Goal: Information Seeking & Learning: Learn about a topic

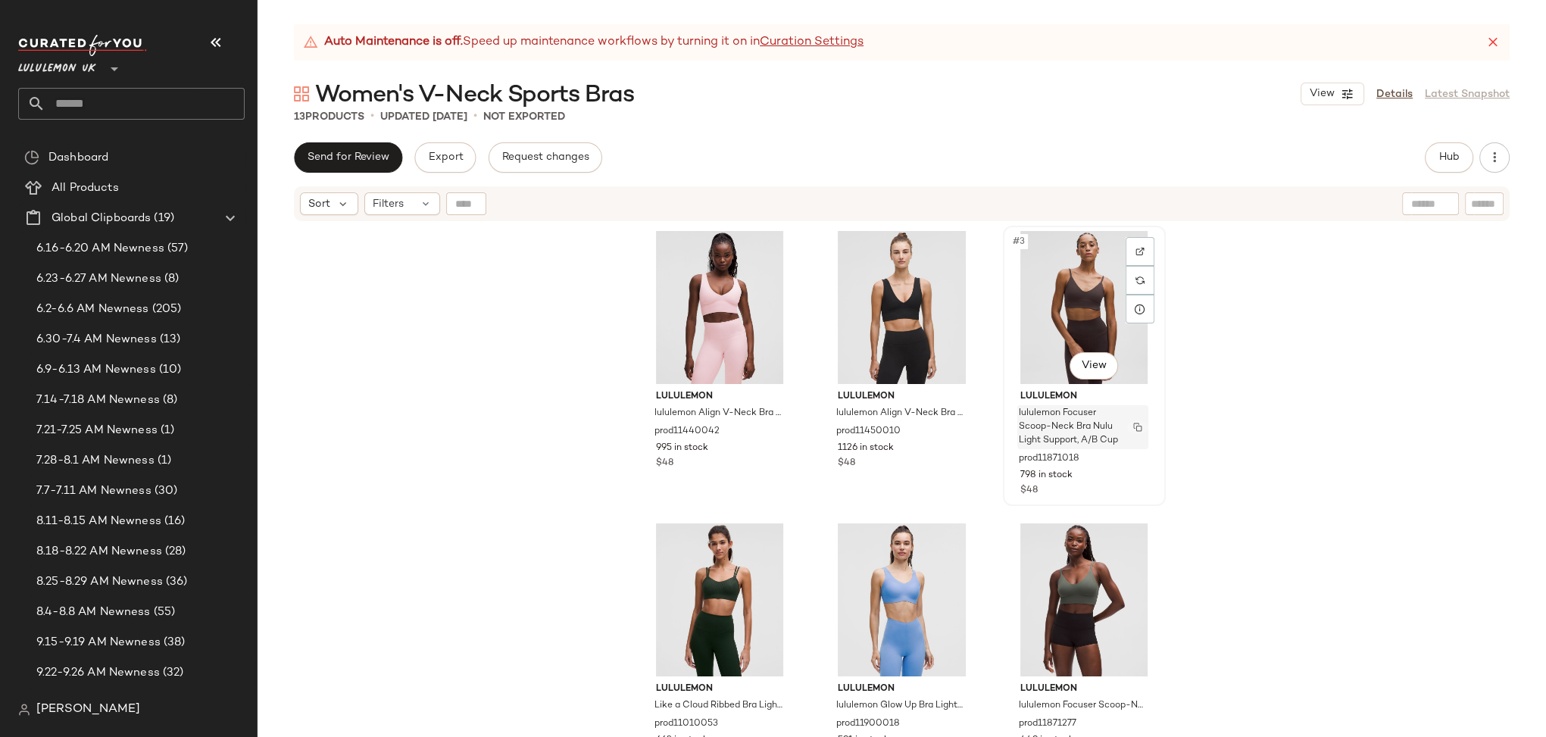
click at [1134, 430] on img "button" at bounding box center [1137, 427] width 9 height 9
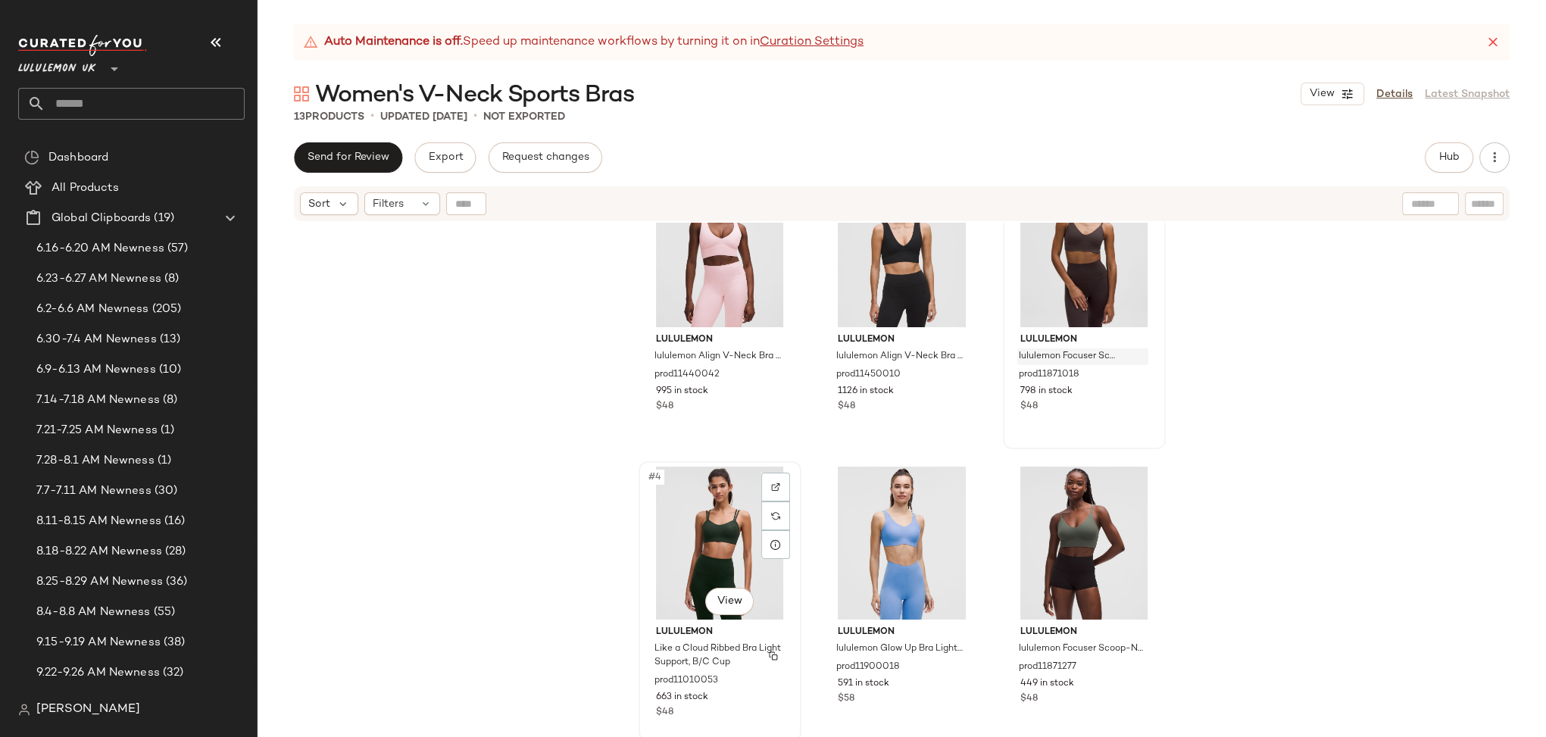
scroll to position [73, 0]
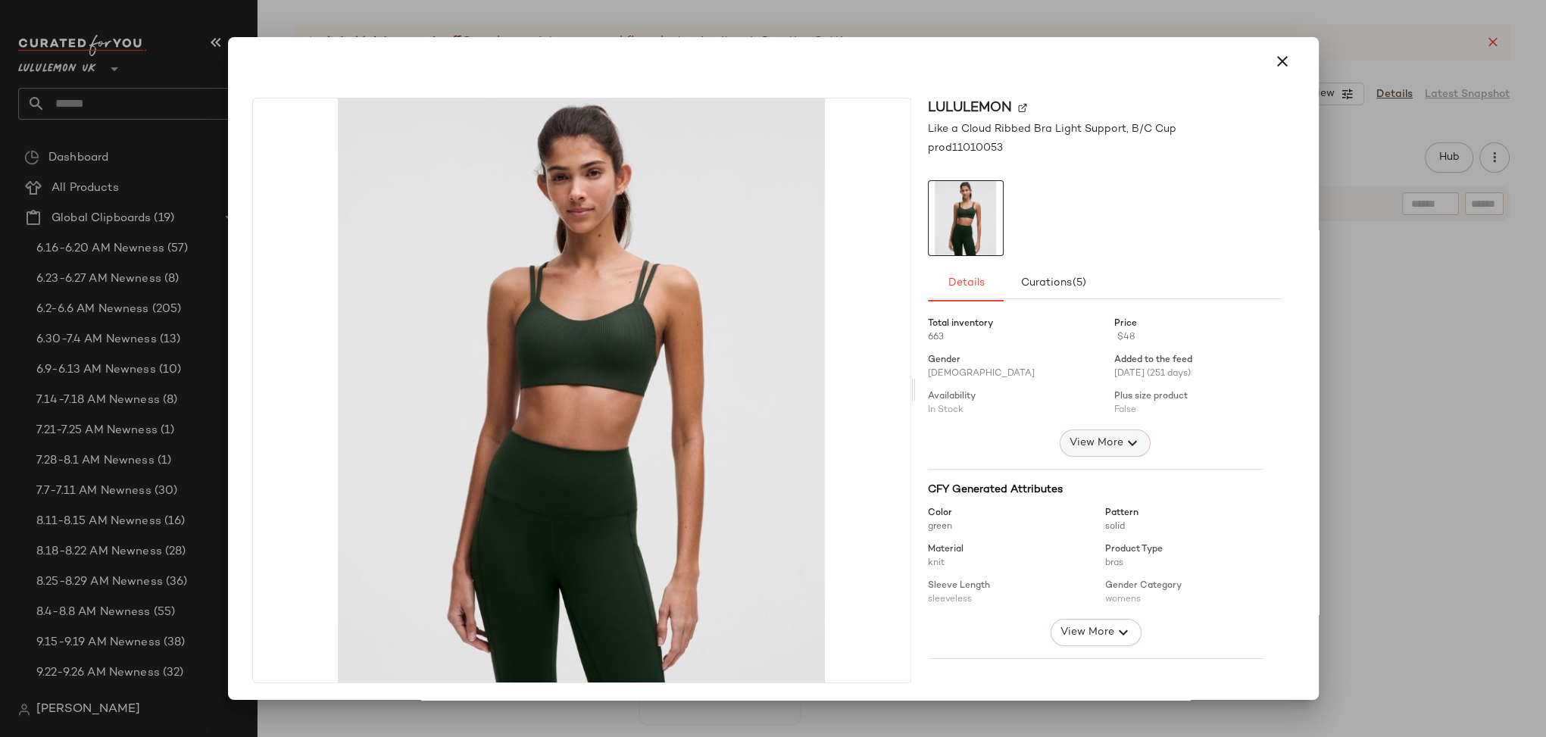
click at [1073, 447] on span "View More" at bounding box center [1095, 443] width 55 height 18
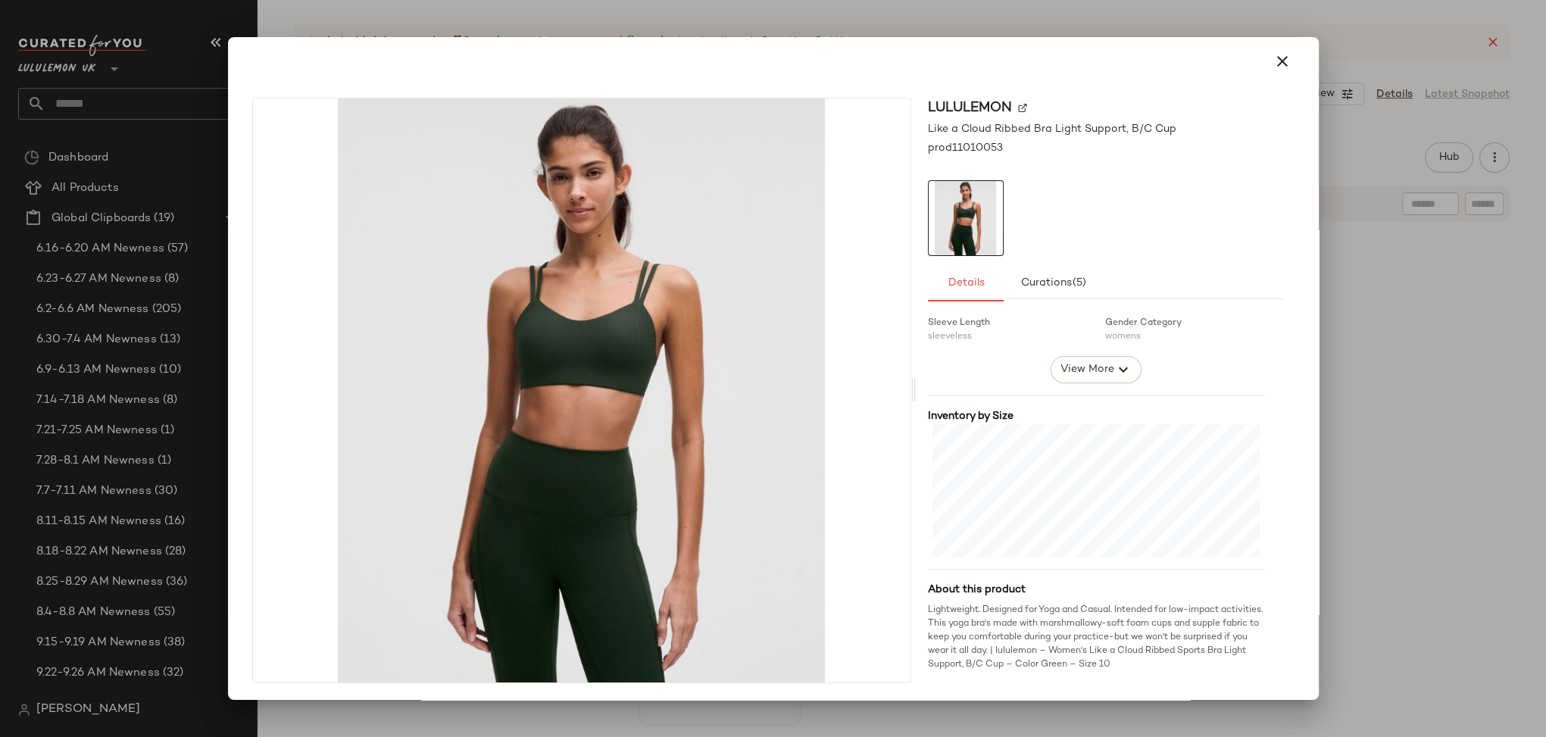
scroll to position [1, 0]
click at [1281, 68] on icon "button" at bounding box center [1282, 61] width 18 height 18
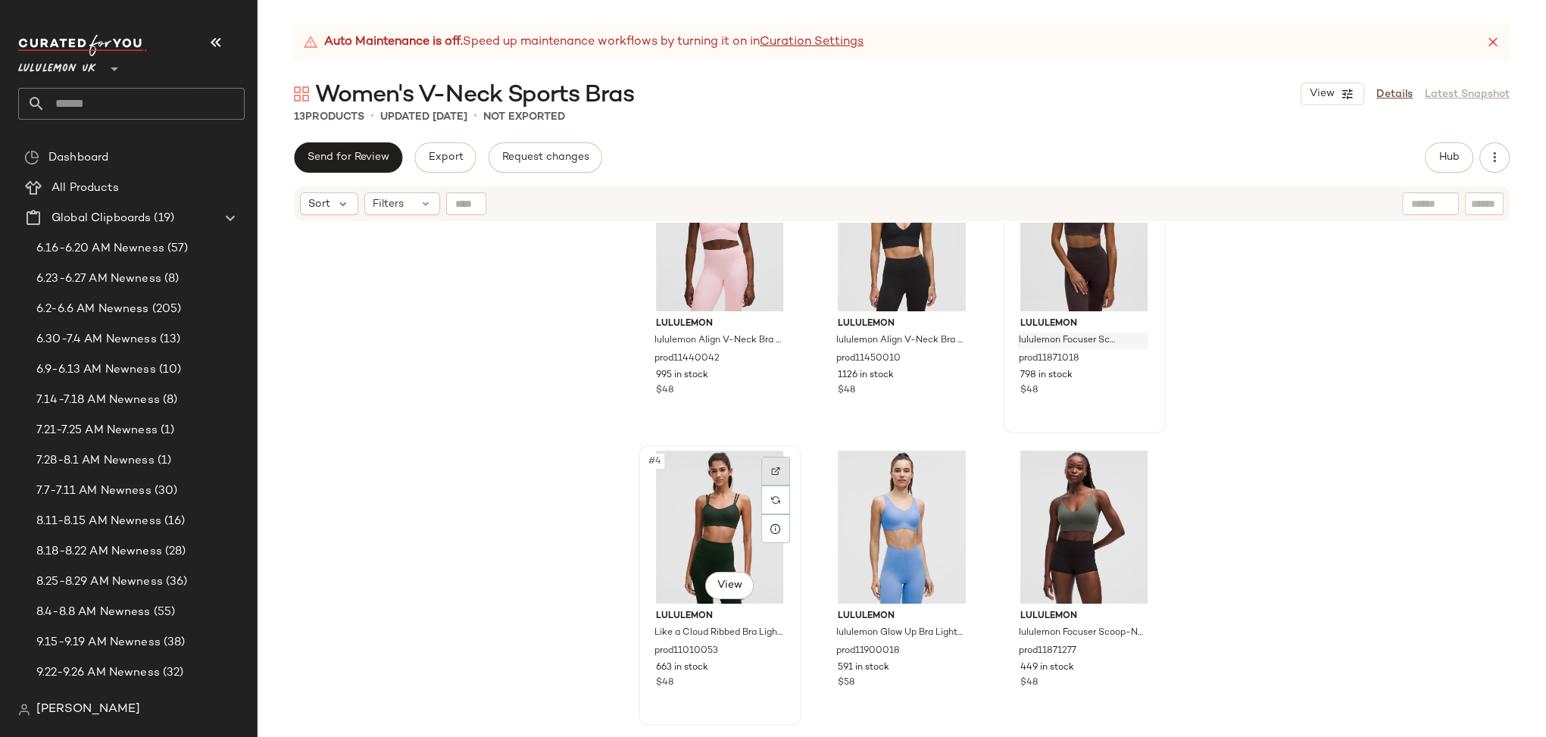
click at [775, 471] on img at bounding box center [775, 471] width 9 height 9
click at [1458, 157] on span "Hub" at bounding box center [1448, 157] width 21 height 12
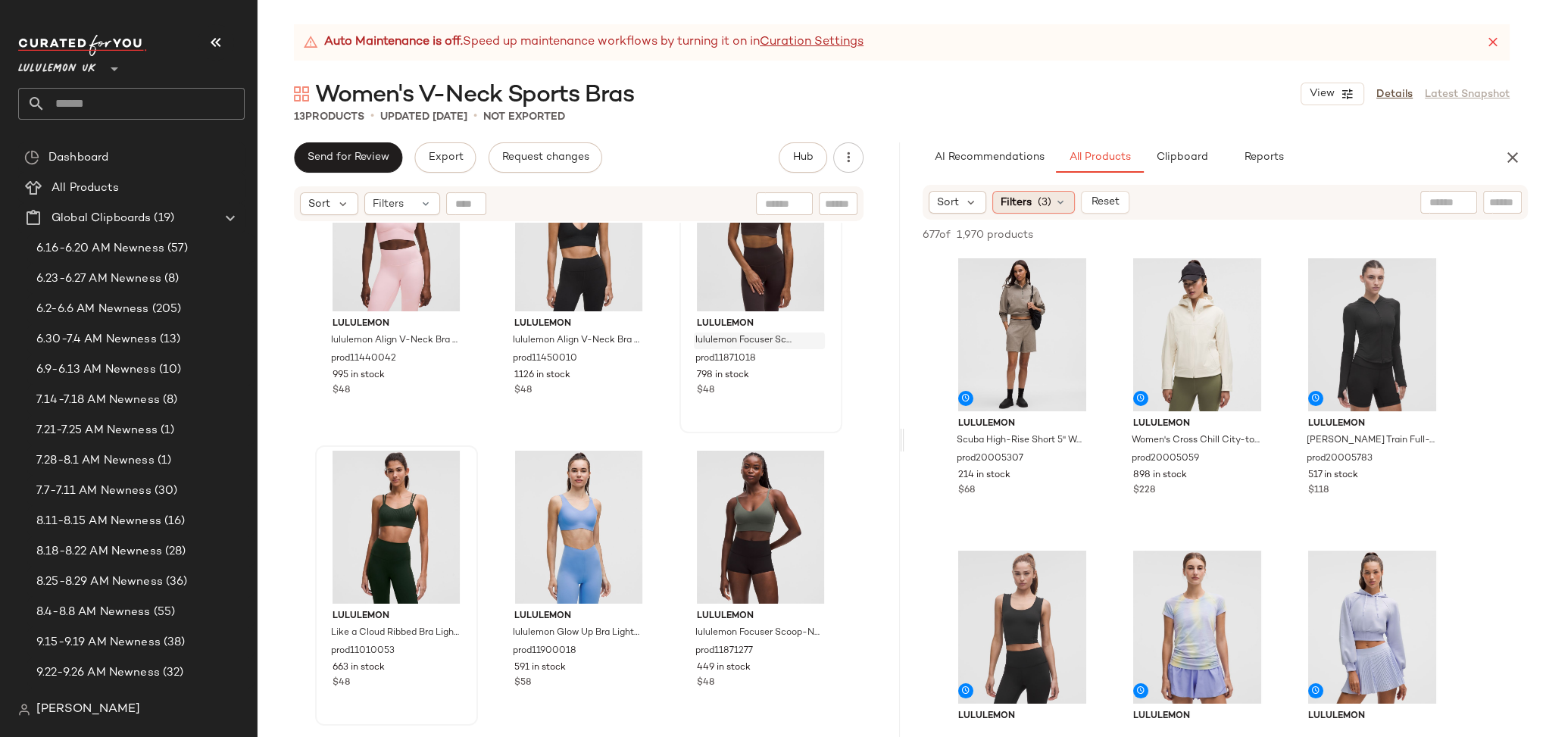
click at [1049, 202] on span "(3)" at bounding box center [1045, 203] width 14 height 16
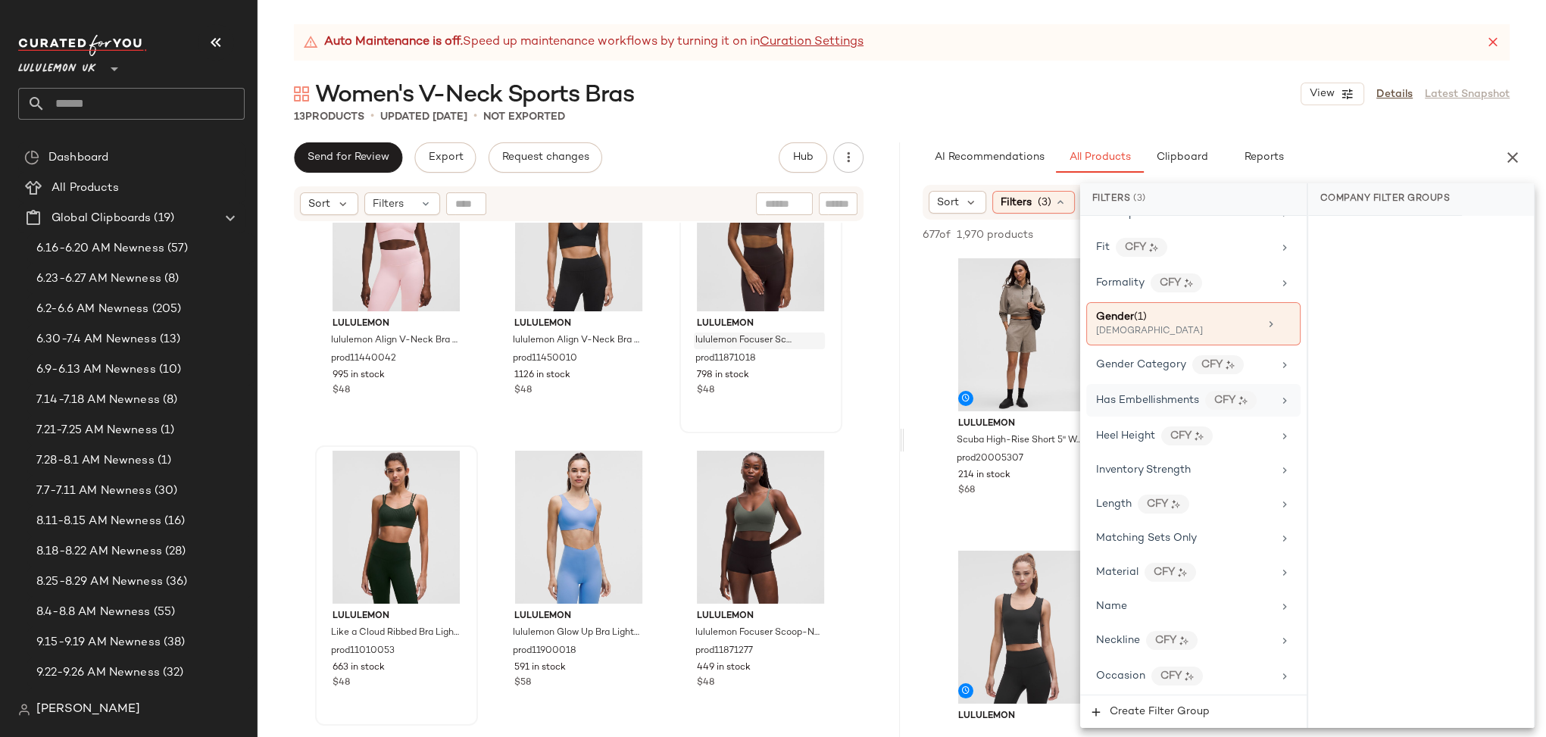
scroll to position [468, 0]
click at [1279, 630] on icon at bounding box center [1285, 636] width 12 height 12
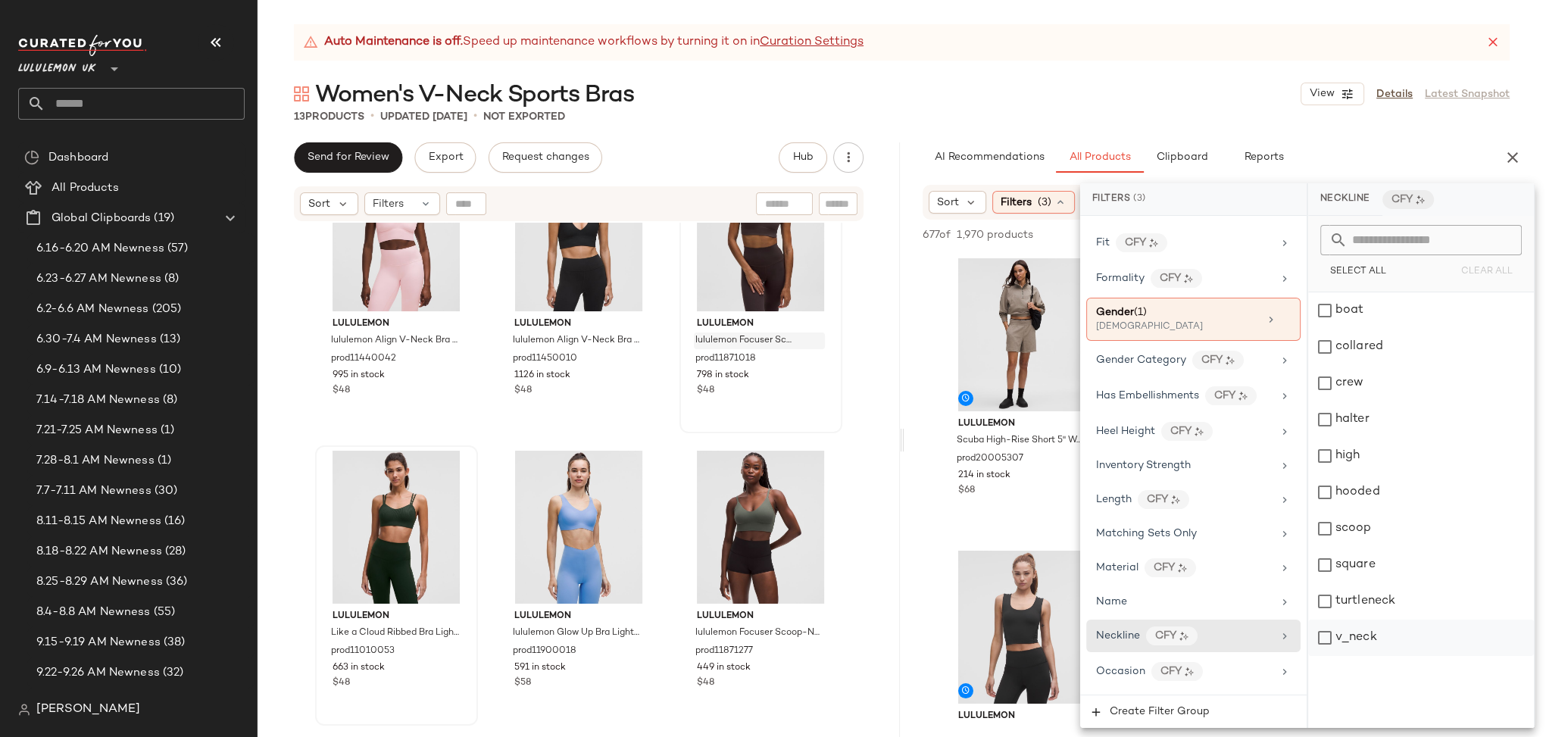
click at [1329, 638] on div "v_neck" at bounding box center [1421, 638] width 226 height 36
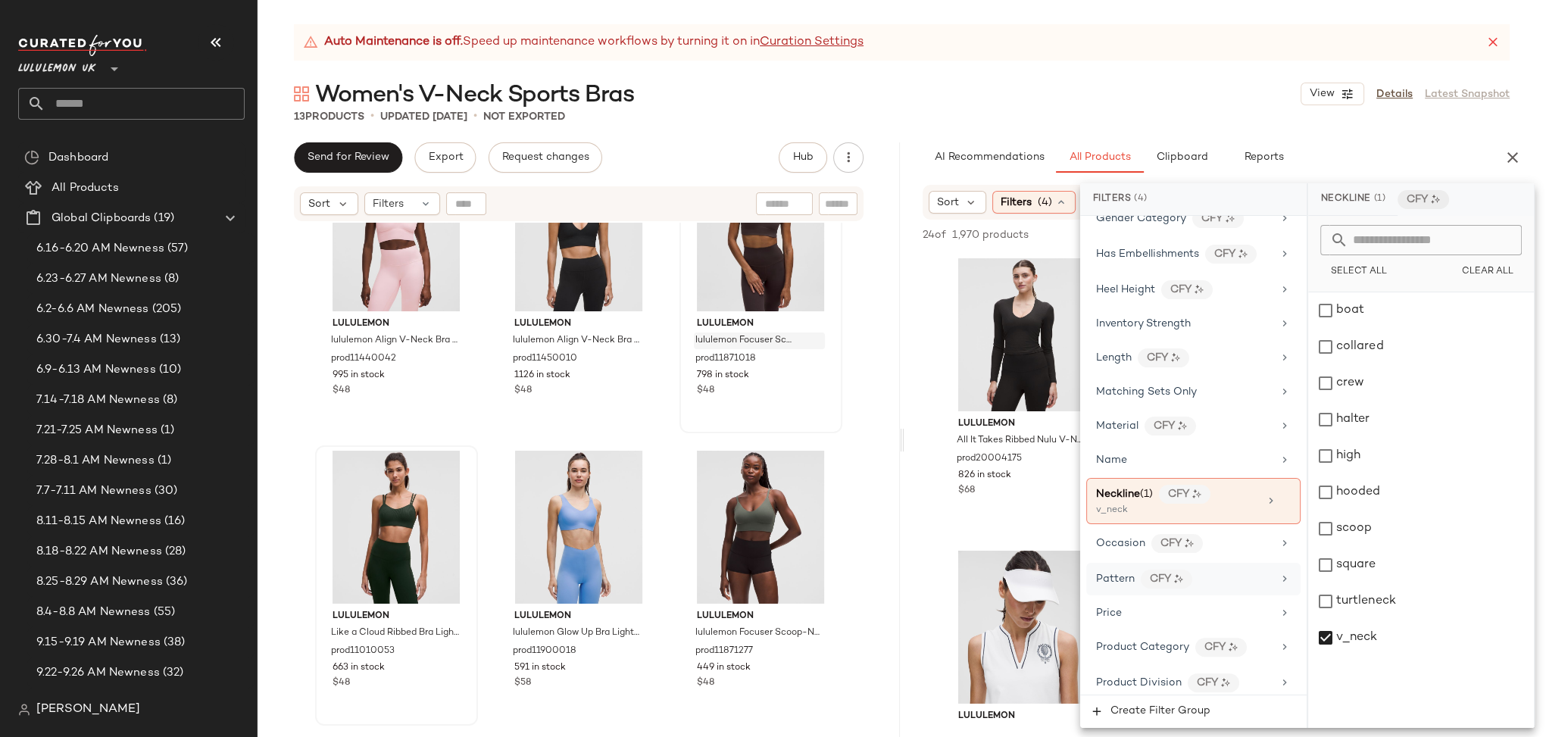
scroll to position [627, 0]
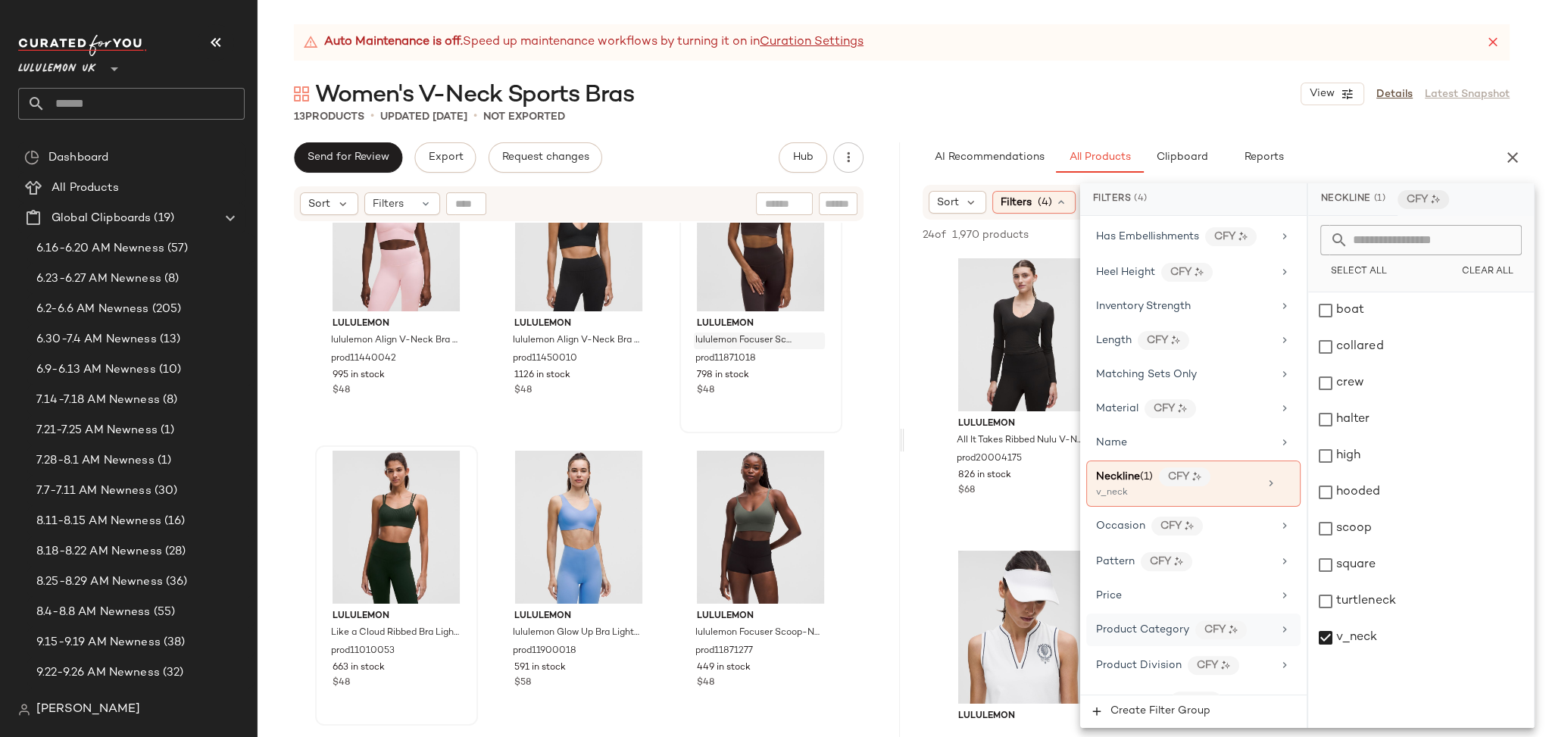
click at [1279, 623] on icon at bounding box center [1285, 629] width 12 height 12
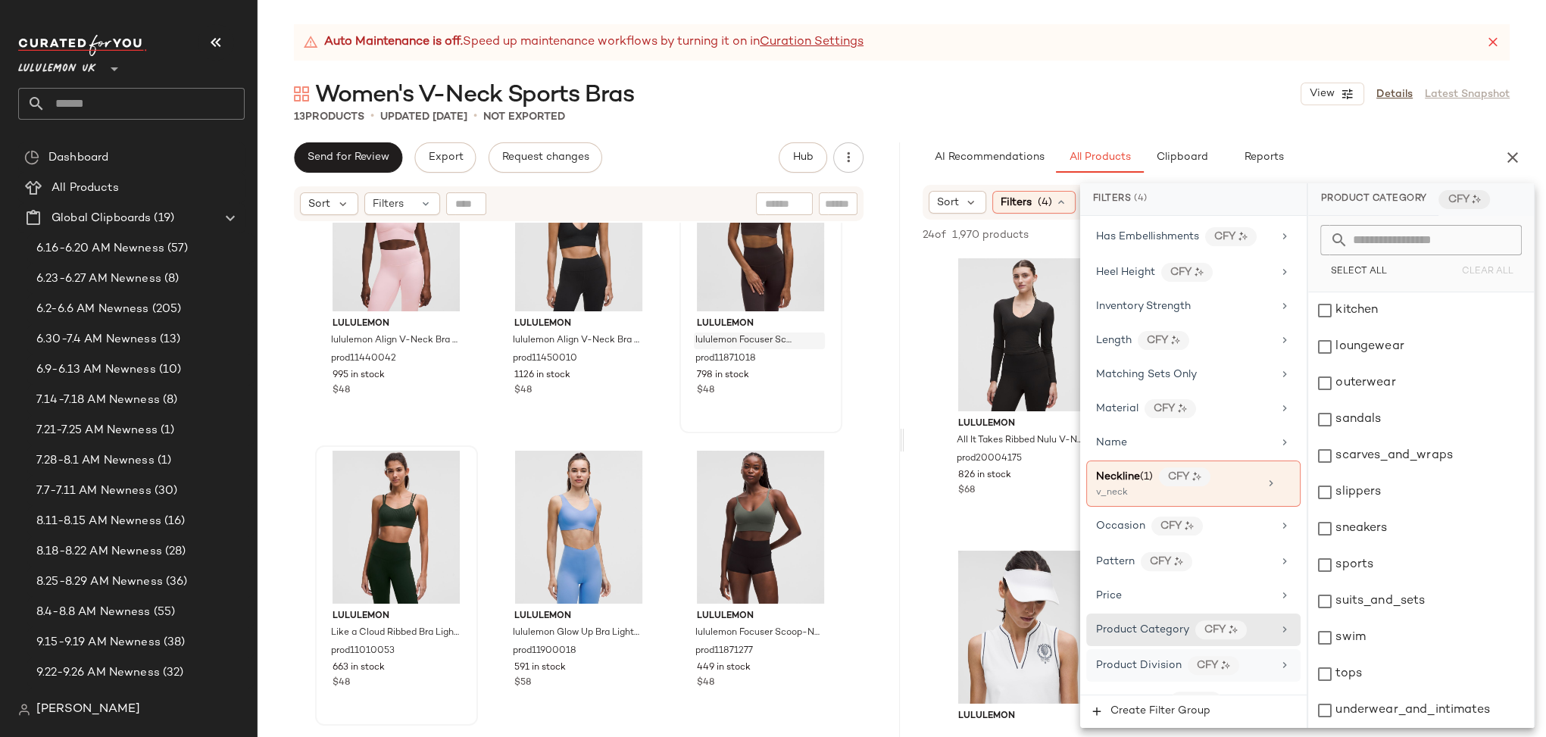
scroll to position [735, 0]
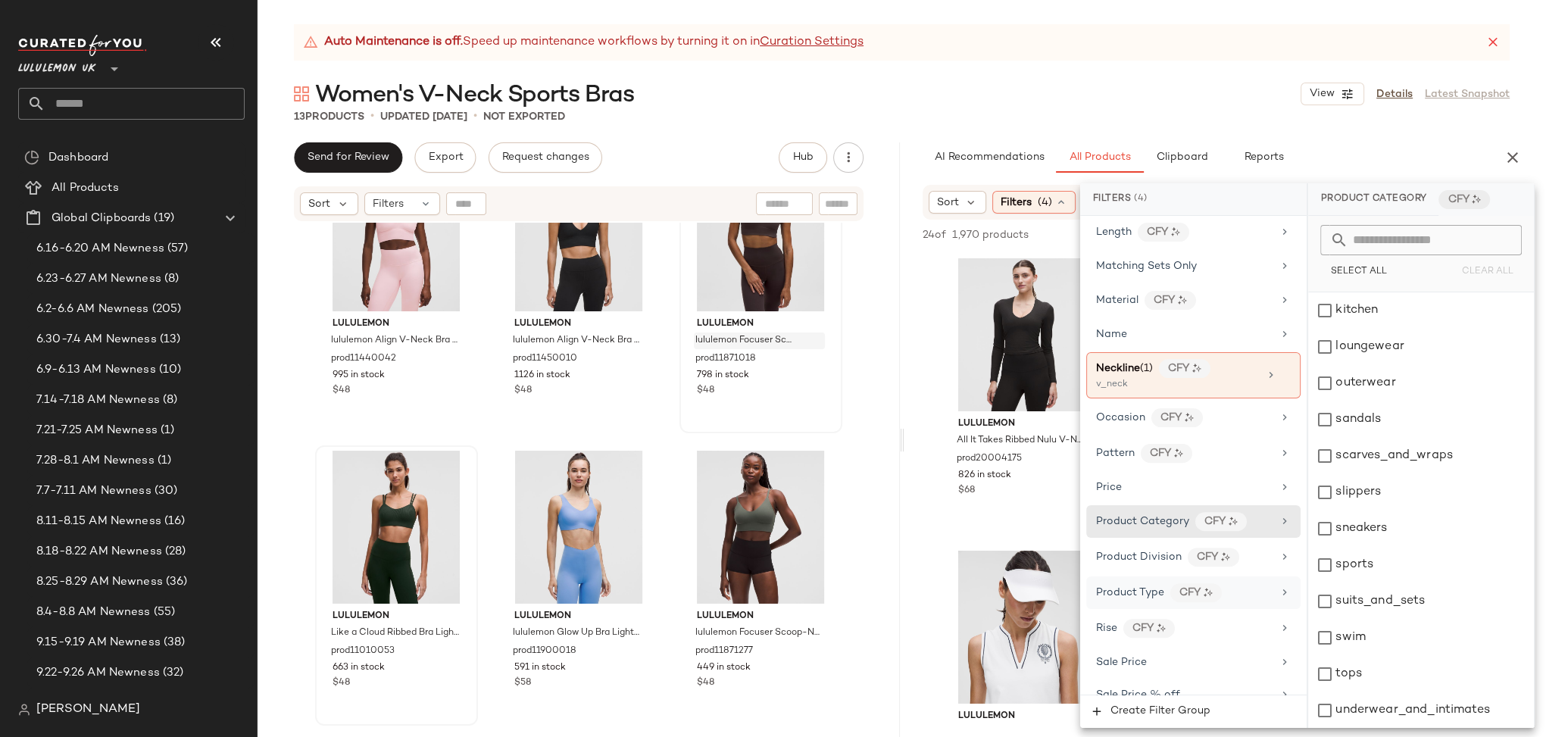
click at [1279, 586] on icon at bounding box center [1285, 592] width 12 height 12
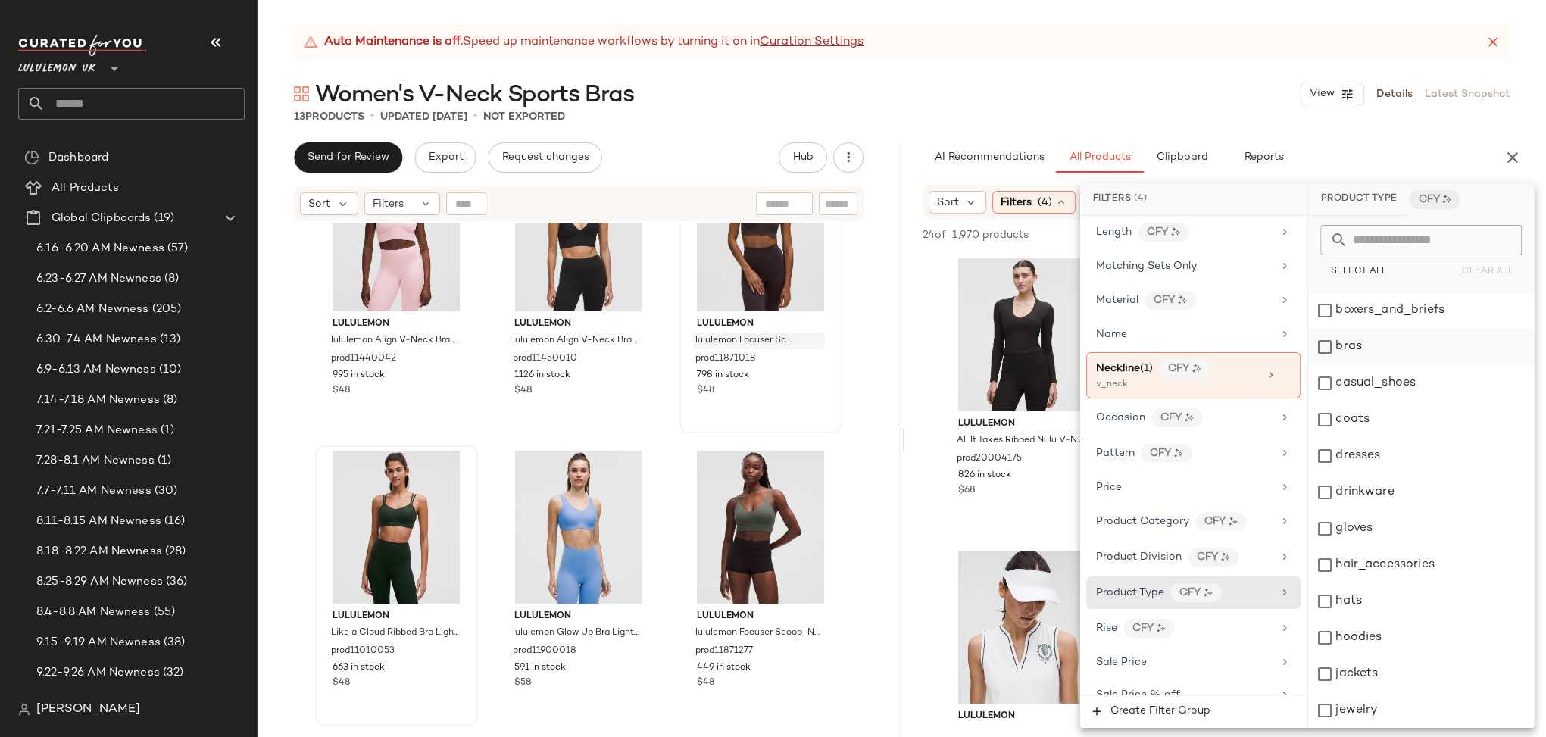
click at [1322, 348] on div "bras" at bounding box center [1421, 347] width 226 height 36
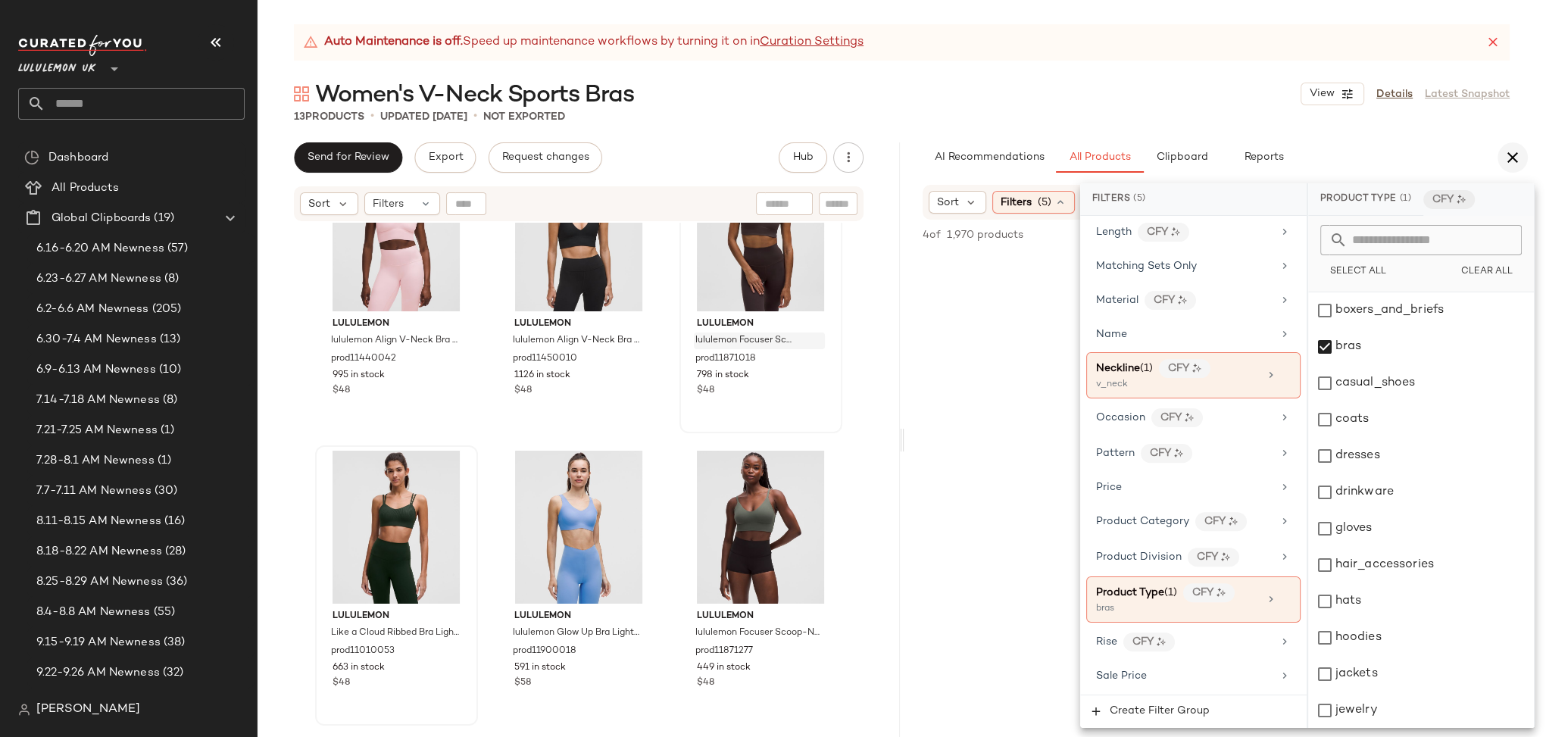
click at [1513, 153] on icon "button" at bounding box center [1512, 157] width 18 height 18
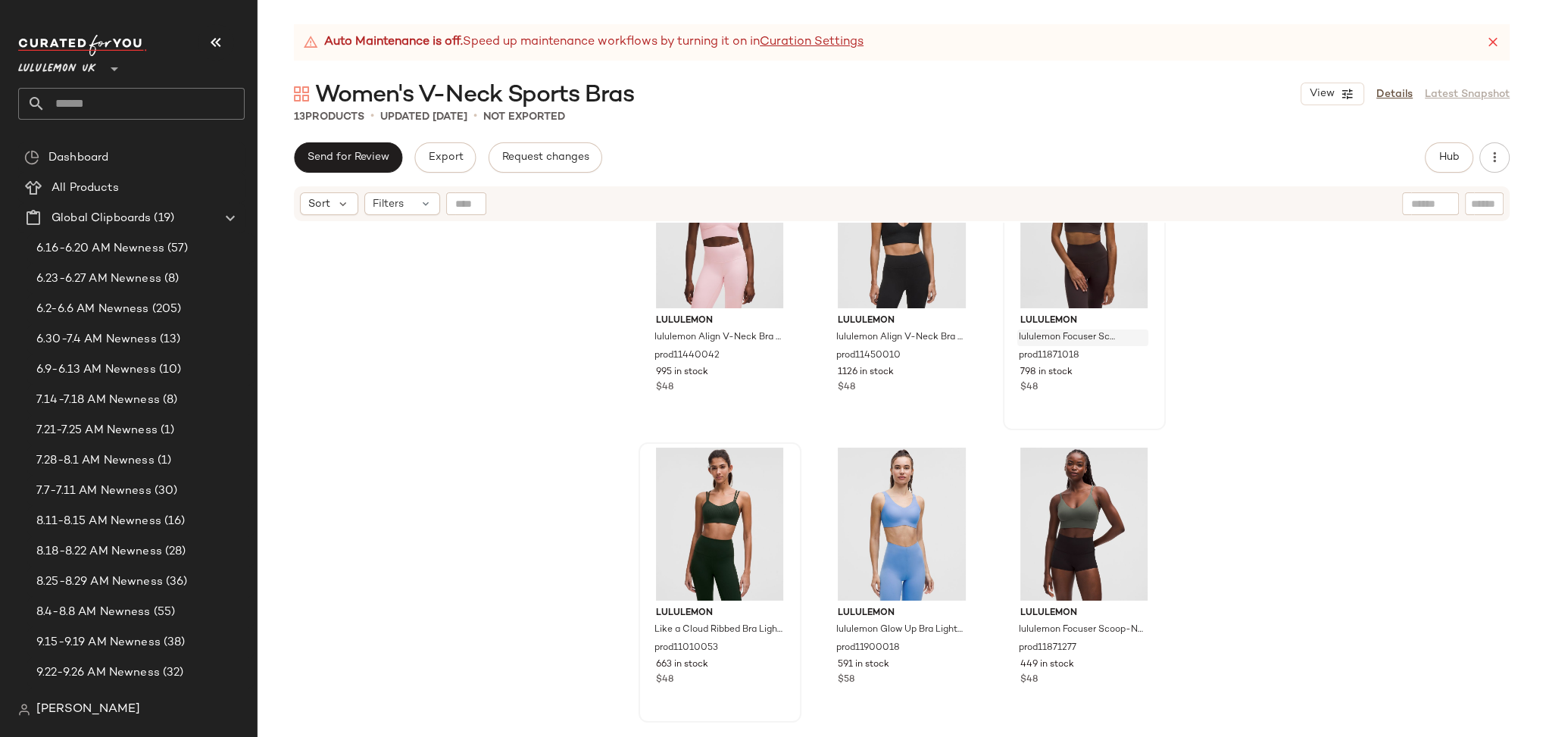
scroll to position [78, 0]
click at [426, 205] on icon at bounding box center [426, 204] width 12 height 12
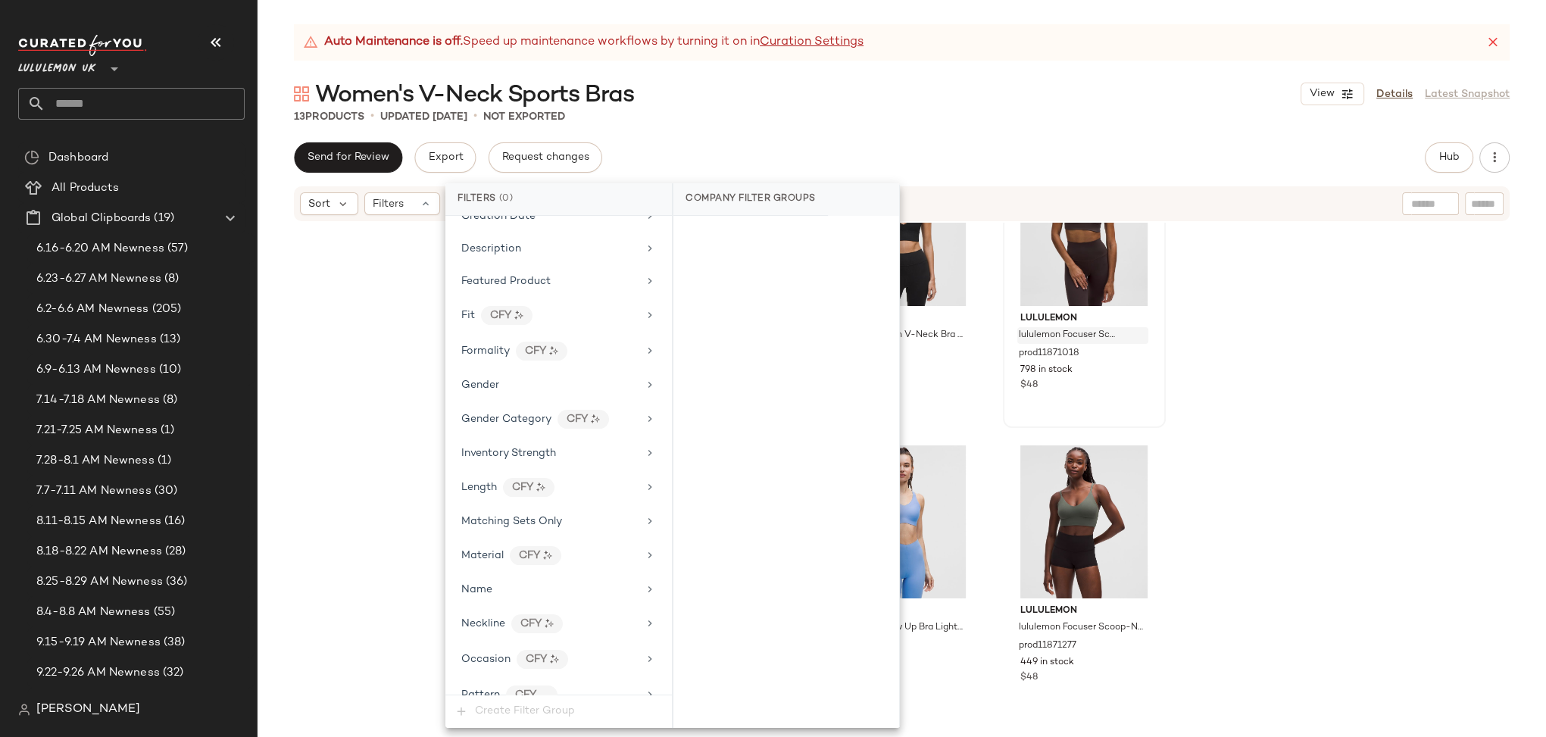
scroll to position [609, 0]
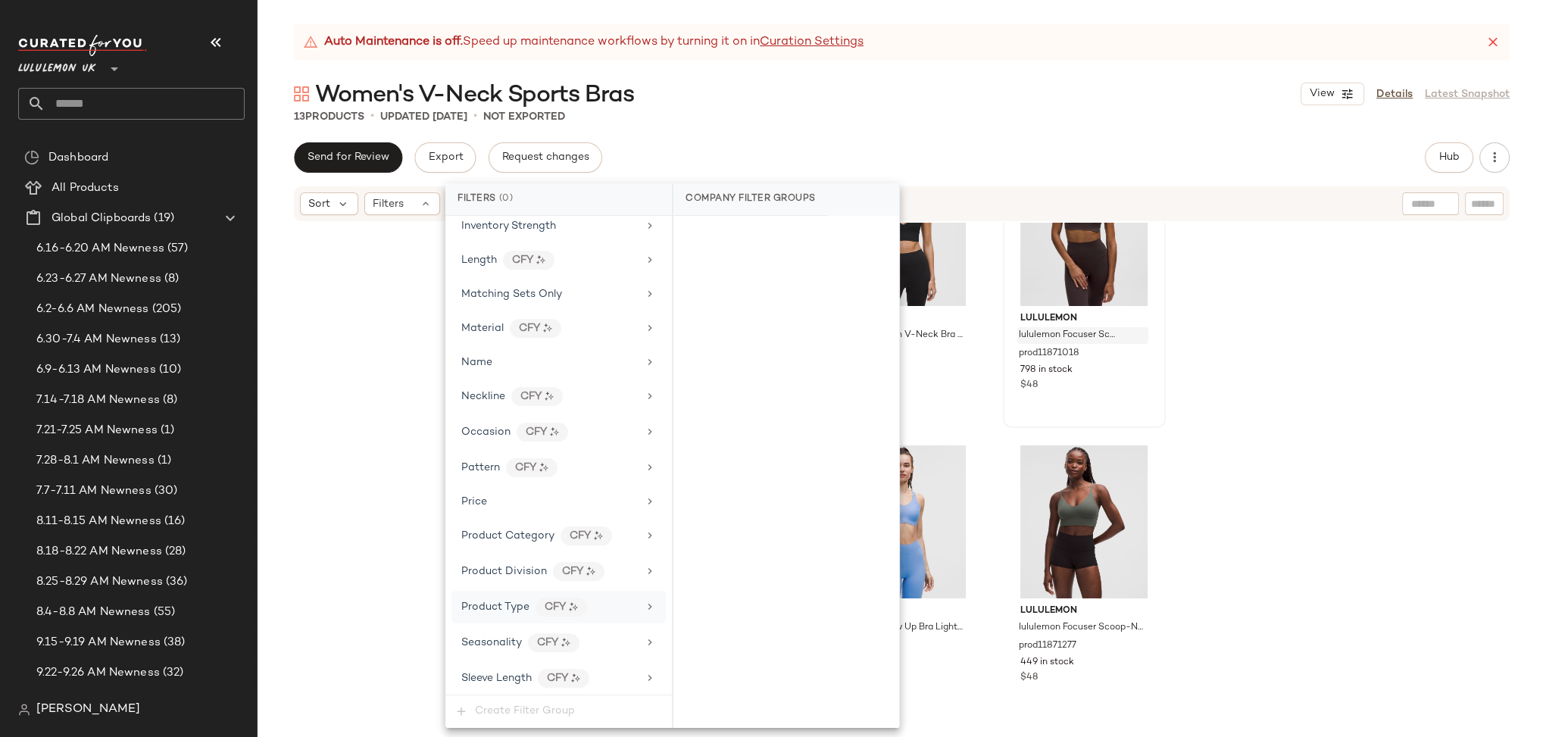
click at [645, 601] on icon at bounding box center [650, 607] width 12 height 12
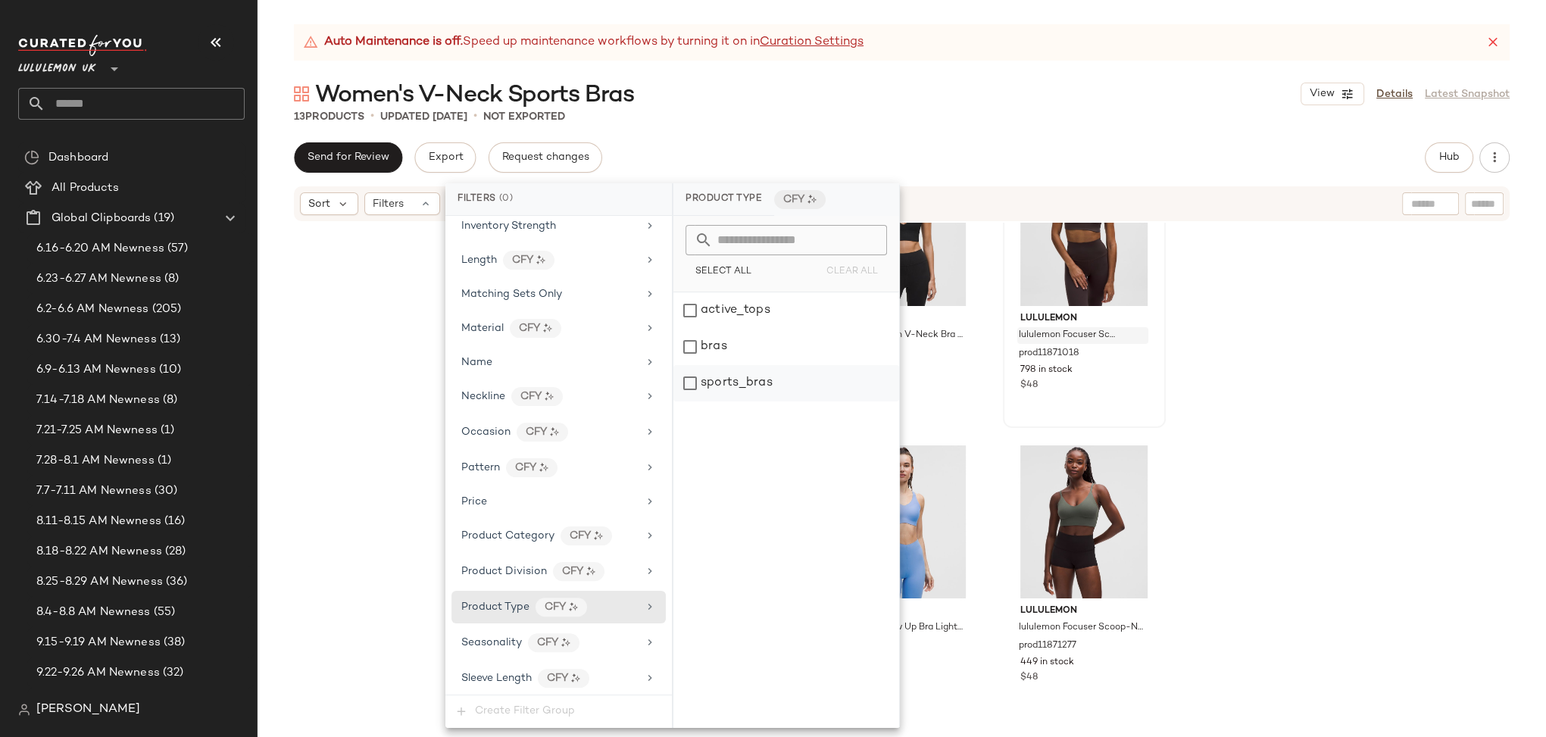
click at [696, 384] on div "sports_bras" at bounding box center [786, 383] width 226 height 36
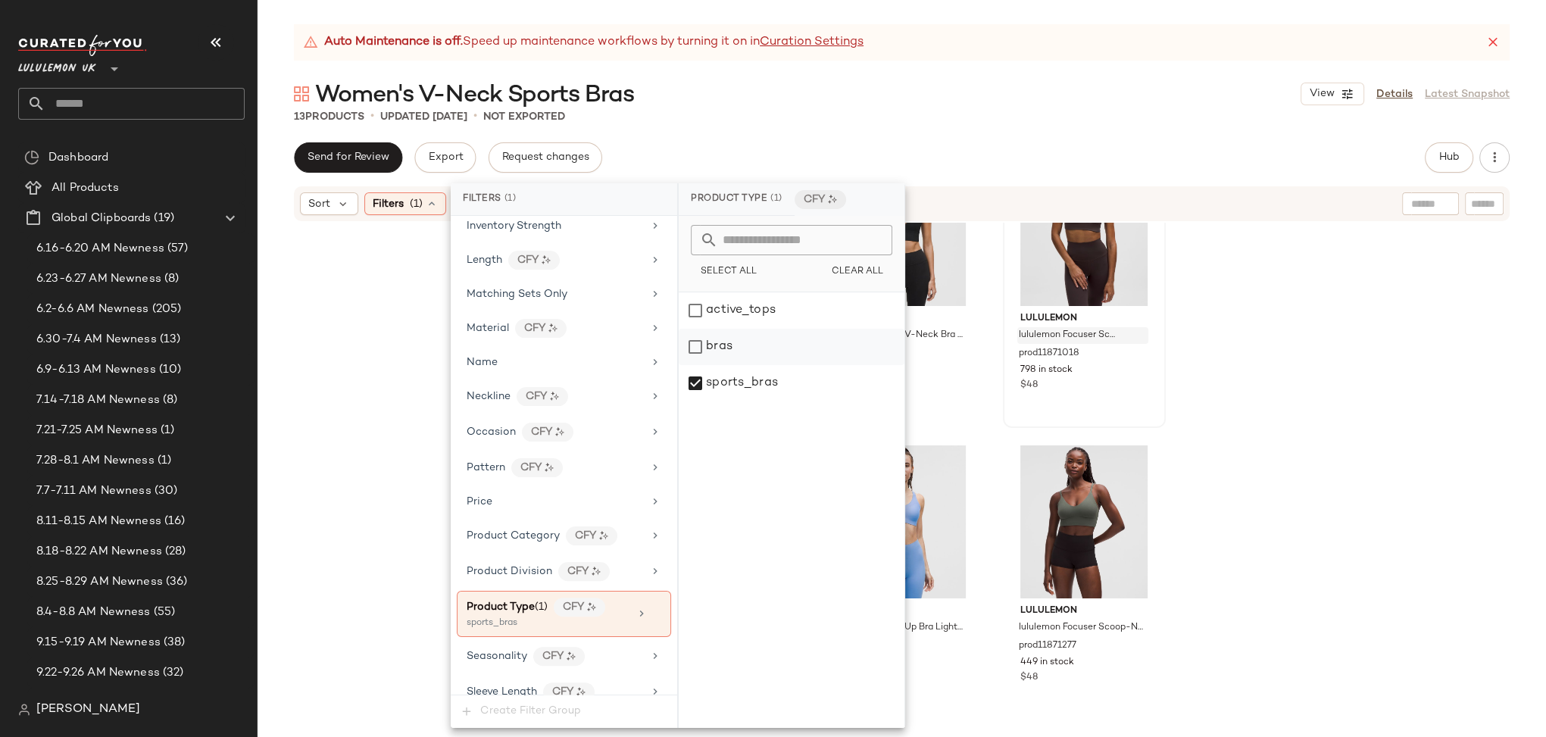
click at [695, 352] on div "bras" at bounding box center [792, 347] width 226 height 36
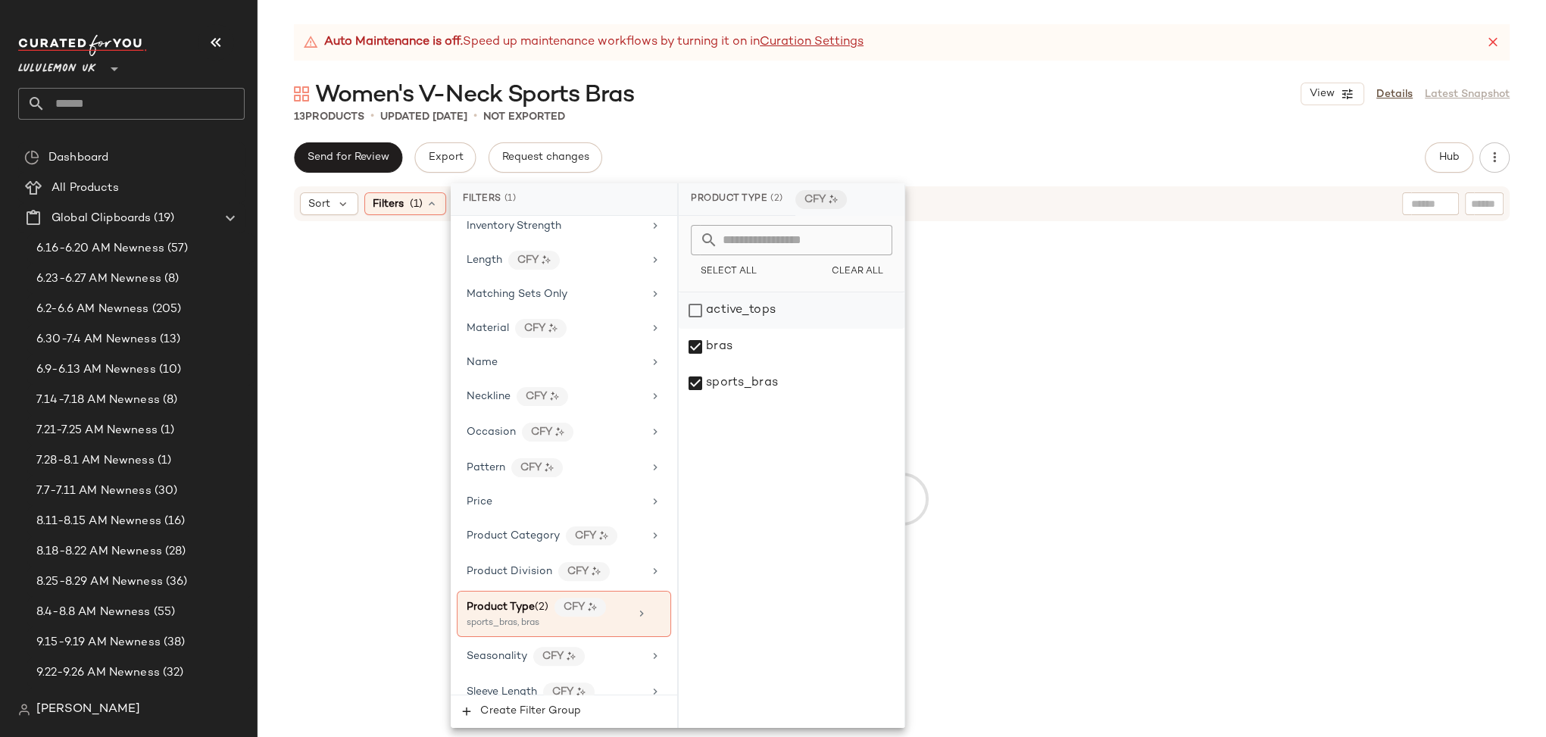
click at [698, 307] on div "active_tops" at bounding box center [792, 310] width 226 height 36
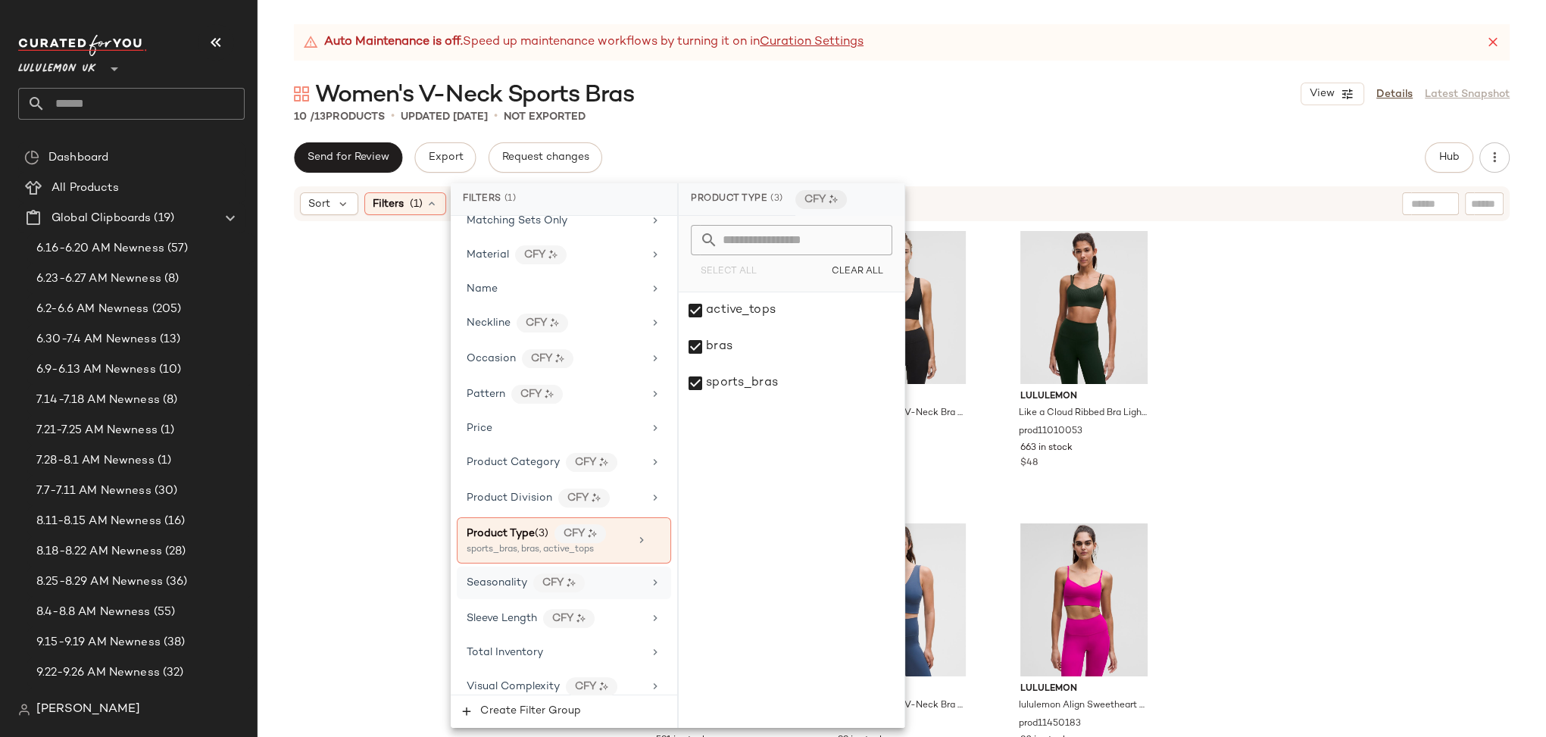
scroll to position [683, 0]
click at [651, 316] on icon at bounding box center [655, 322] width 12 height 12
click at [692, 384] on div "v_neck" at bounding box center [792, 383] width 226 height 36
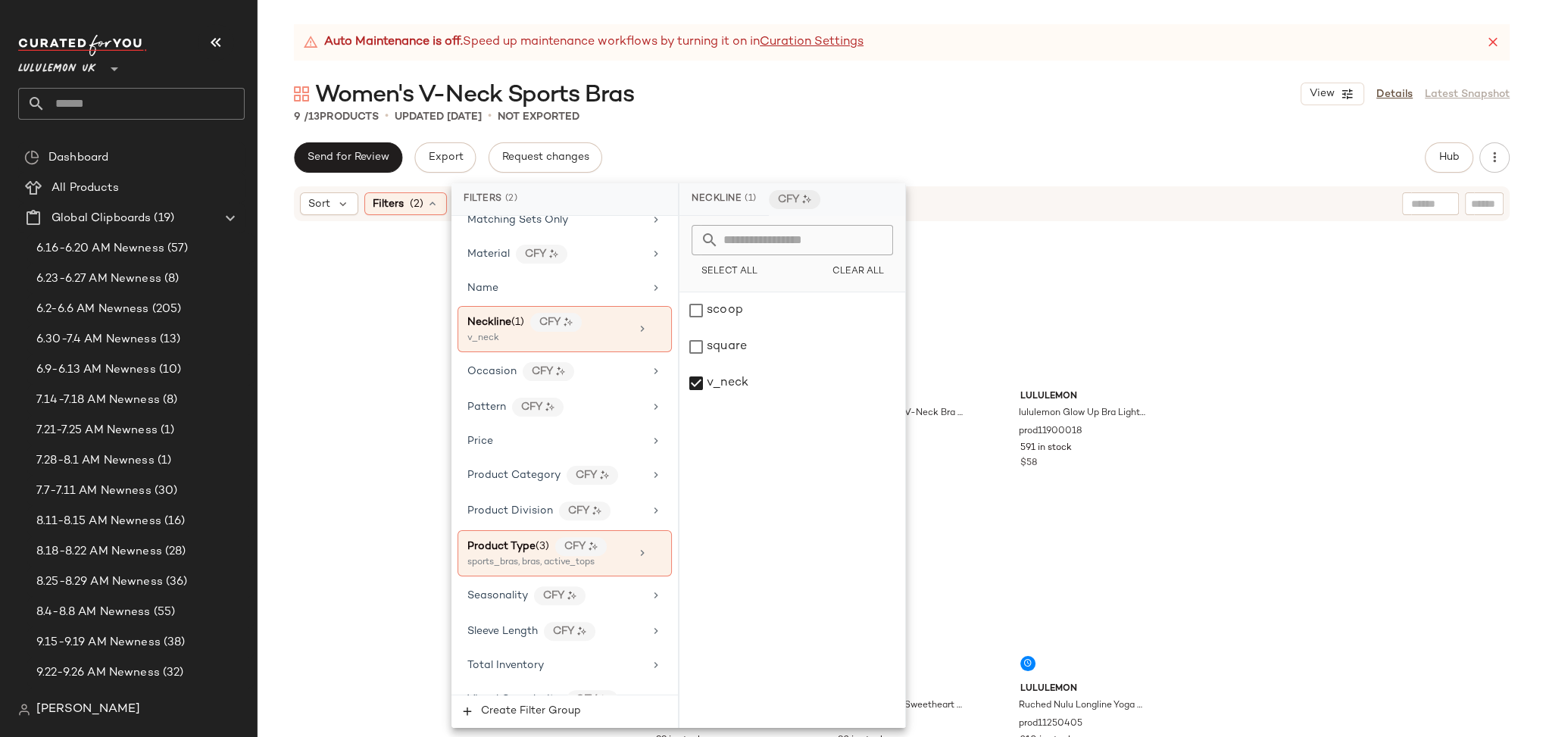
click at [1266, 260] on div "lululemon lululemon Align V-Neck Bra Light Support, C/D Cup prod11440042 995 in…" at bounding box center [902, 499] width 1288 height 552
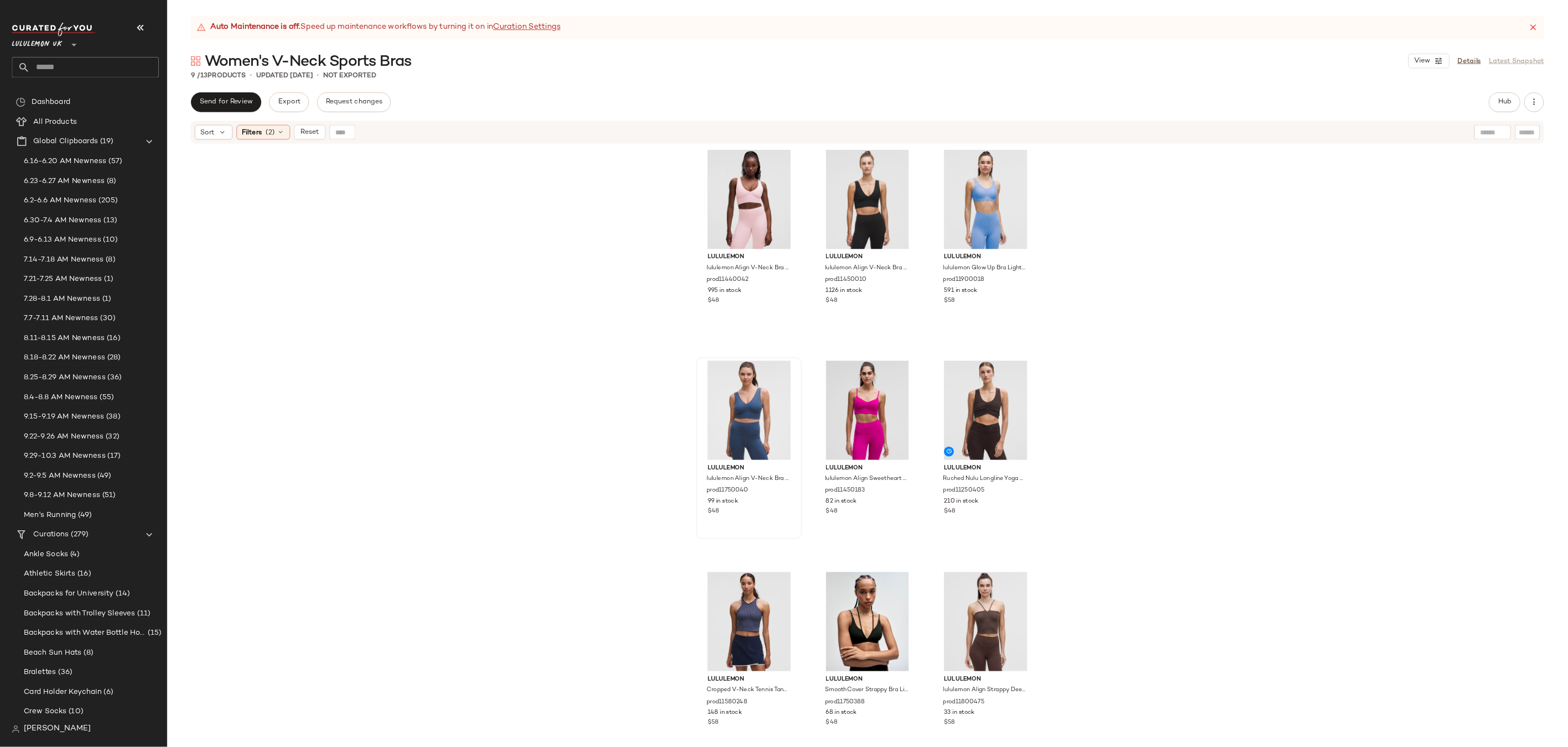
scroll to position [0, 0]
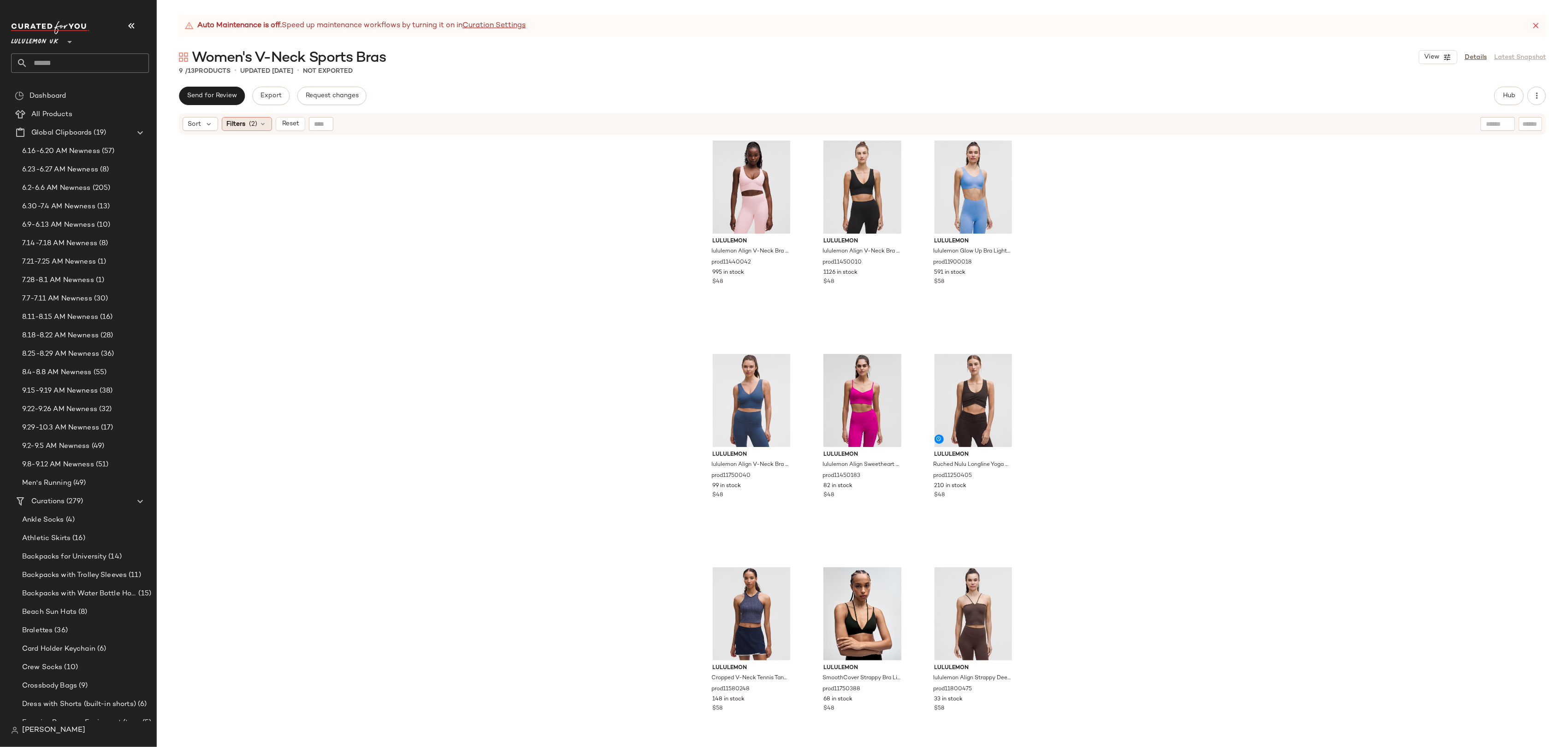
click at [257, 122] on span "(2)" at bounding box center [254, 124] width 9 height 10
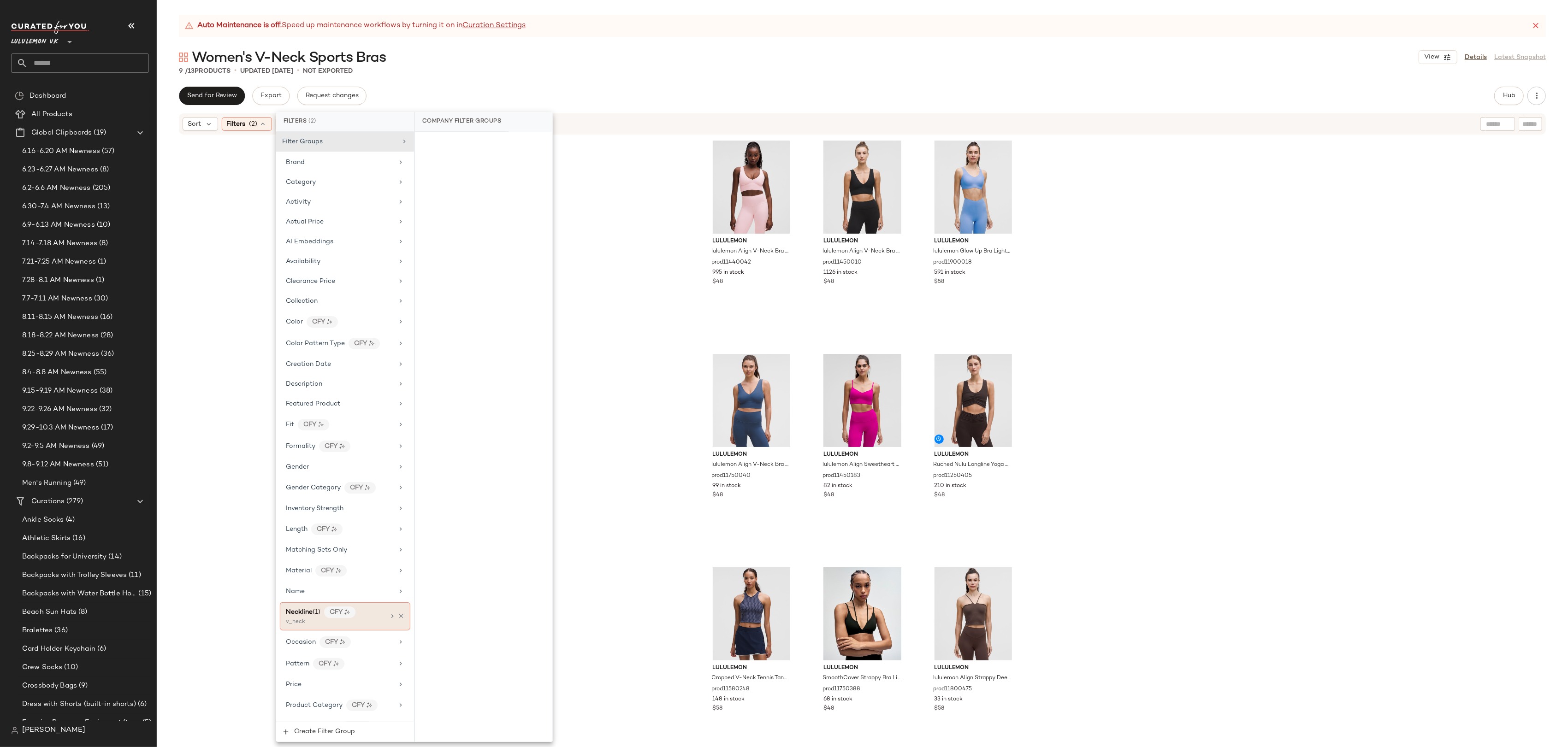
click at [389, 448] on icon at bounding box center [393, 616] width 7 height 7
click at [427, 232] on div "v_neck" at bounding box center [484, 234] width 138 height 22
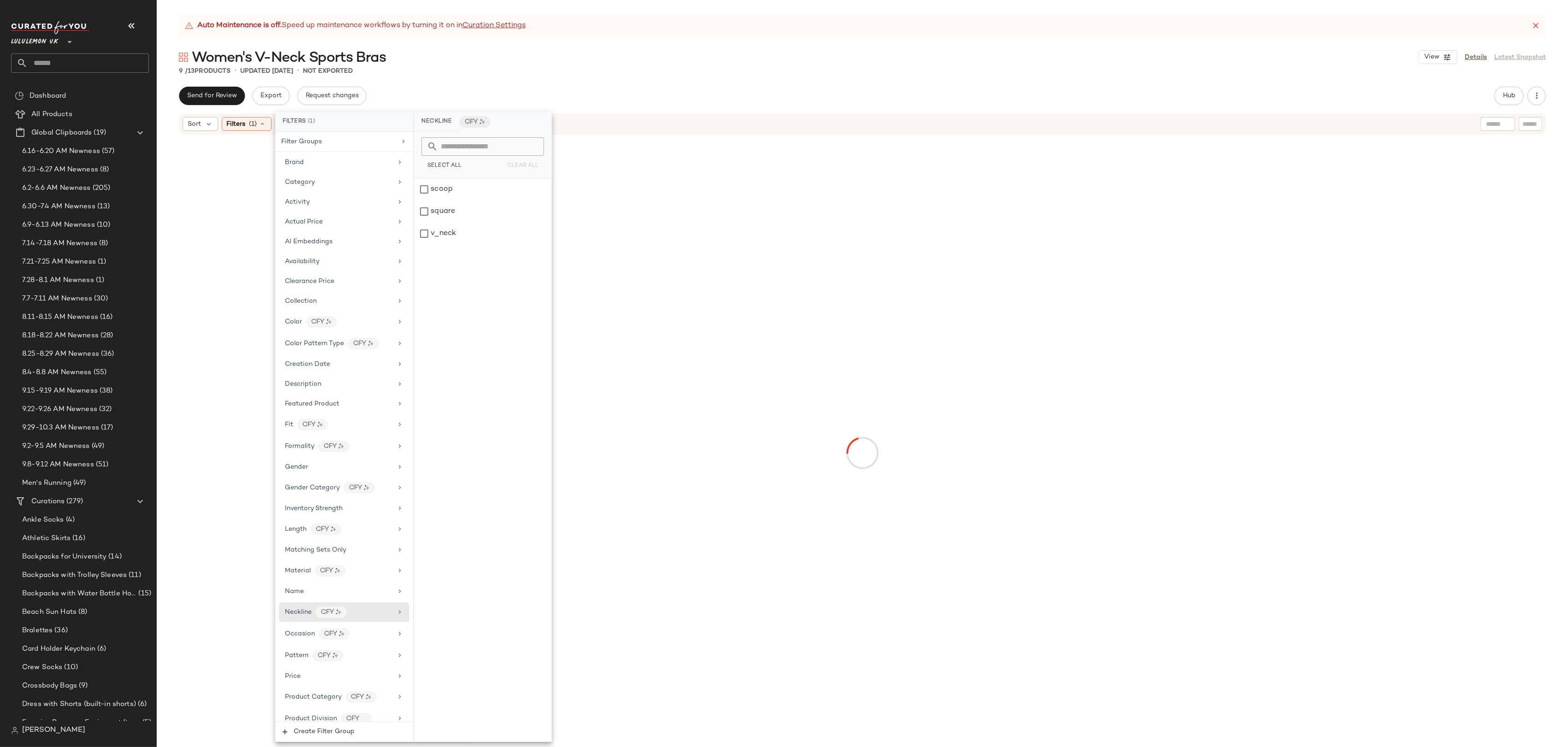
click at [487, 66] on div "9 / 13 Products • updated Sep 30th • Not Exported" at bounding box center [863, 71] width 1411 height 9
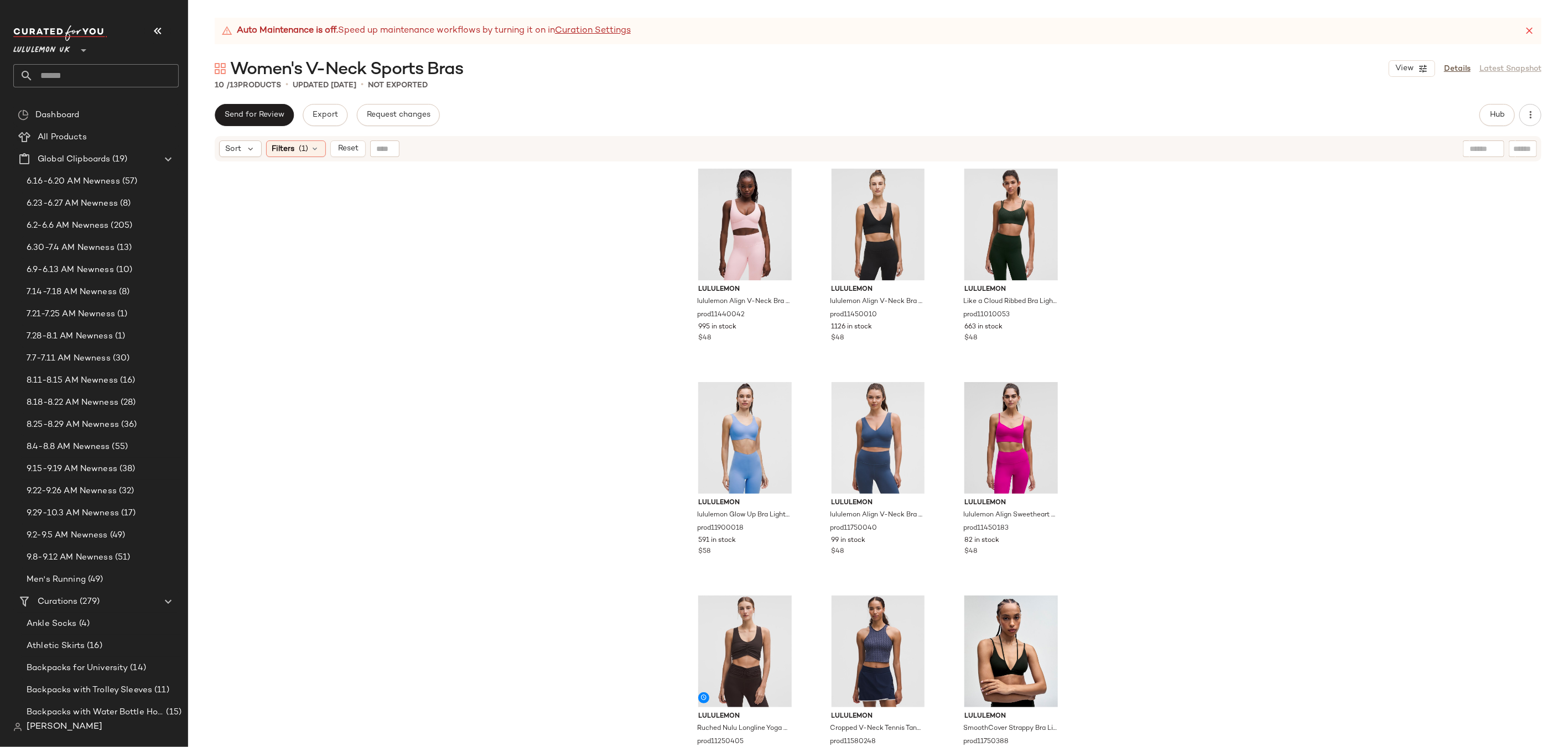
click at [111, 77] on input "text" at bounding box center [105, 76] width 145 height 23
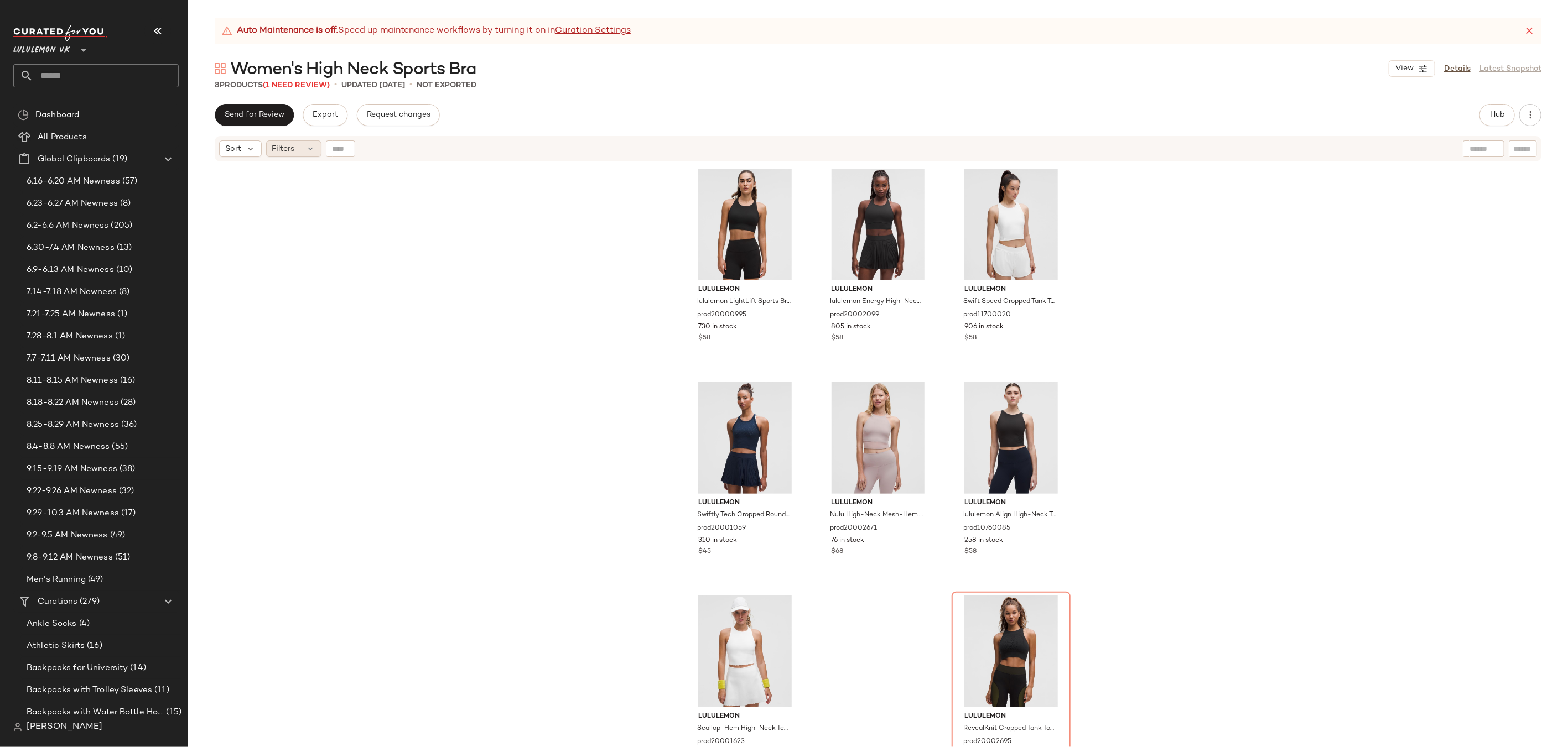
click at [294, 150] on span "Filters" at bounding box center [283, 149] width 23 height 12
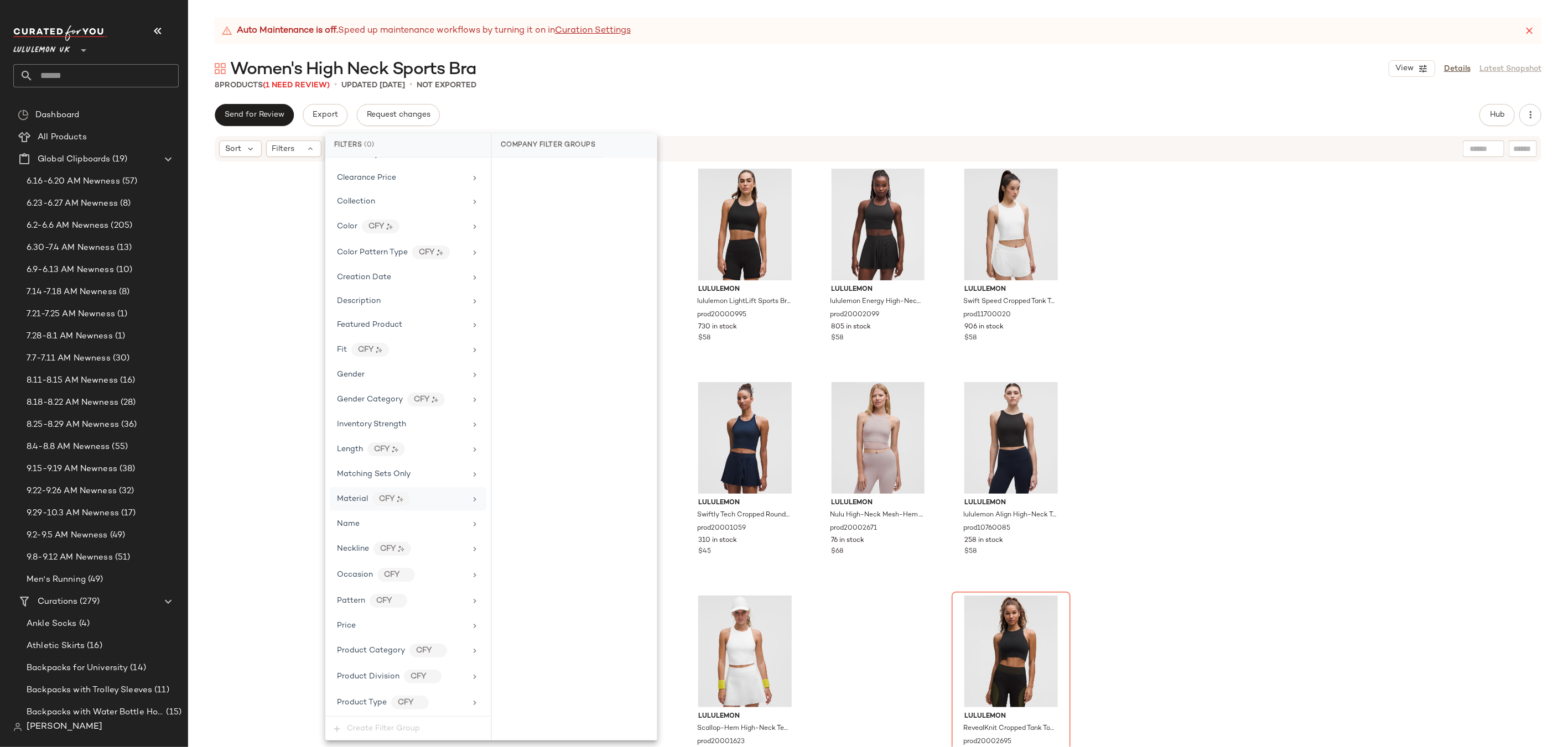
scroll to position [252, 0]
click at [470, 612] on icon at bounding box center [475, 610] width 9 height 9
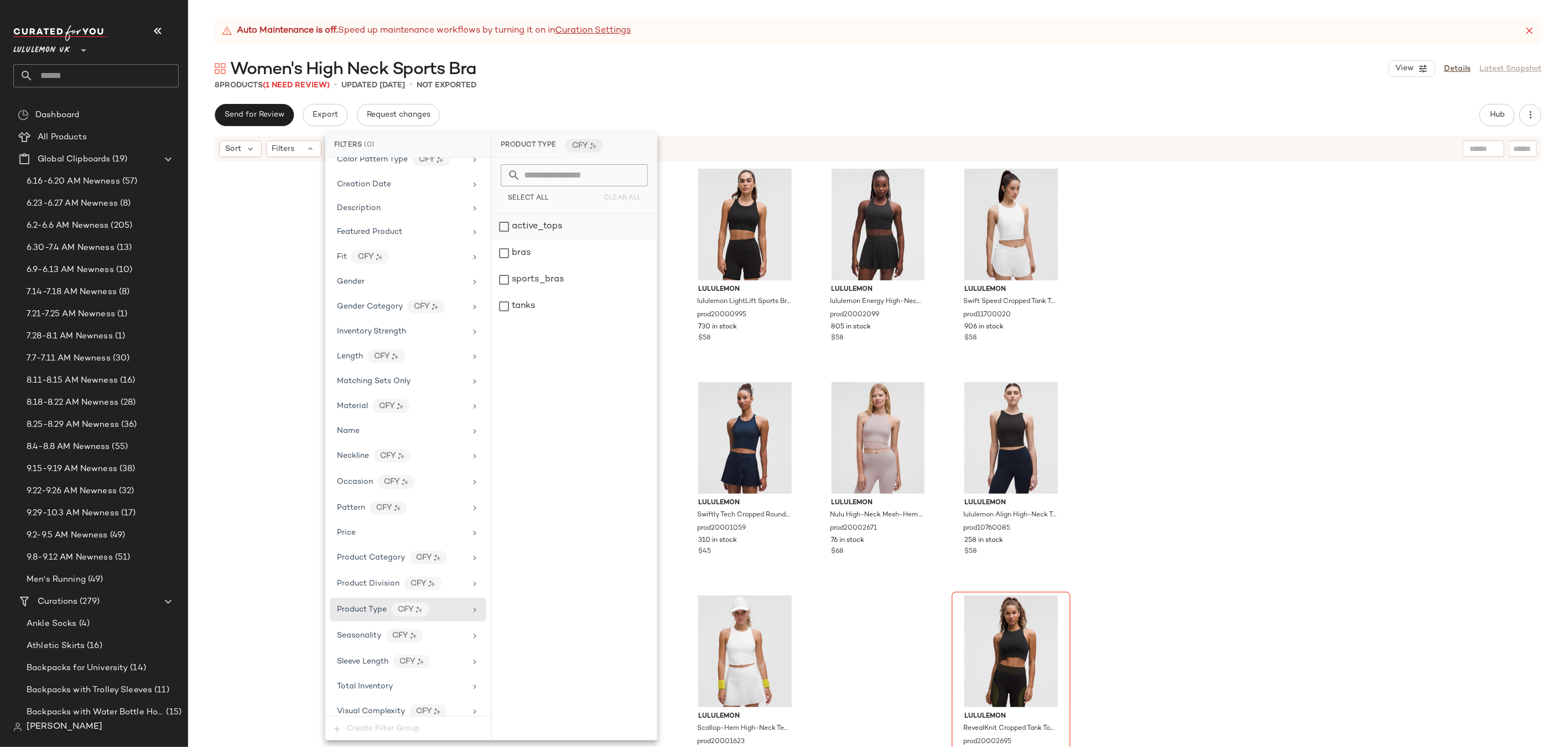
click at [506, 226] on div "active_tops" at bounding box center [574, 226] width 165 height 26
click at [505, 253] on div "bras" at bounding box center [579, 253] width 165 height 26
click at [510, 282] on div "sports_bras" at bounding box center [579, 280] width 165 height 26
click at [510, 306] on div "tanks" at bounding box center [579, 306] width 165 height 26
click at [478, 459] on icon at bounding box center [480, 456] width 9 height 9
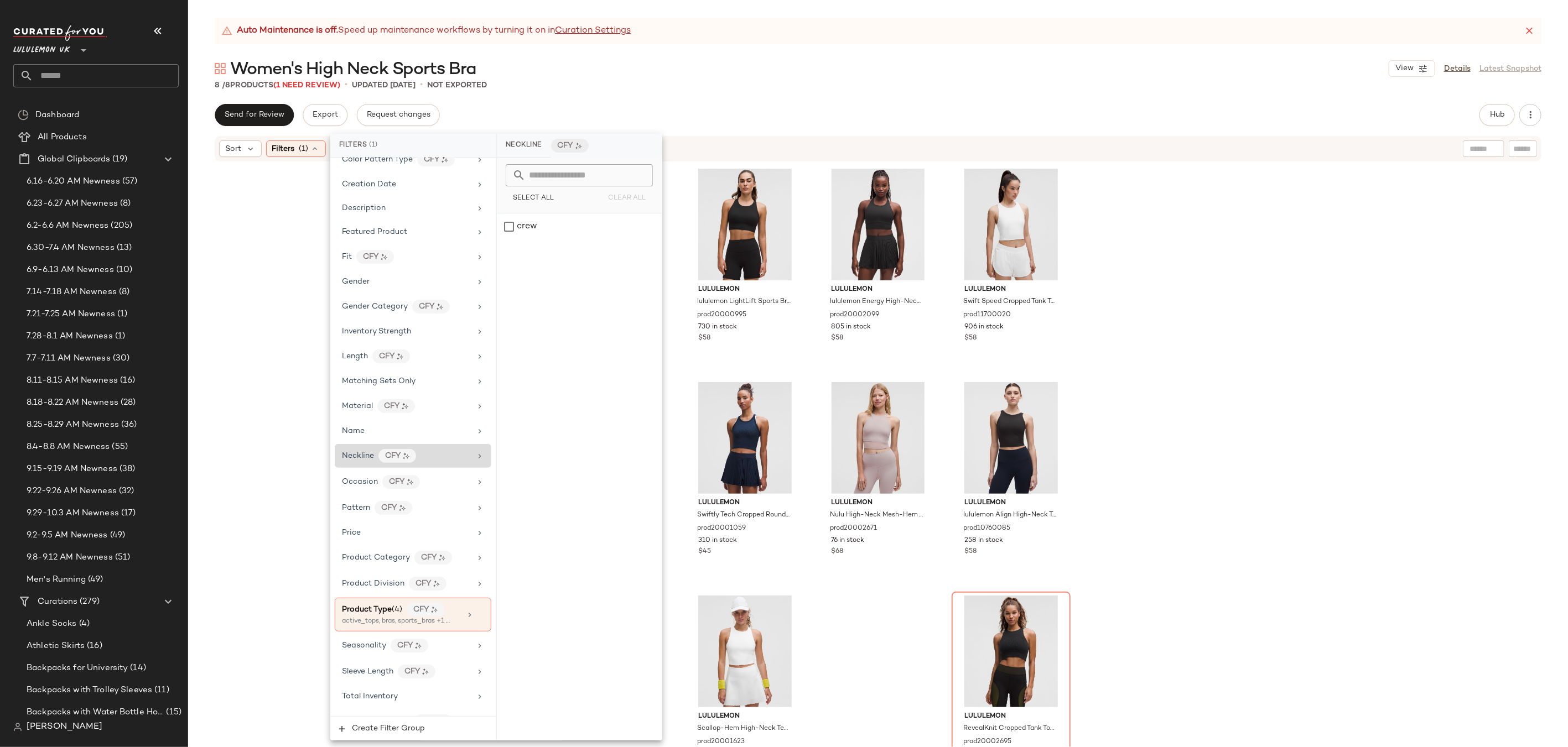
click at [475, 456] on icon at bounding box center [480, 456] width 9 height 9
click at [1170, 356] on div "lululemon lululemon LightLift Sports Bra Medium Support, B/C Cup prod20000995 7…" at bounding box center [878, 469] width 1380 height 612
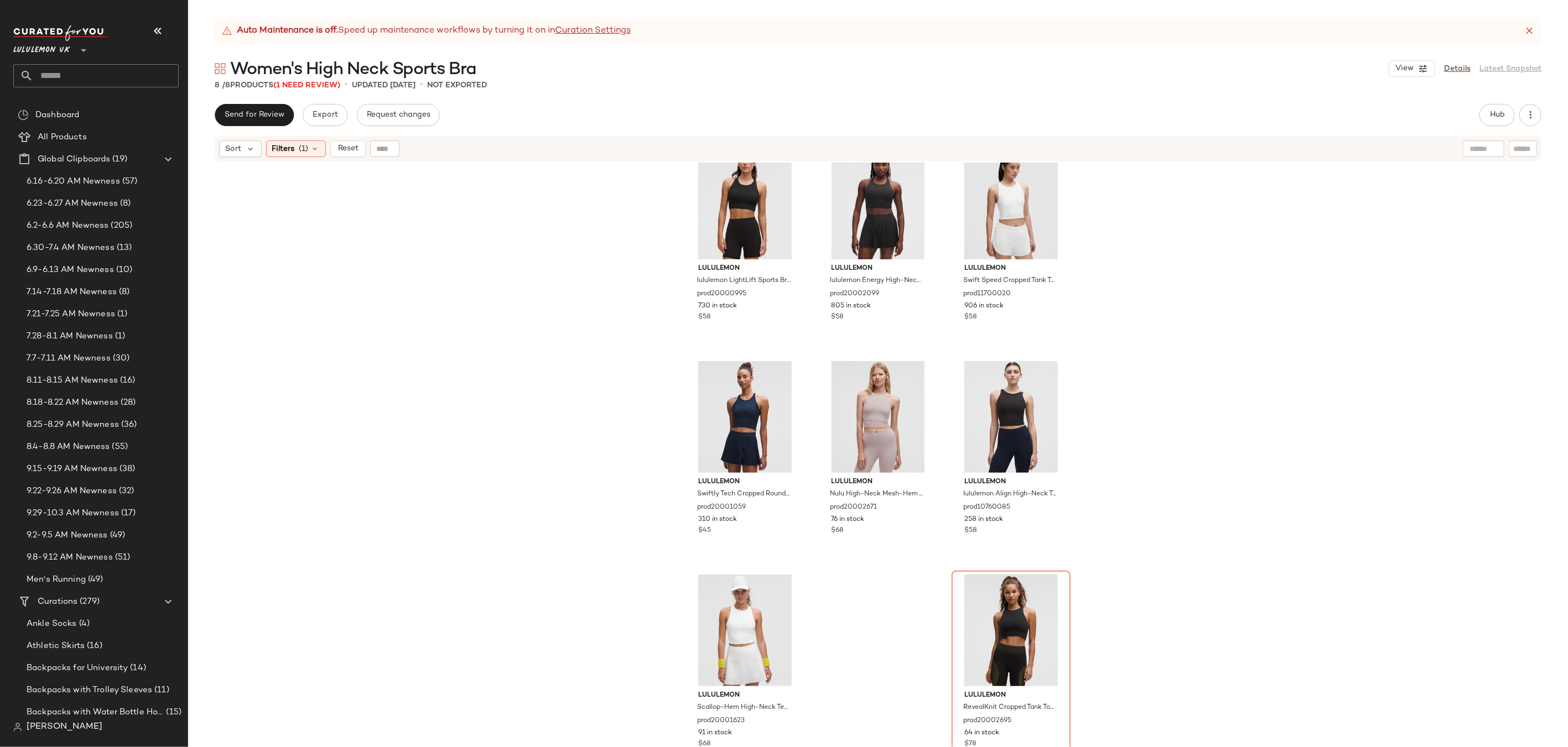
scroll to position [0, 0]
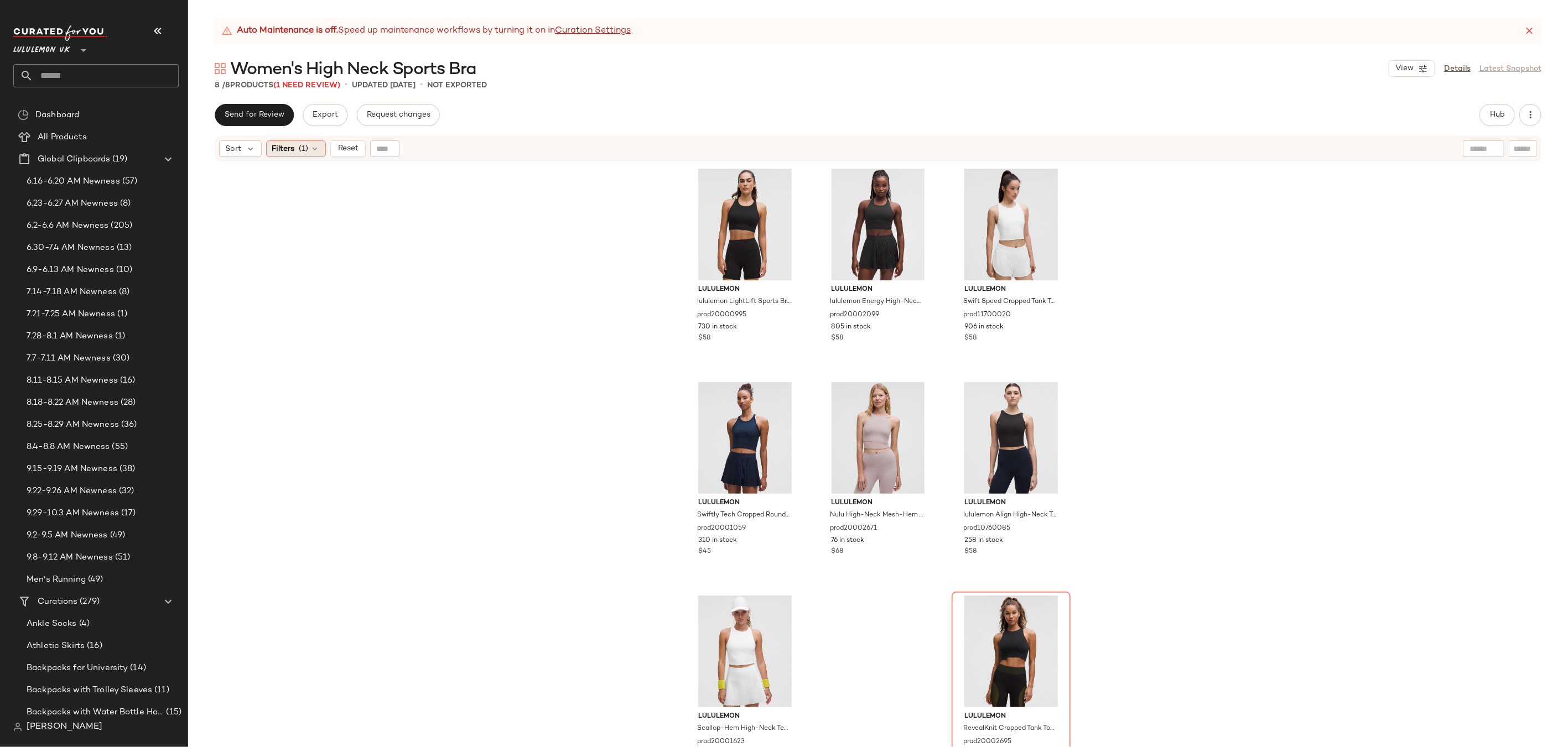
click at [318, 148] on icon at bounding box center [315, 149] width 9 height 9
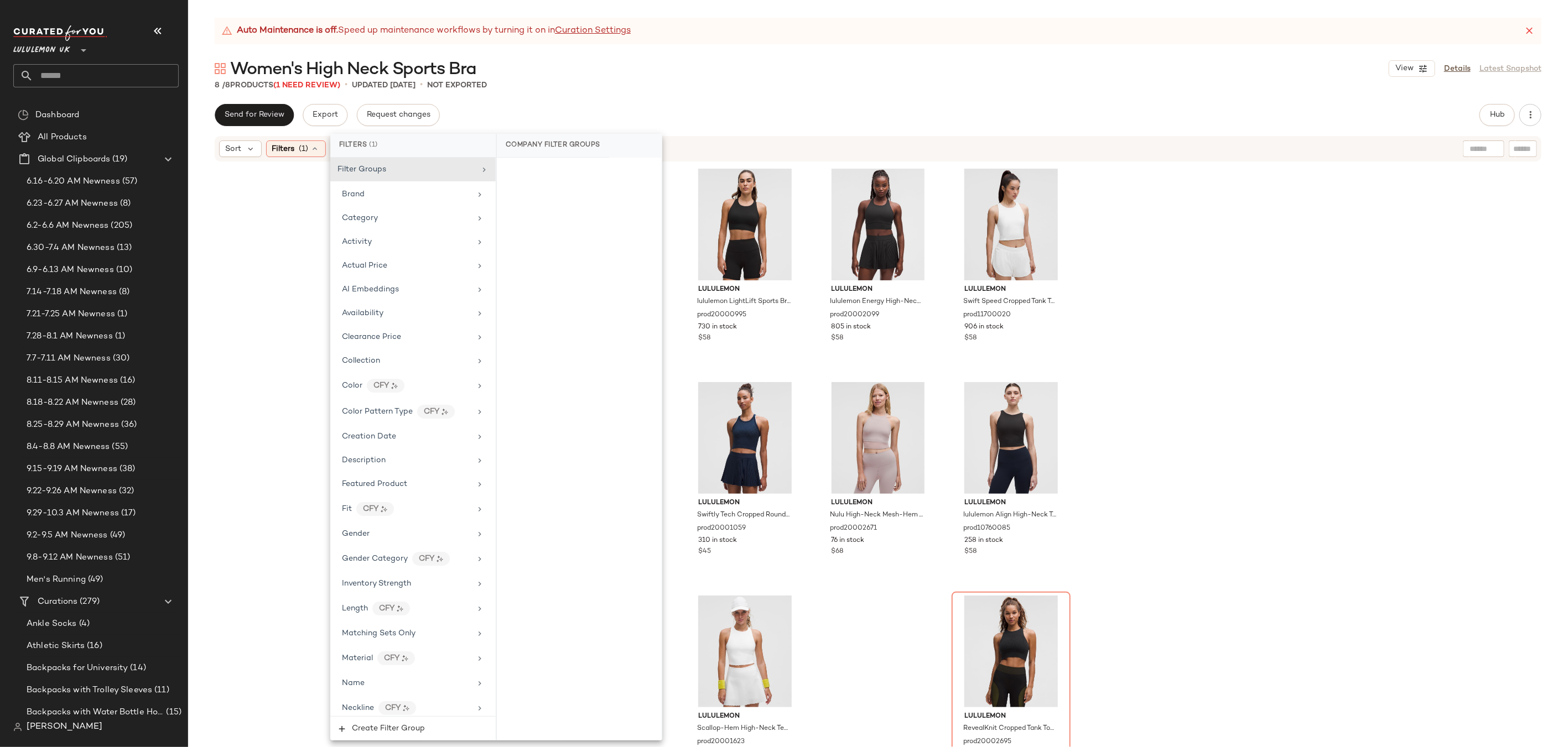
click at [1195, 220] on div "lululemon lululemon LightLift Sports Bra Medium Support, B/C Cup prod20000995 7…" at bounding box center [878, 469] width 1380 height 612
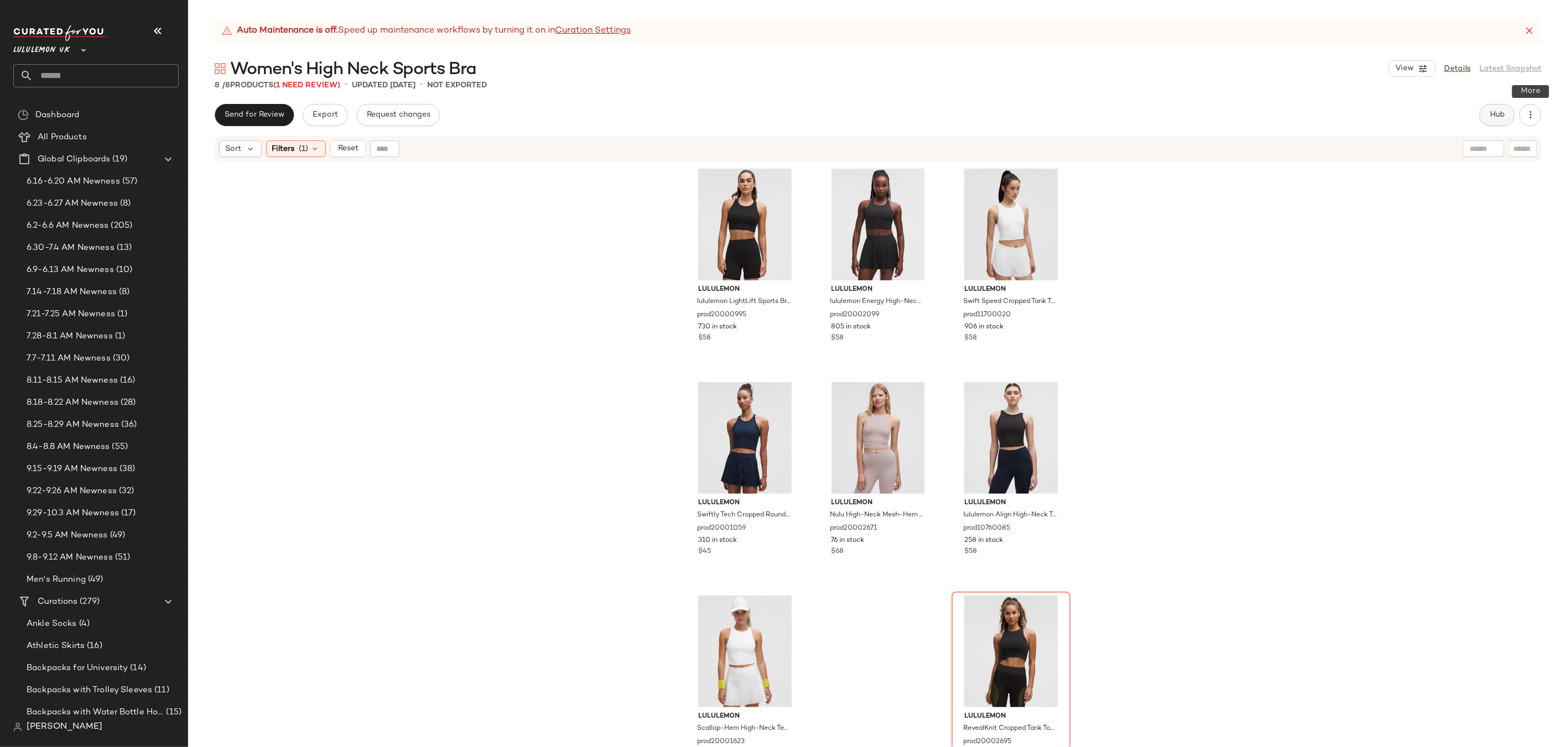
click at [1500, 115] on span "Hub" at bounding box center [1496, 115] width 15 height 9
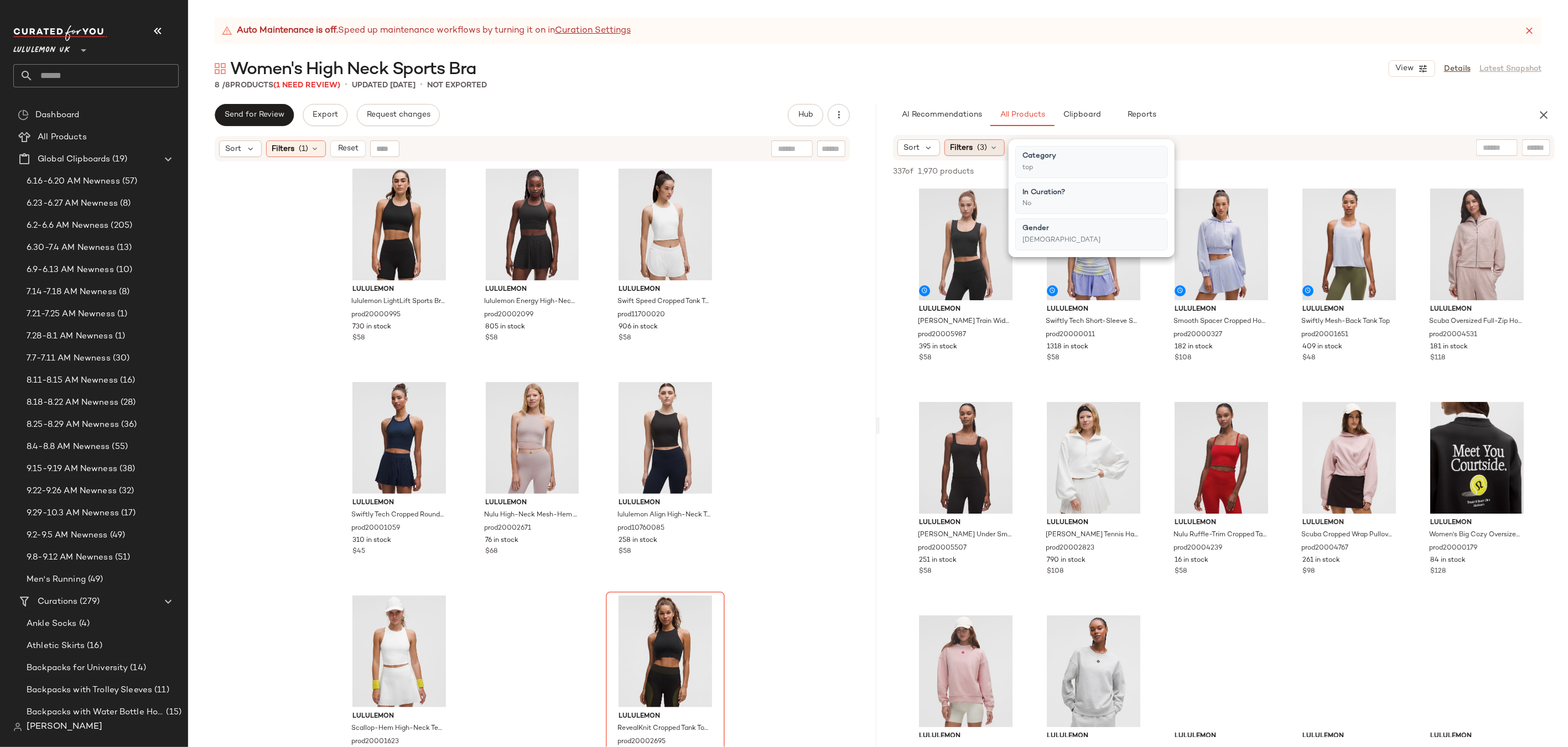
click at [971, 148] on span "Filters" at bounding box center [961, 148] width 23 height 12
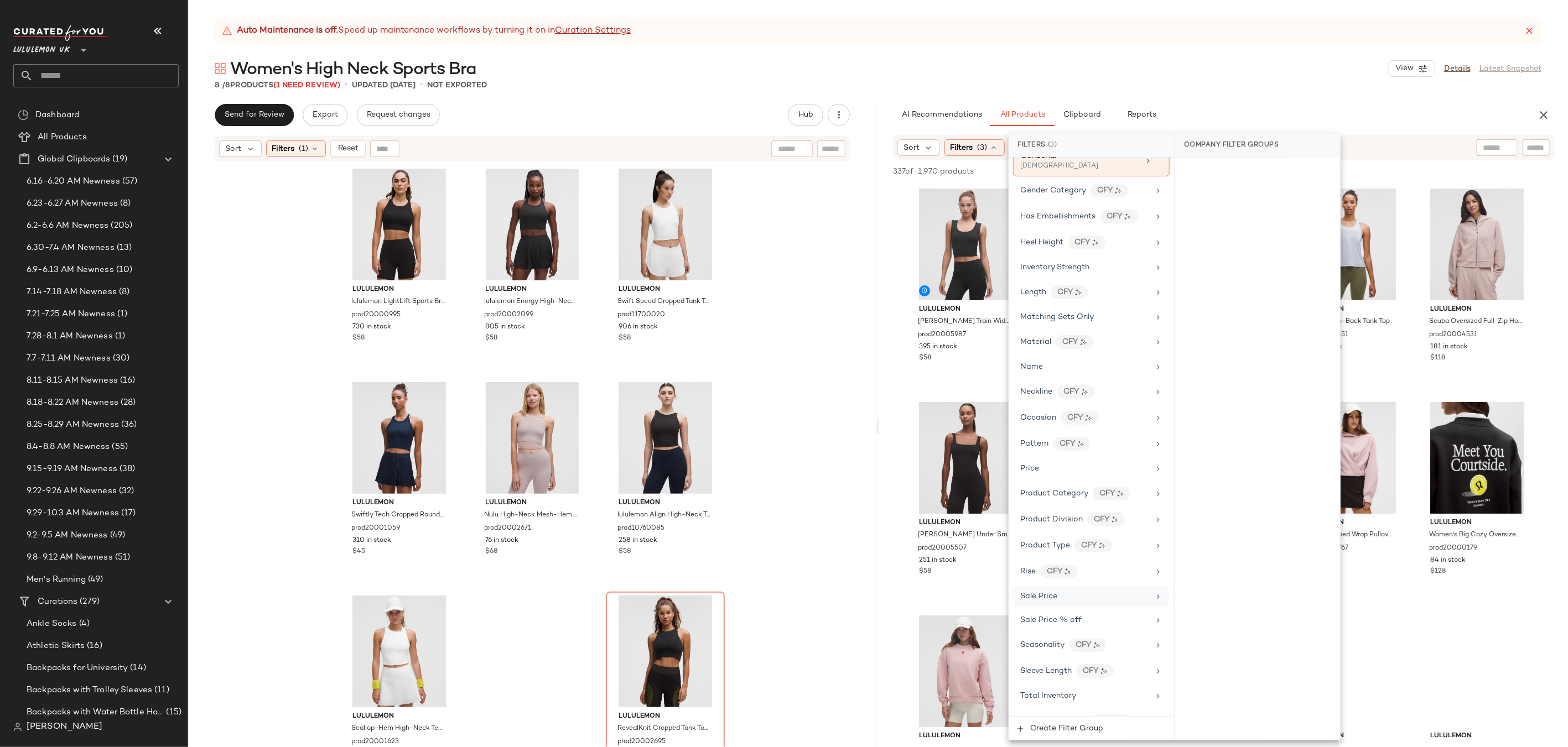
scroll to position [446, 0]
click at [1155, 524] on icon at bounding box center [1158, 527] width 9 height 9
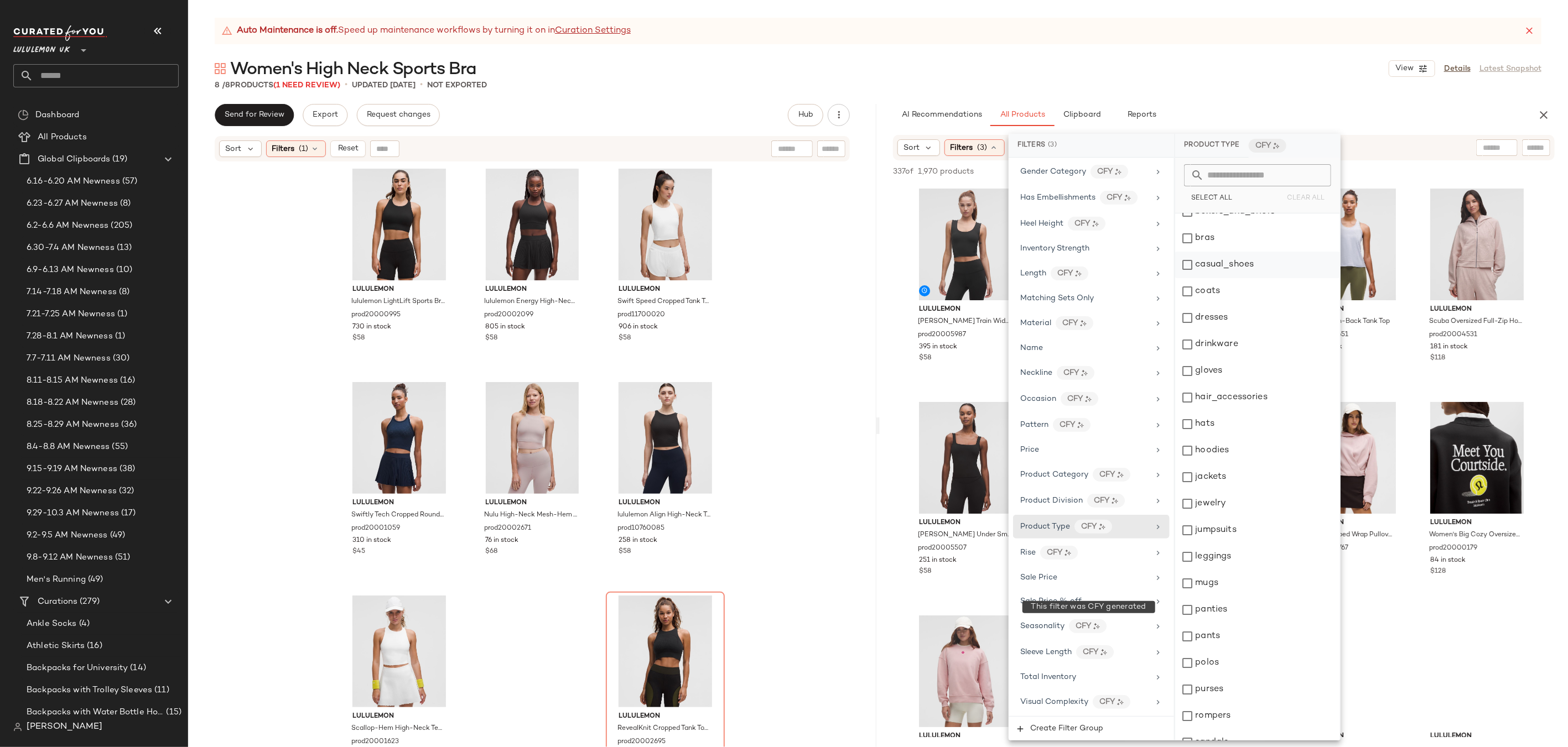
scroll to position [0, 0]
click at [1153, 472] on icon at bounding box center [1158, 475] width 9 height 9
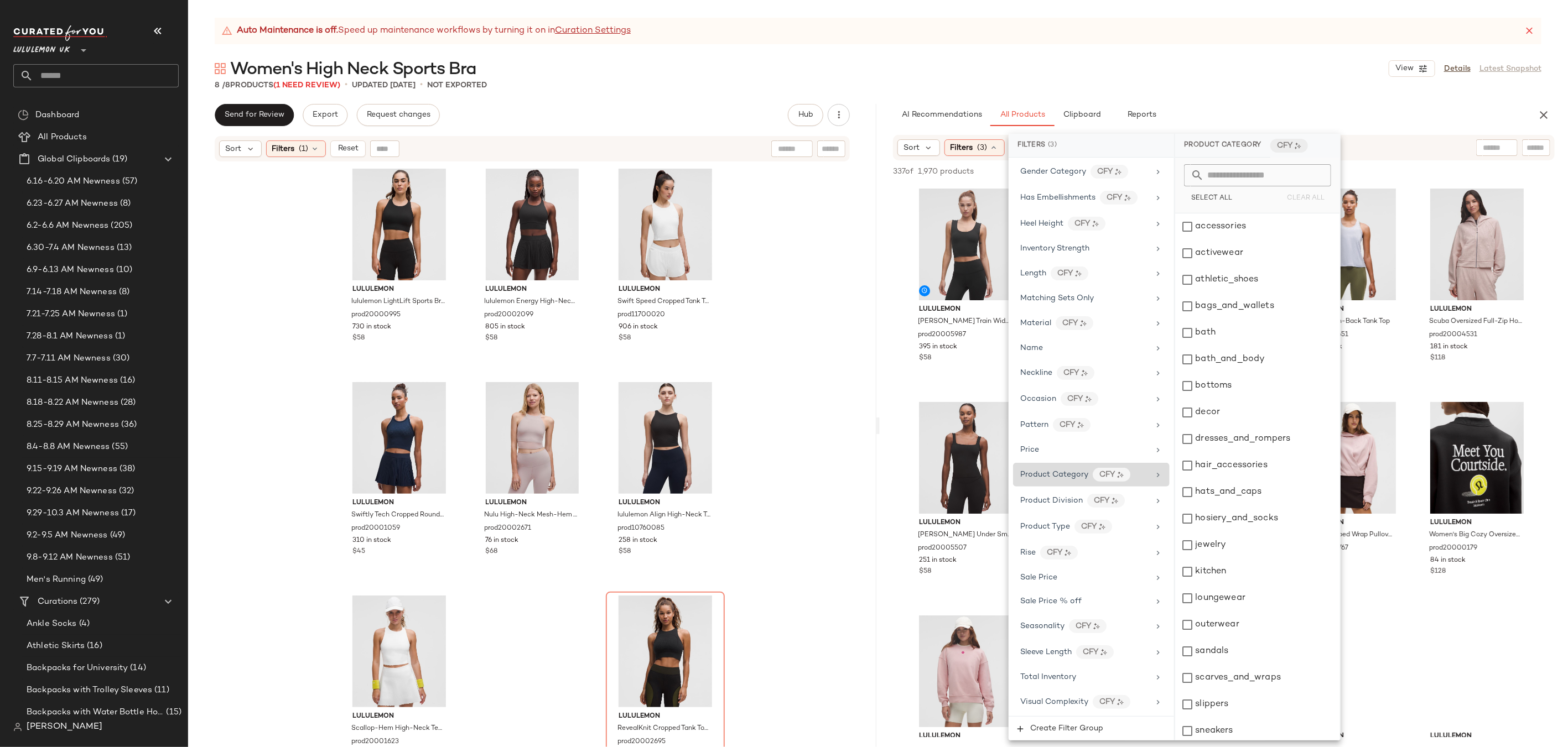
click at [1153, 471] on icon at bounding box center [1158, 475] width 9 height 9
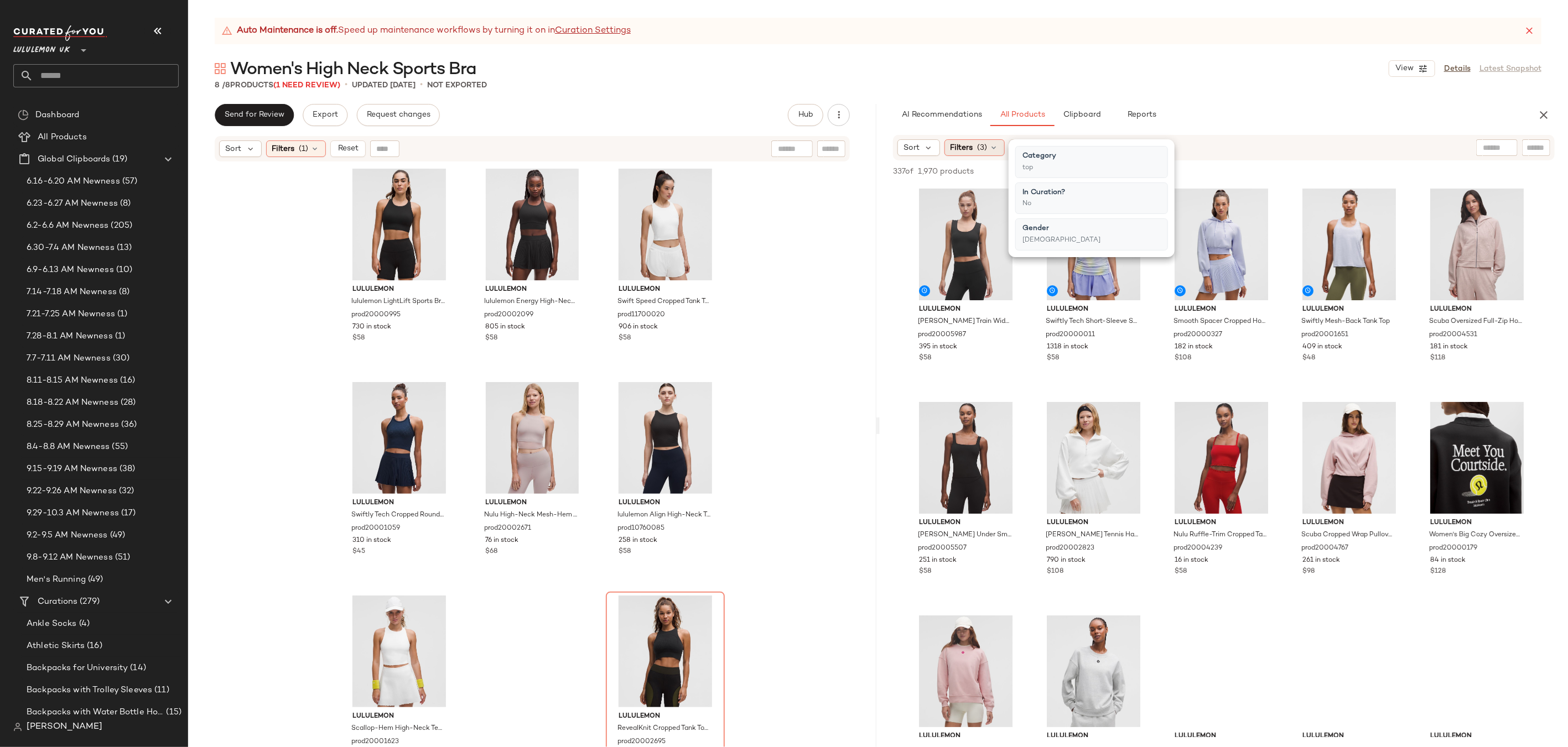
click at [995, 148] on icon at bounding box center [994, 148] width 9 height 9
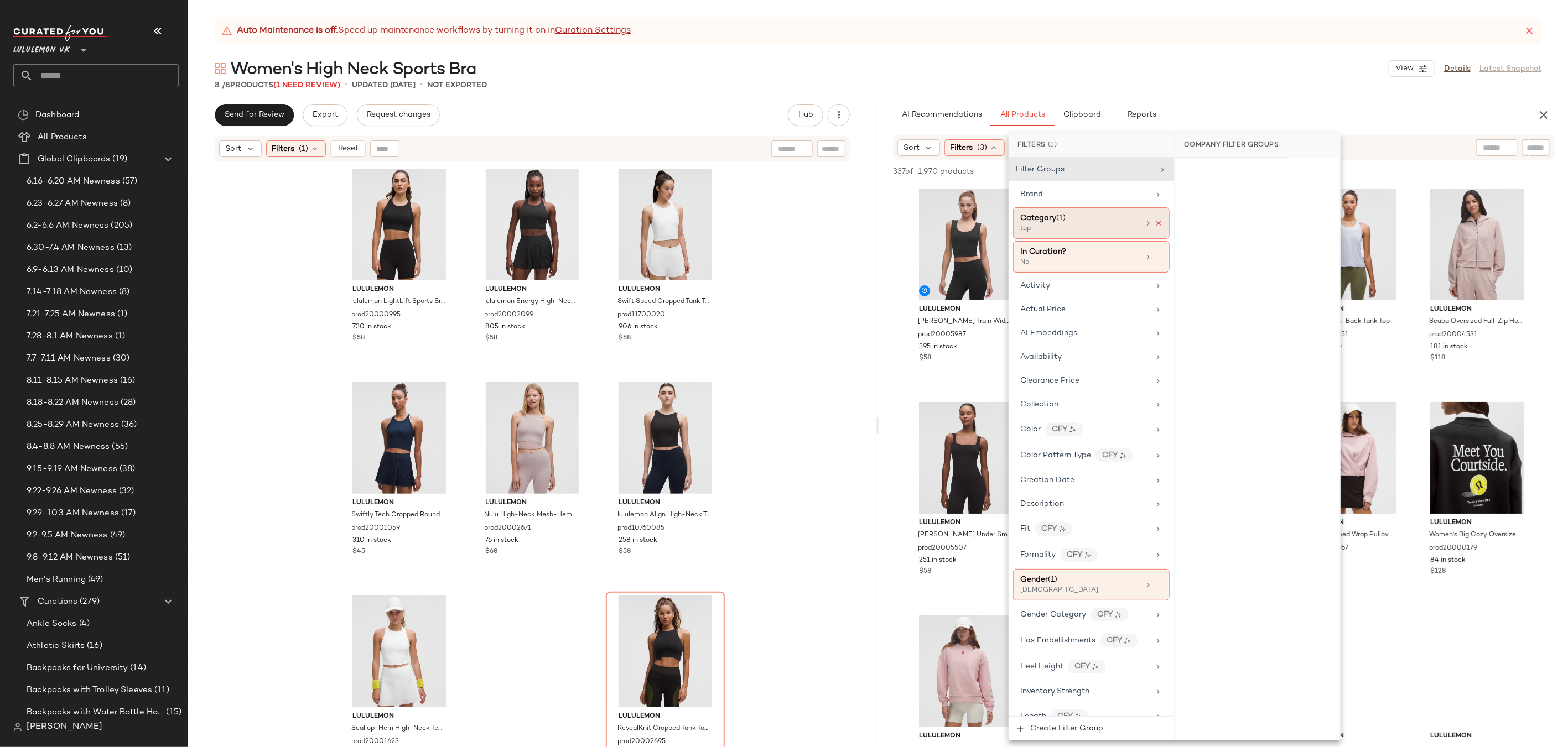
click at [1155, 221] on icon at bounding box center [1158, 223] width 8 height 8
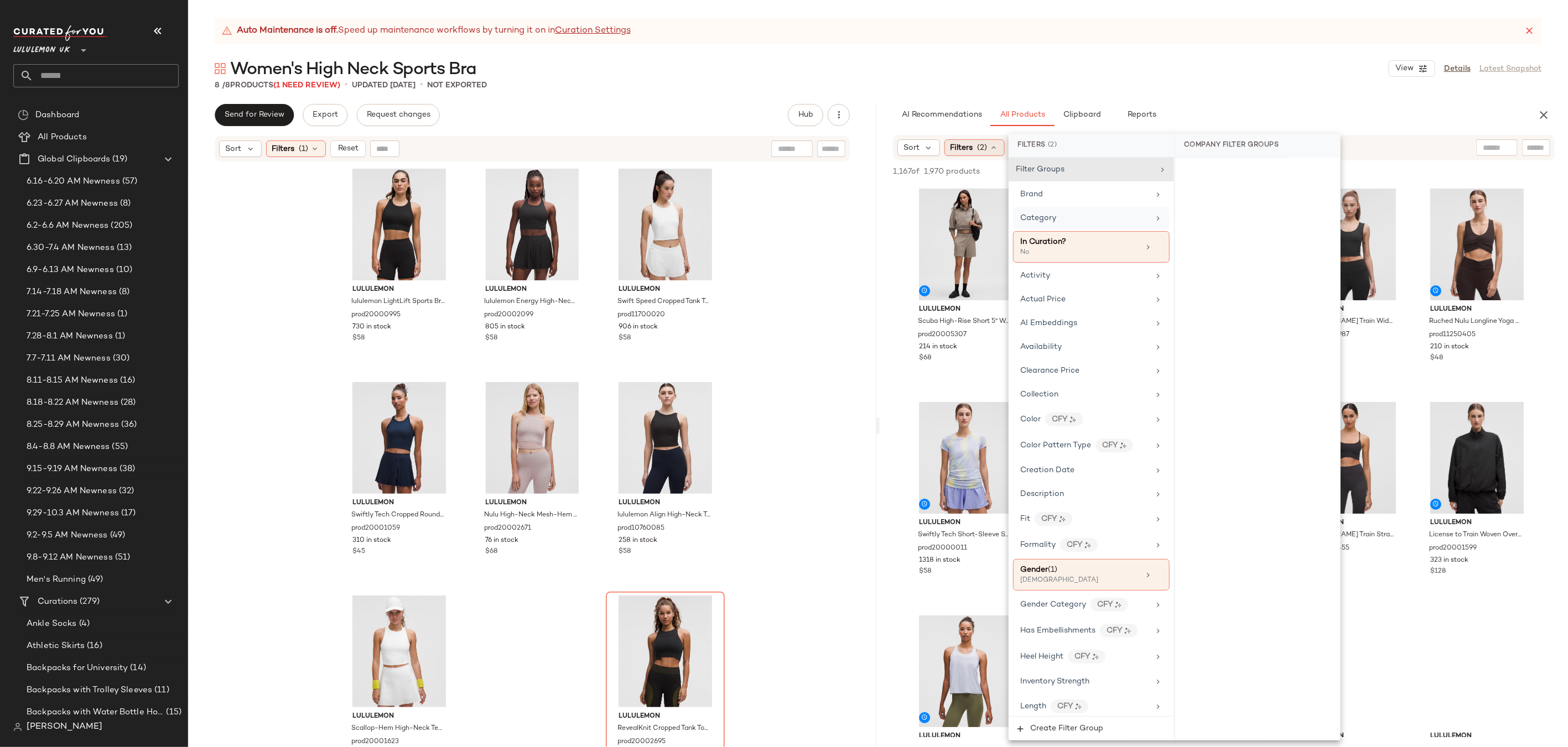
click at [968, 145] on span "Filters" at bounding box center [961, 148] width 23 height 12
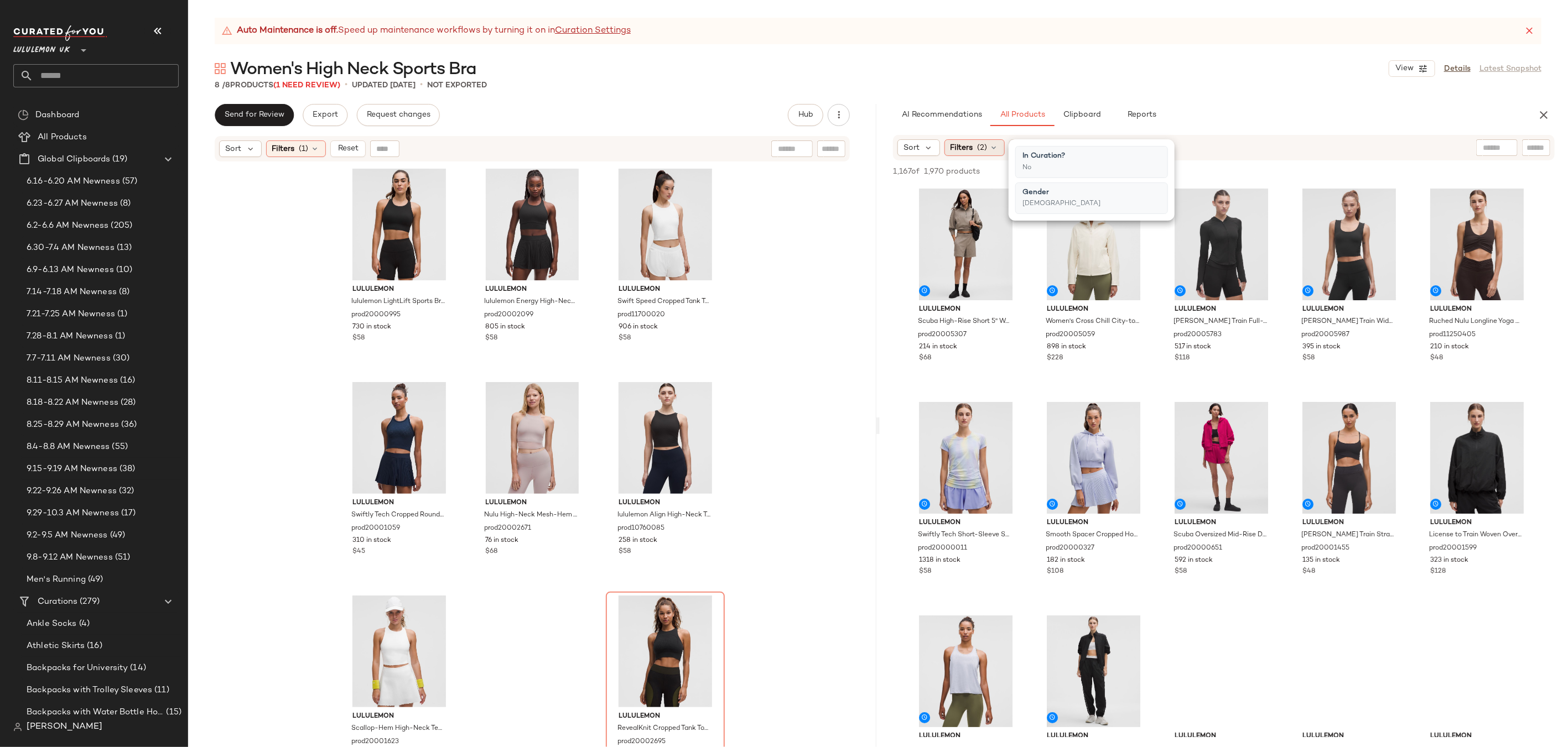
click at [993, 148] on icon at bounding box center [994, 148] width 9 height 9
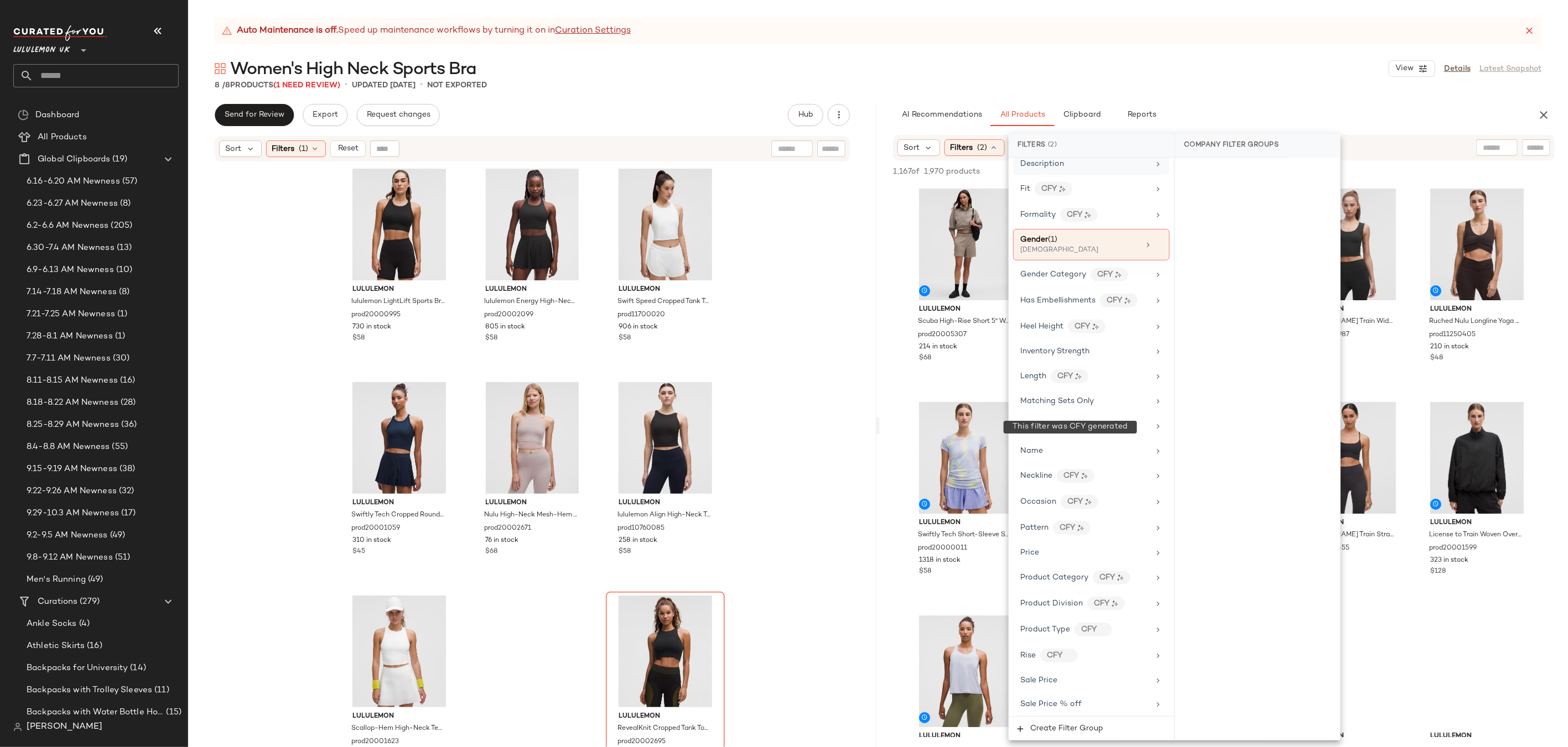
scroll to position [358, 0]
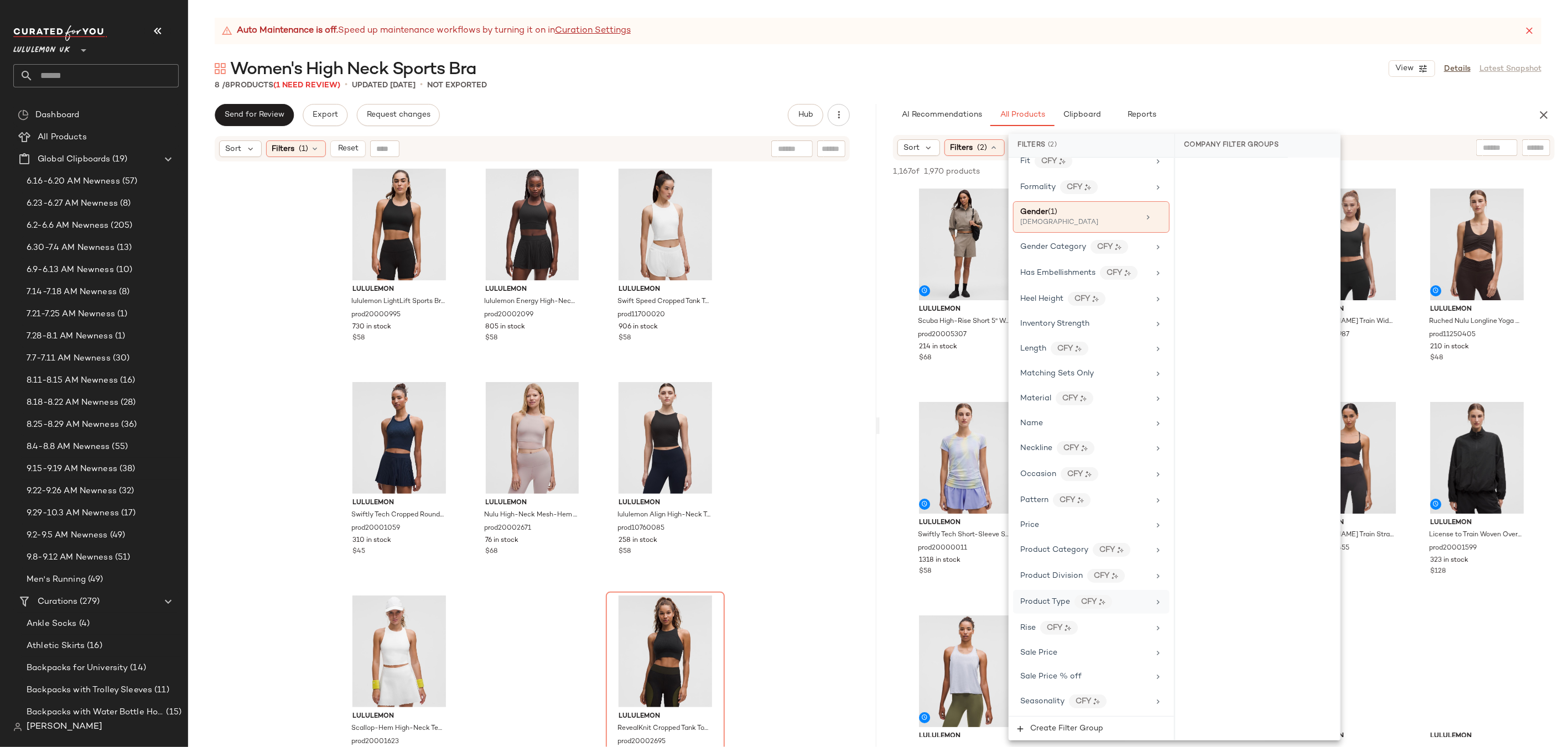
click at [1153, 604] on icon at bounding box center [1158, 602] width 9 height 9
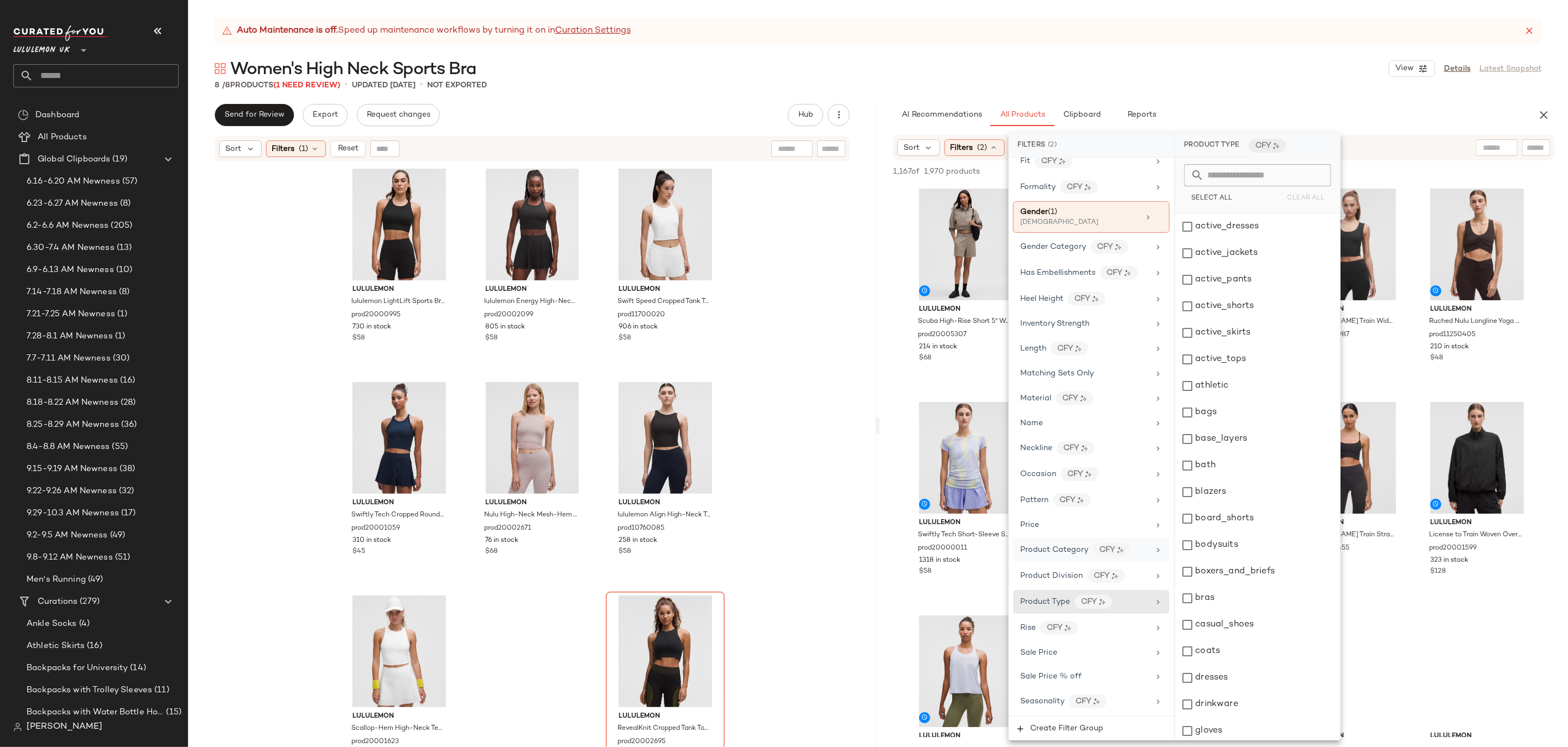
click at [1052, 551] on span "Product Category" at bounding box center [1054, 550] width 68 height 8
click at [1187, 725] on div "underwear_and_intimates" at bounding box center [1258, 728] width 165 height 26
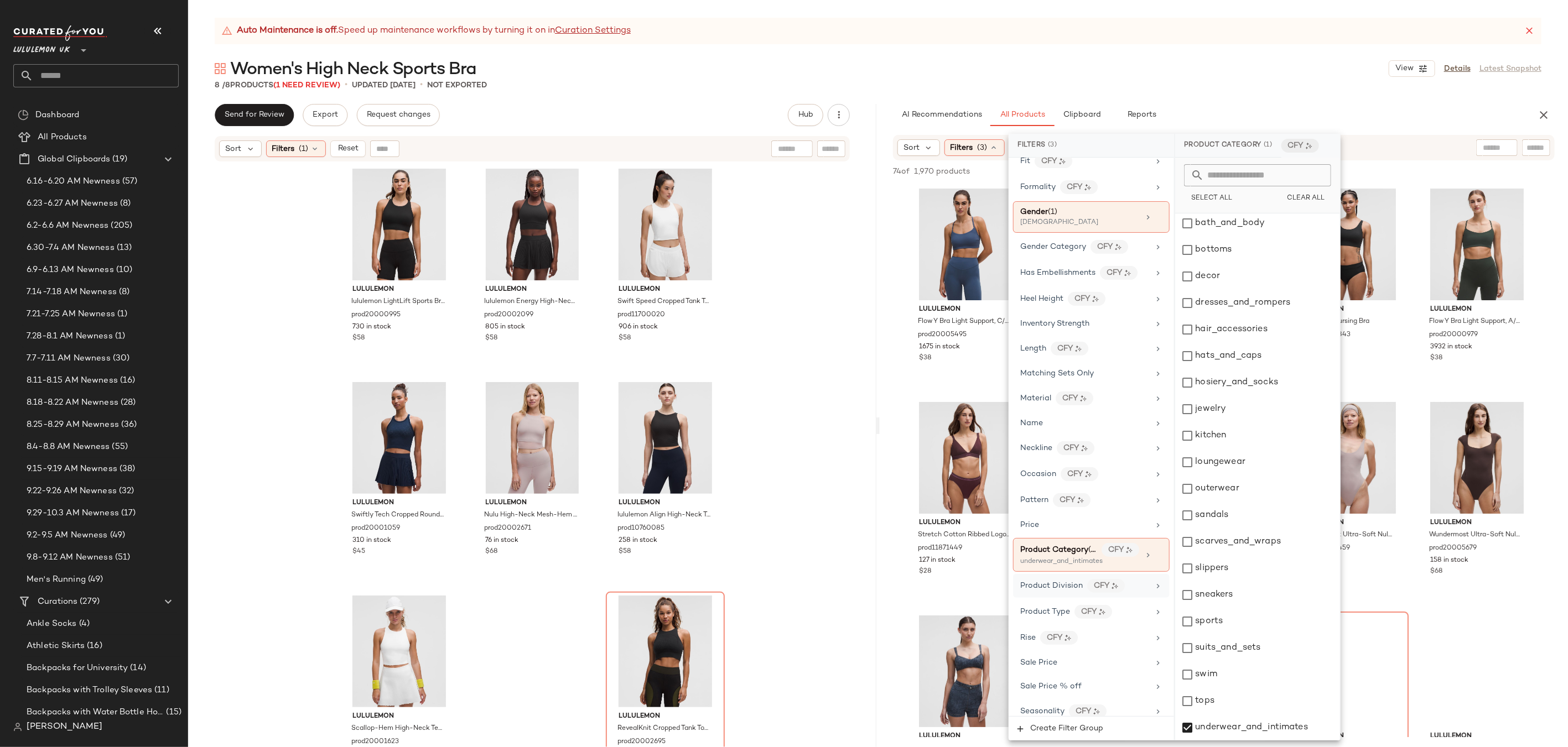
click at [1155, 585] on icon at bounding box center [1158, 586] width 9 height 9
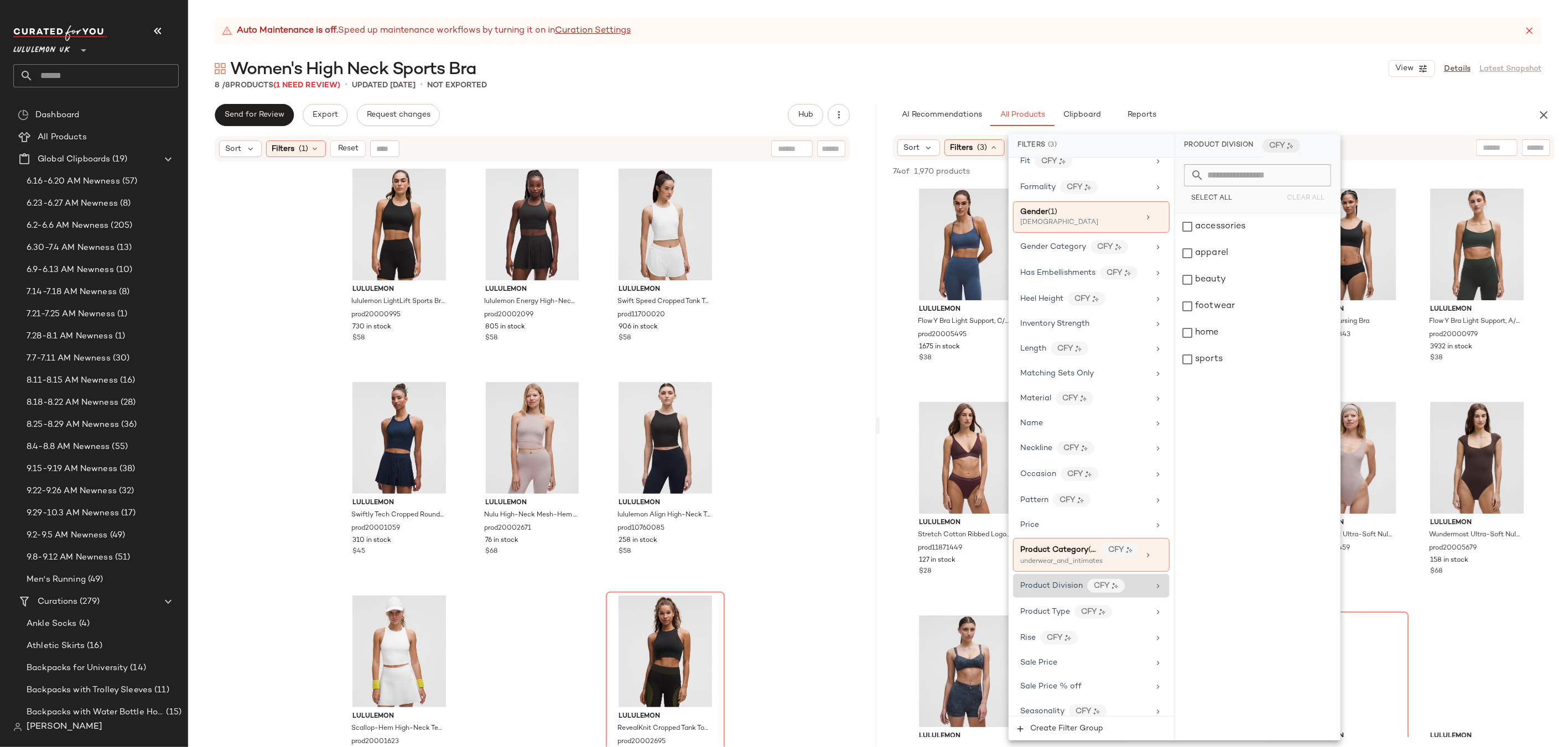
scroll to position [0, 0]
click at [1153, 613] on icon at bounding box center [1158, 612] width 9 height 9
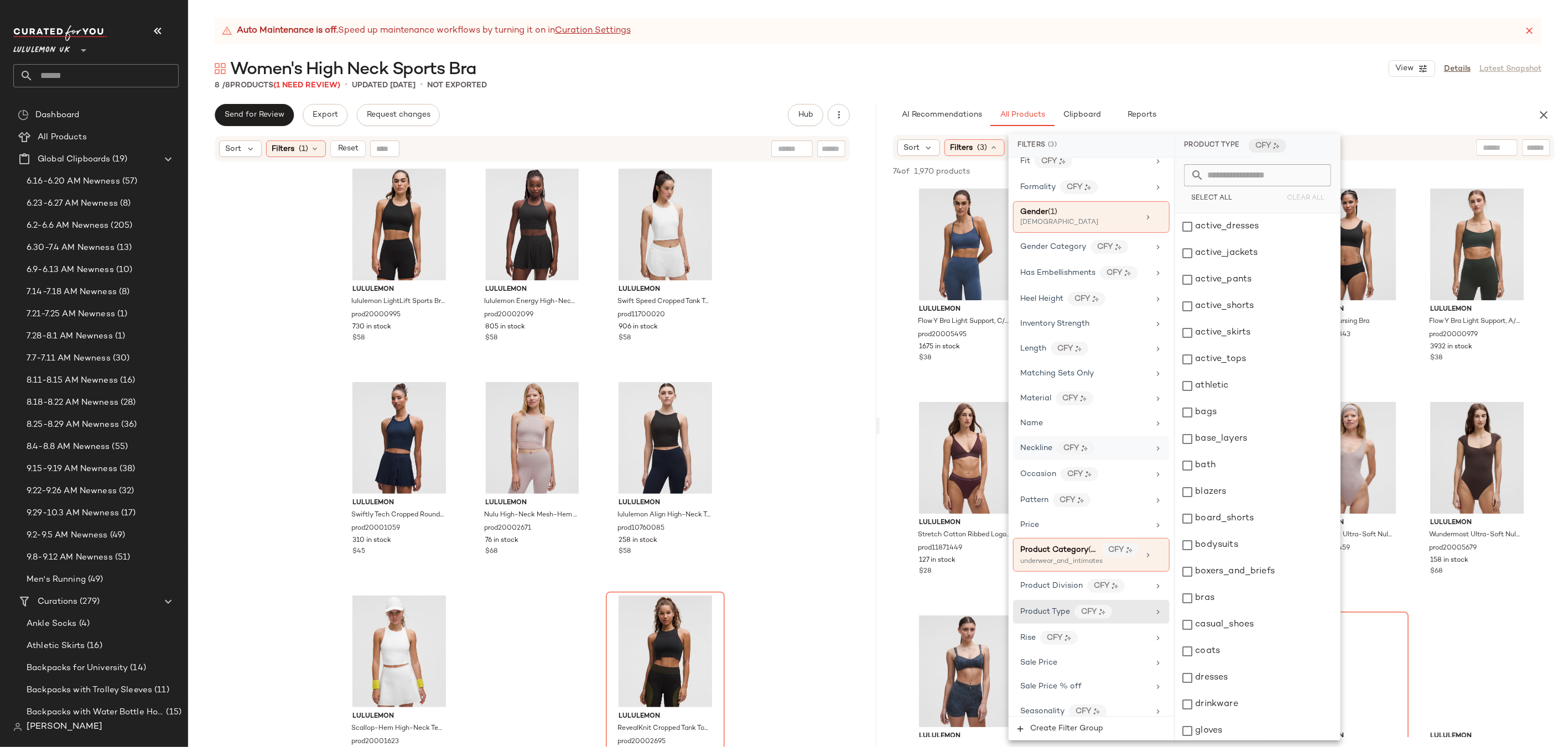
click at [1153, 450] on icon at bounding box center [1158, 448] width 9 height 9
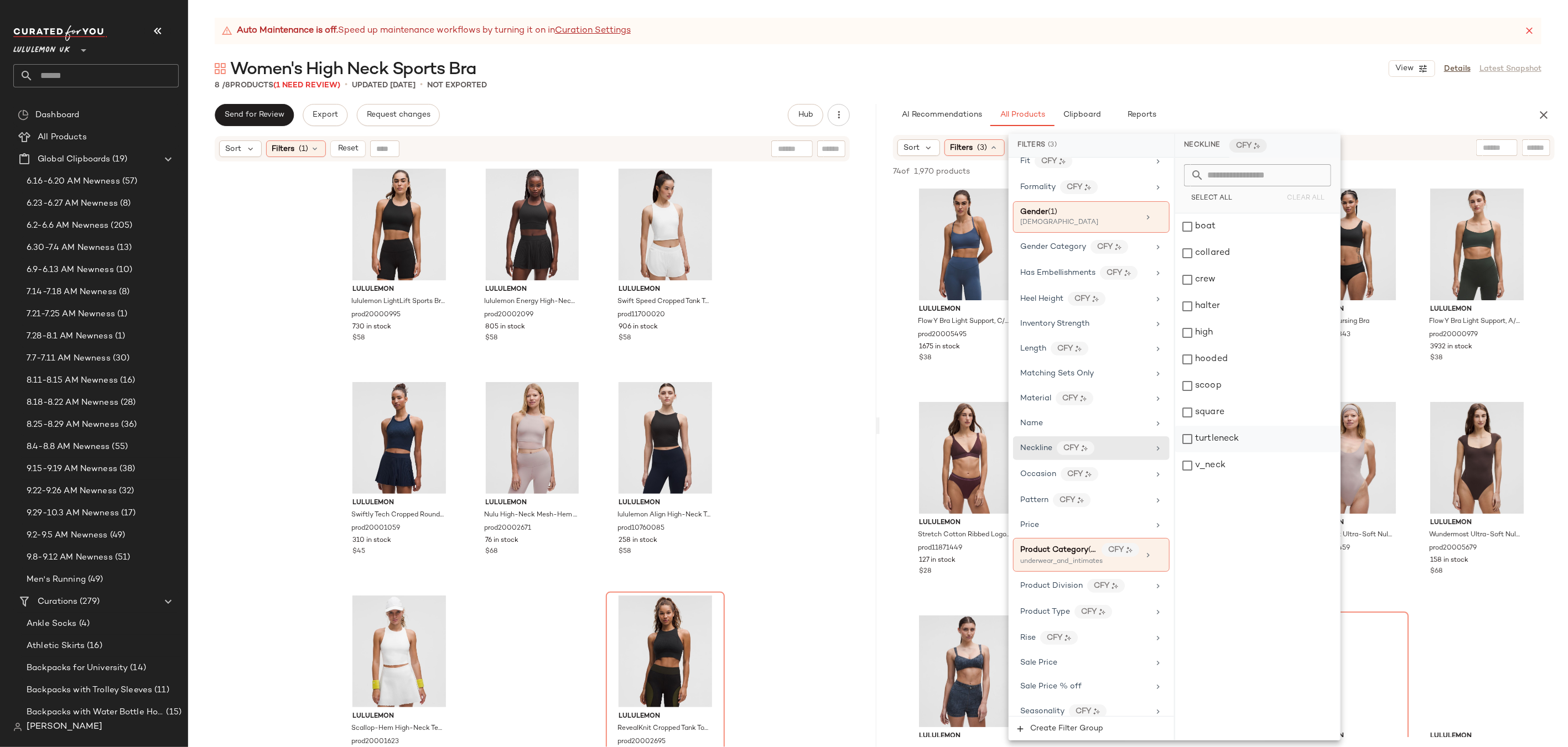
click at [1188, 437] on div "turtleneck" at bounding box center [1258, 439] width 165 height 26
click at [1192, 276] on div "crew" at bounding box center [1258, 280] width 165 height 26
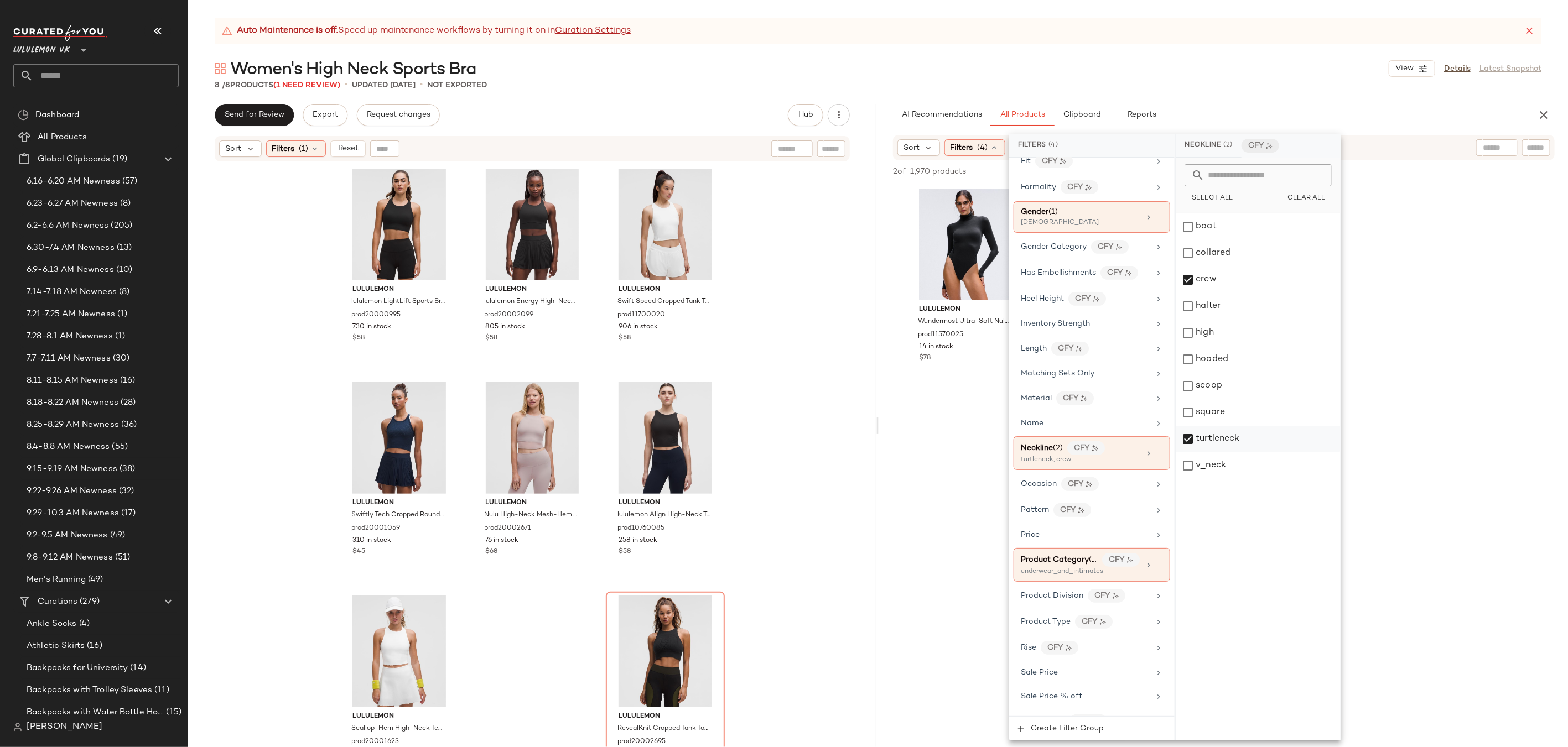
click at [1188, 435] on div "turtleneck" at bounding box center [1258, 439] width 165 height 26
click at [1374, 204] on div "lululemon Wundermost Ultra-Soft Nulu Crewneck Long-Sleeve Bodysuit prod11801113…" at bounding box center [1223, 287] width 688 height 204
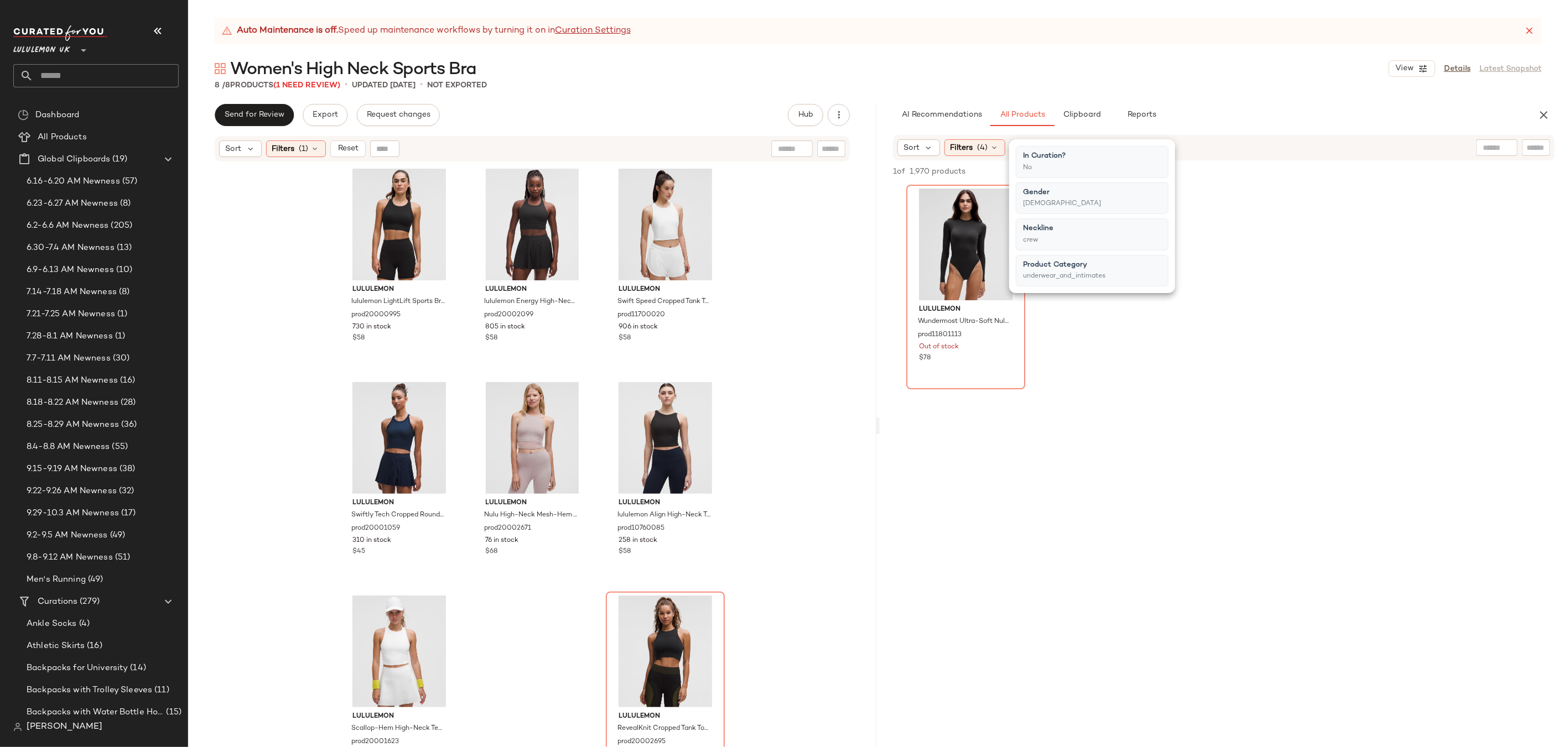
click at [1552, 113] on button "button" at bounding box center [1543, 115] width 22 height 22
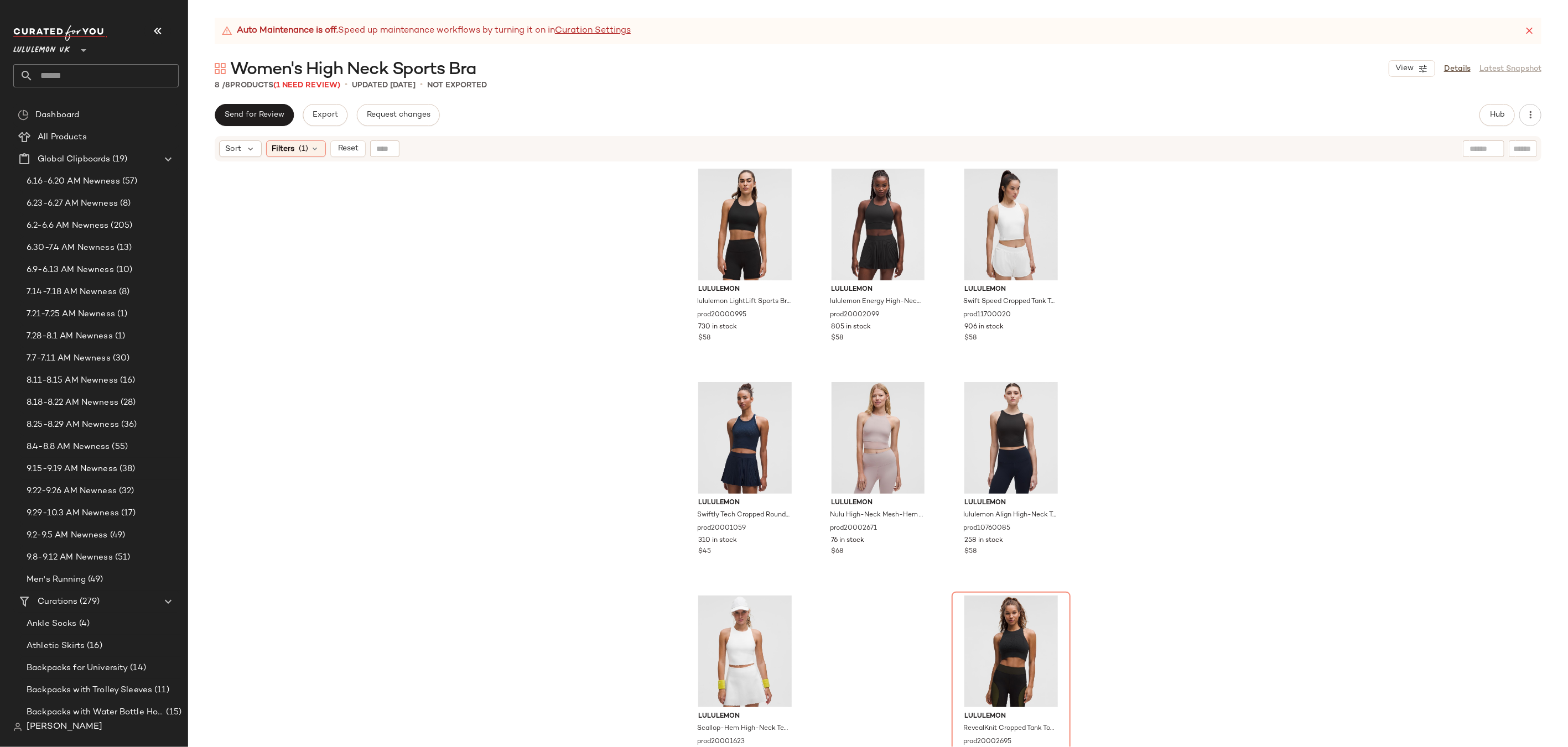
click at [1493, 150] on div at bounding box center [1483, 148] width 42 height 17
click at [1502, 119] on span "Hub" at bounding box center [1496, 115] width 15 height 9
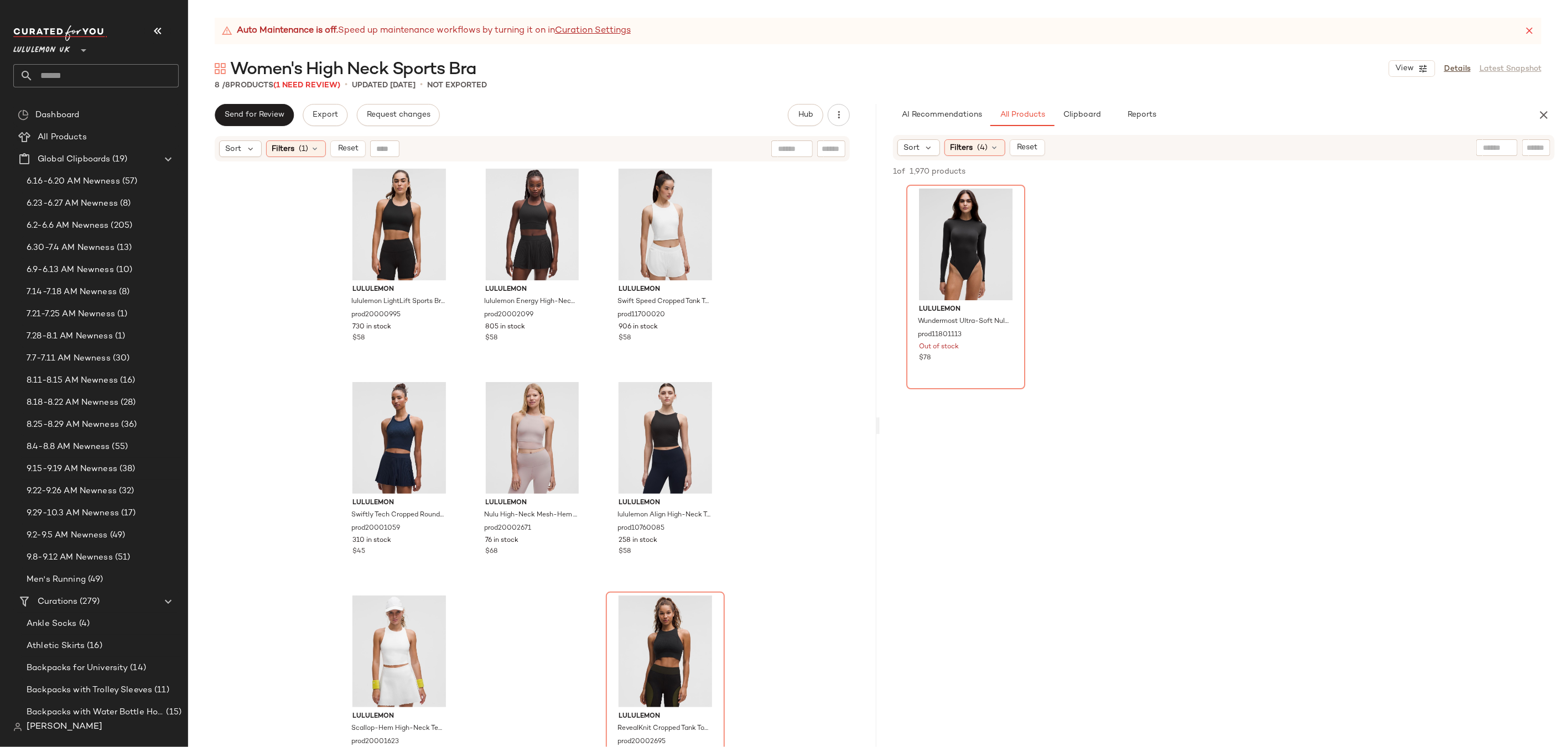
click at [1493, 149] on input "text" at bounding box center [1496, 148] width 28 height 12
click at [994, 149] on icon at bounding box center [995, 148] width 9 height 9
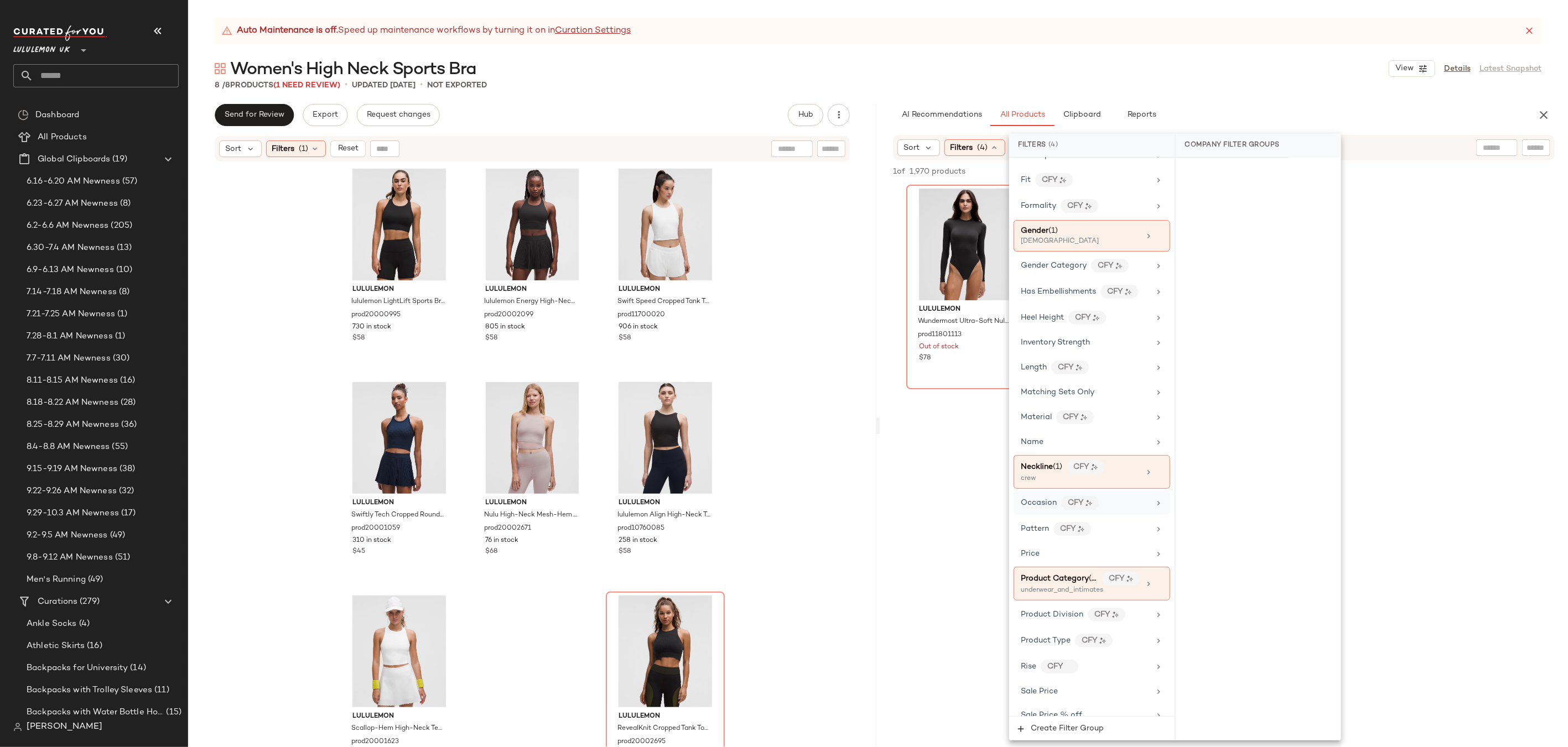
scroll to position [353, 0]
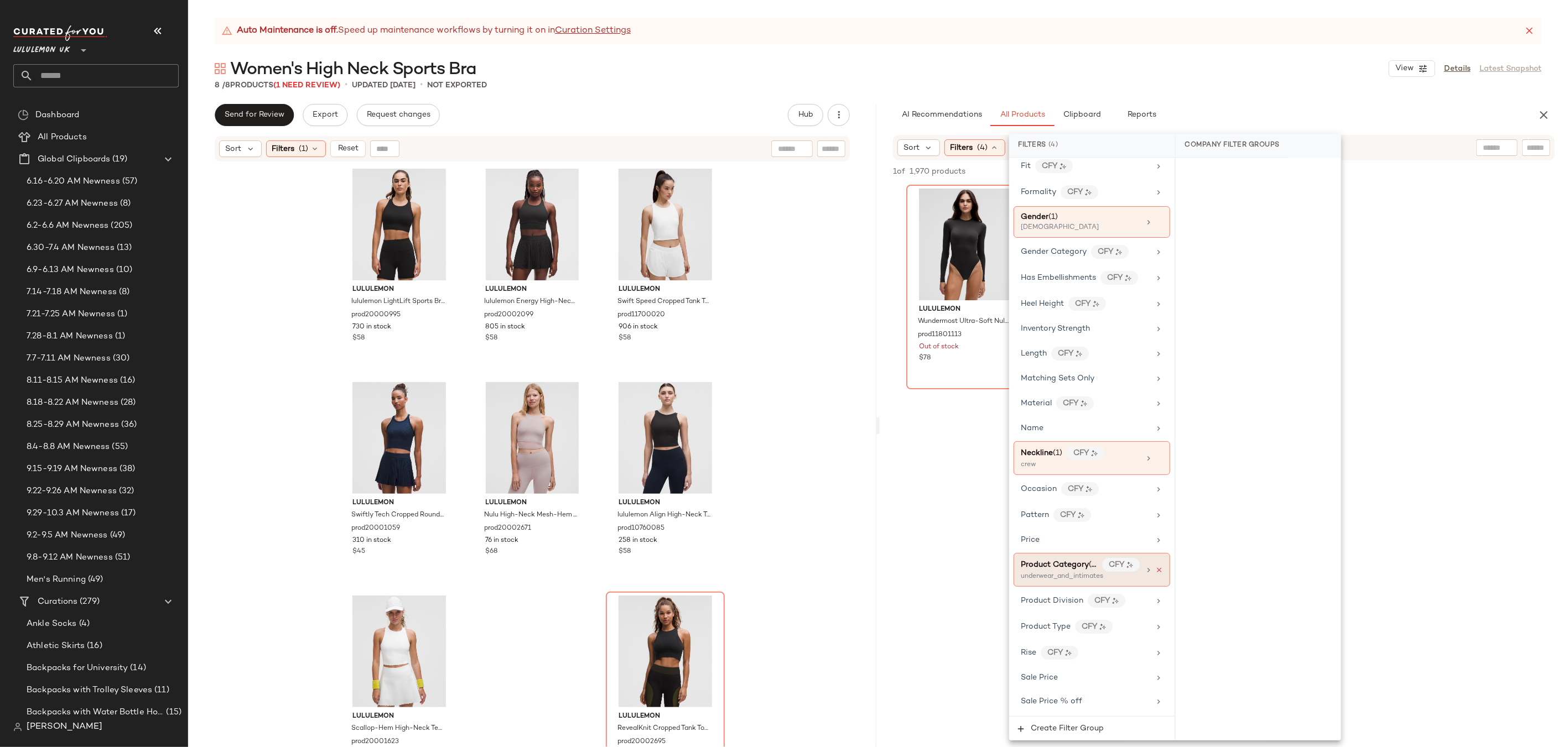
click at [1155, 571] on icon at bounding box center [1159, 570] width 8 height 8
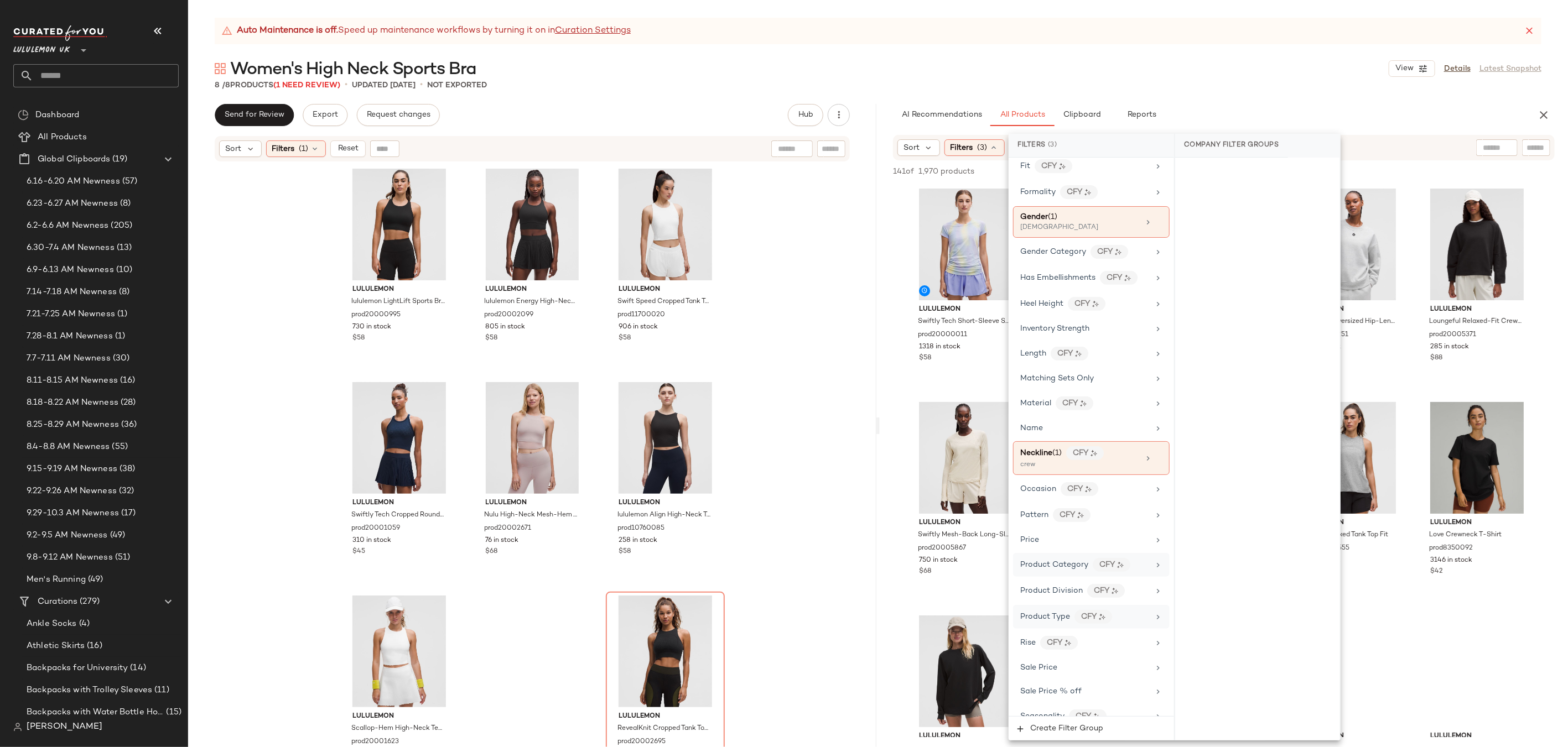
click at [1154, 617] on icon at bounding box center [1158, 617] width 9 height 9
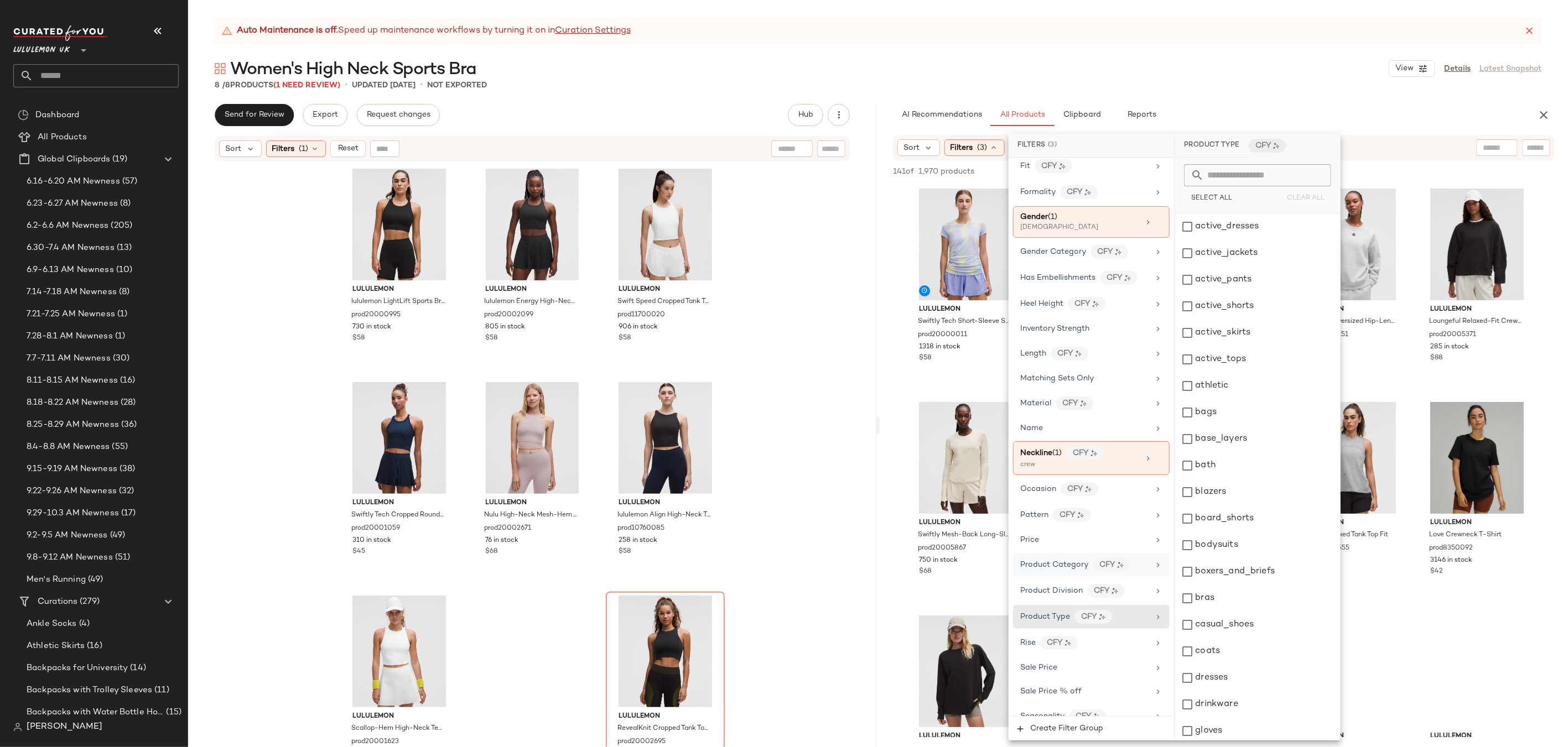
click at [1229, 175] on input "text" at bounding box center [1263, 175] width 121 height 22
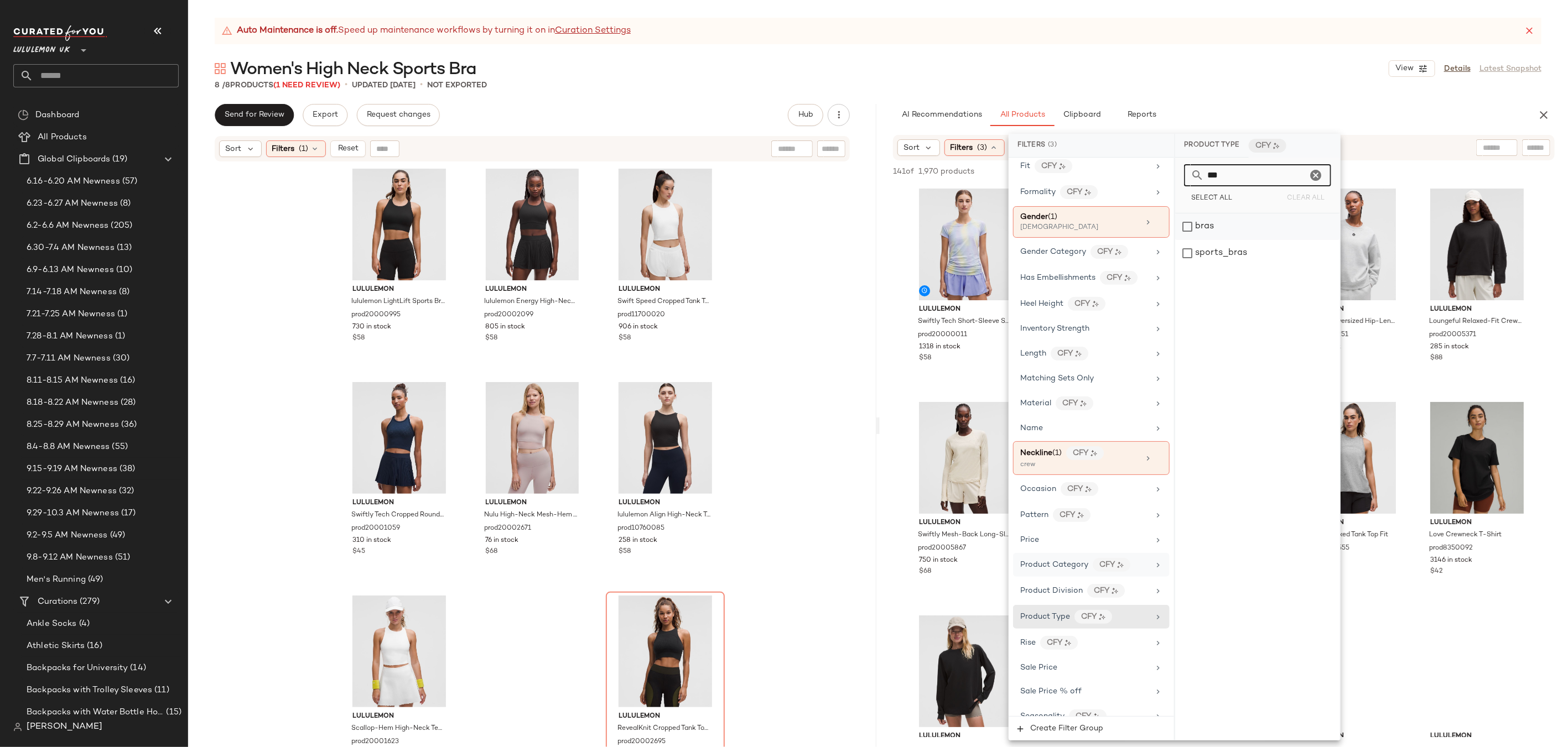
type input "***"
drag, startPoint x: 1191, startPoint y: 225, endPoint x: 1193, endPoint y: 241, distance: 16.1
click at [1191, 225] on div "bras" at bounding box center [1258, 226] width 165 height 26
click at [1192, 251] on div "sports_bras" at bounding box center [1258, 253] width 165 height 26
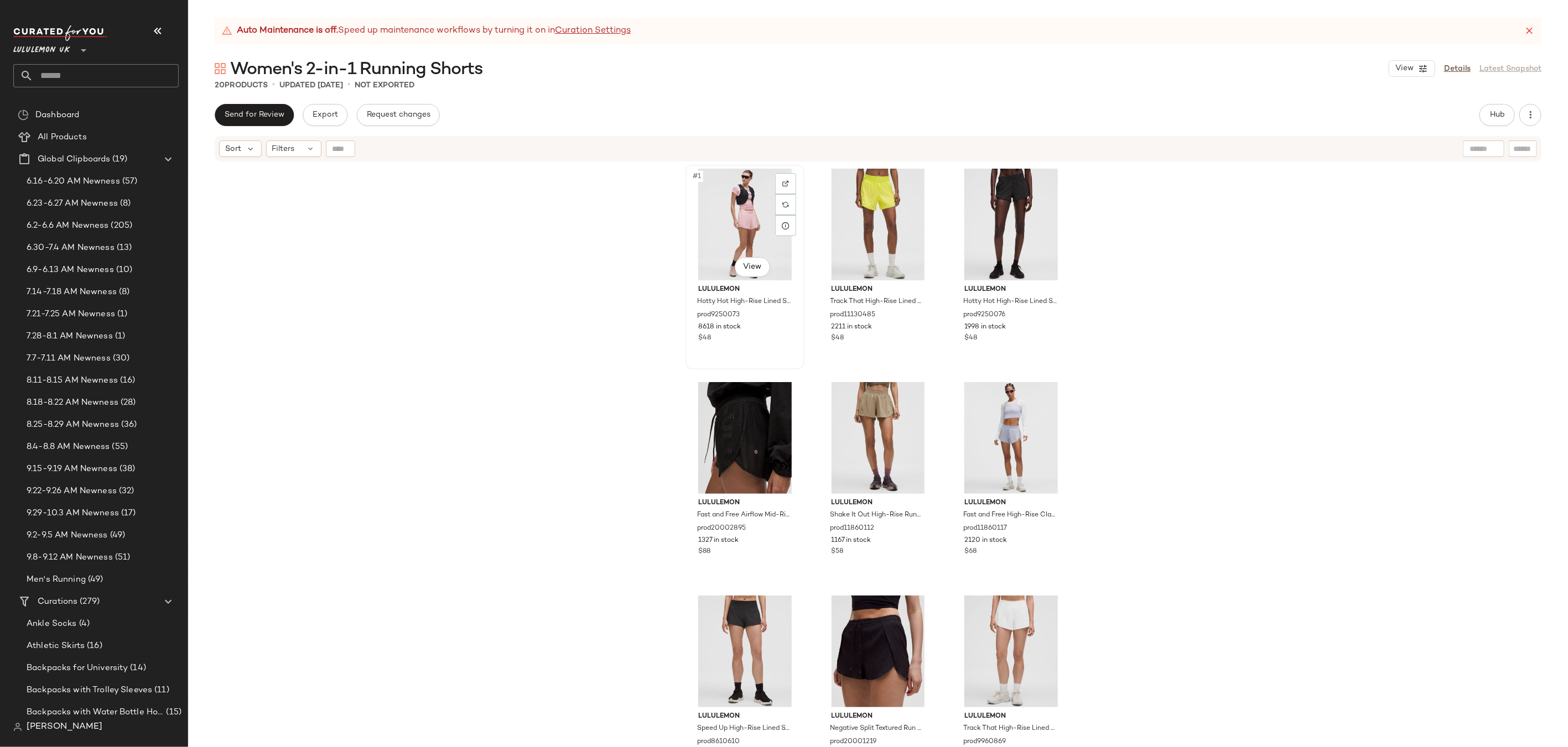
click at [751, 225] on div "#1 View" at bounding box center [745, 224] width 111 height 112
click at [750, 261] on body "Lululemon UK ** Dashboard All Products Global Clipboards (19) 6.16-6.20 AM Newn…" at bounding box center [784, 373] width 1568 height 747
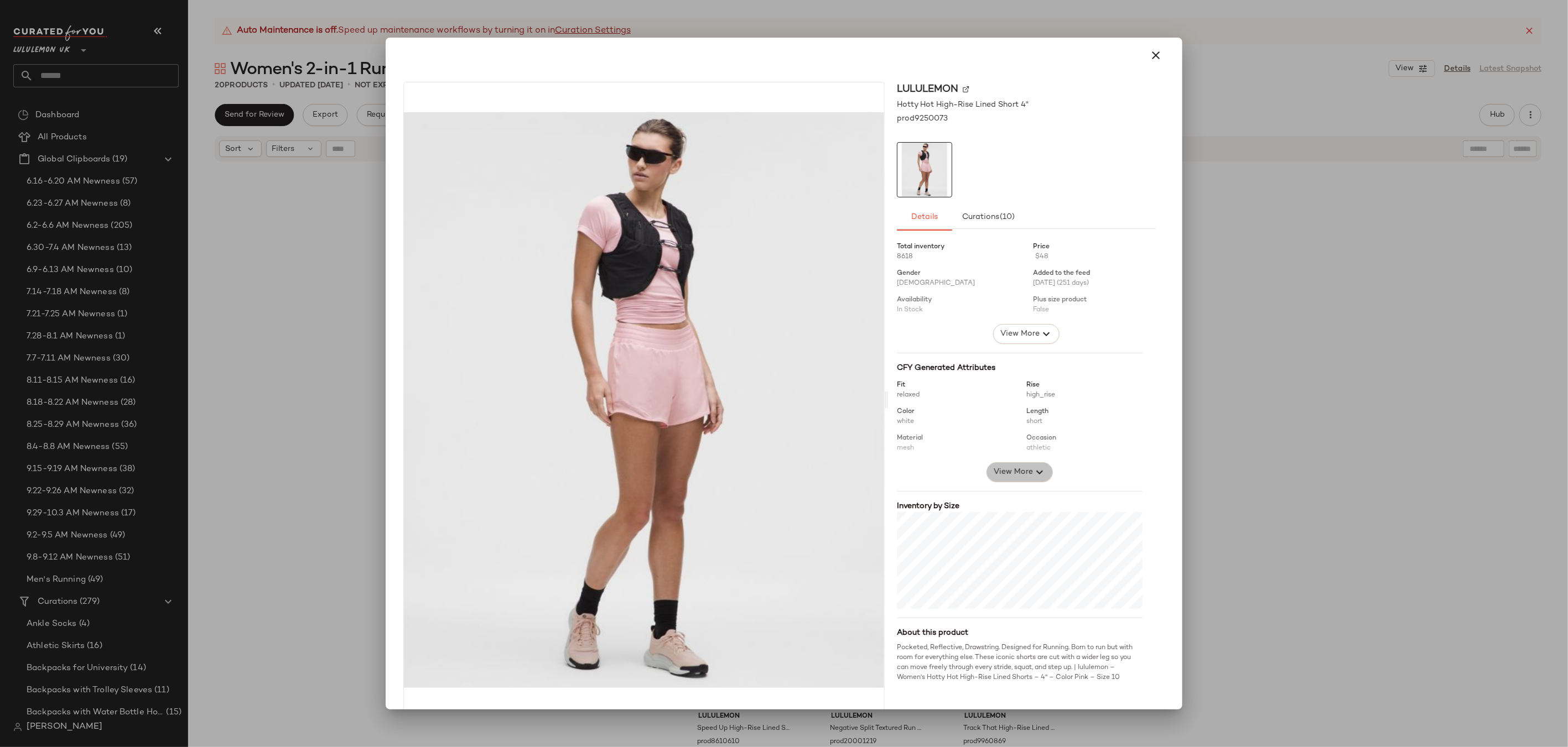
click at [1033, 471] on icon "button" at bounding box center [1039, 472] width 13 height 13
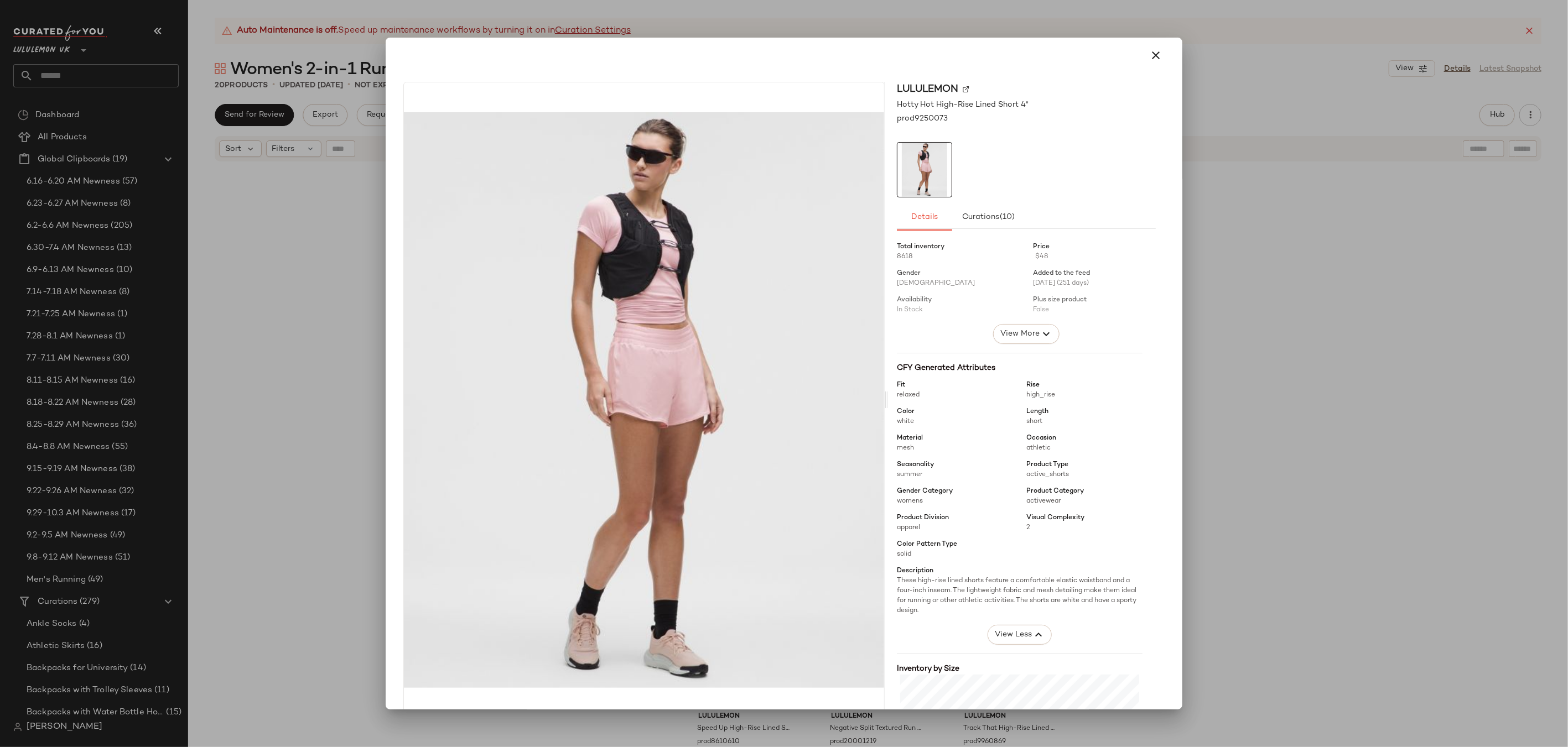
scroll to position [136, 0]
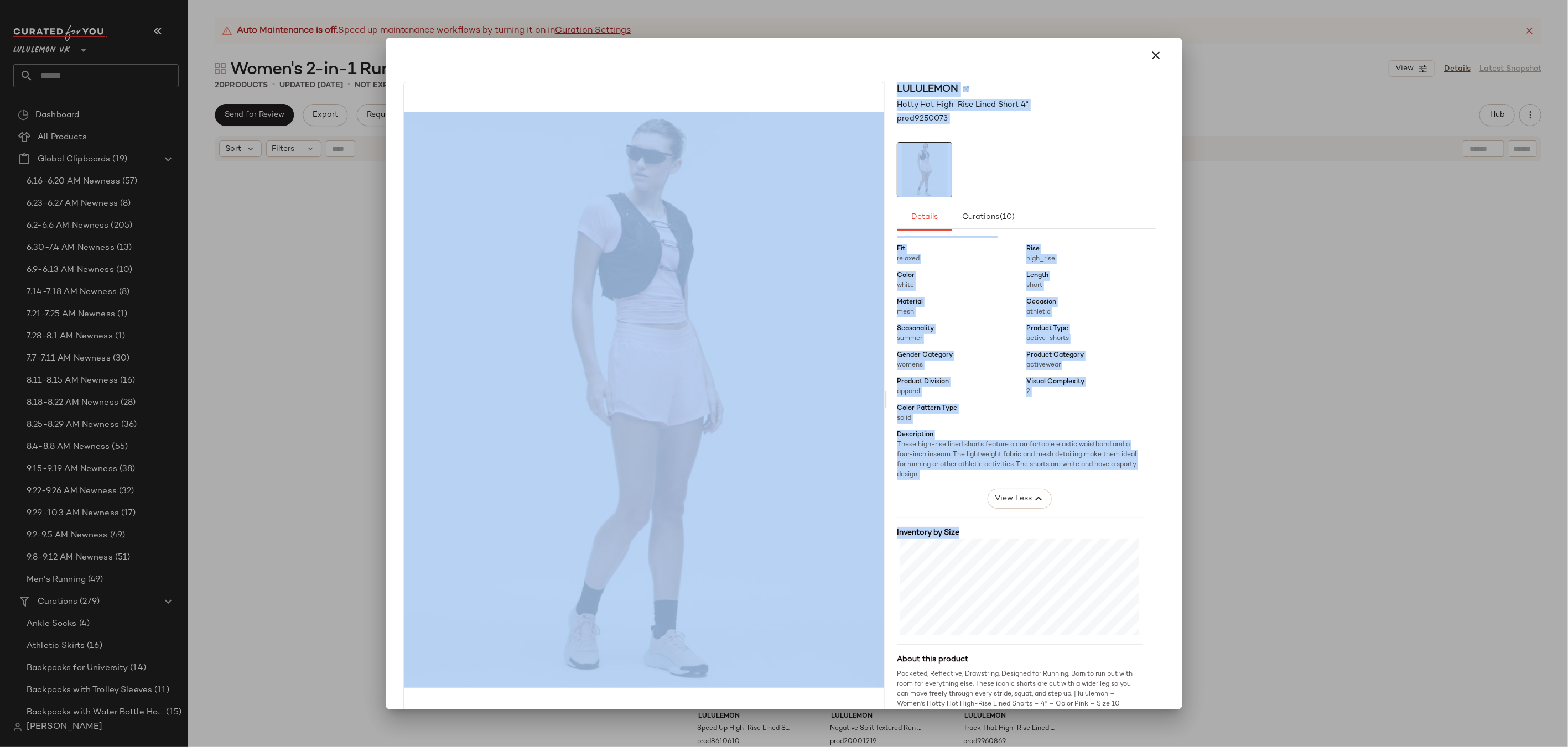
drag, startPoint x: 1182, startPoint y: 632, endPoint x: 1185, endPoint y: 682, distance: 50.1
click at [1185, 682] on div "lululemon Hotty Hot High-Rise Lined Short 4" prod9250073 Details Curations (10)…" at bounding box center [784, 373] width 1568 height 747
click at [1172, 605] on div "lululemon Hotty Hot High-Rise Lined Short 4" prod9250073 Details Curations (10)…" at bounding box center [784, 374] width 797 height 673
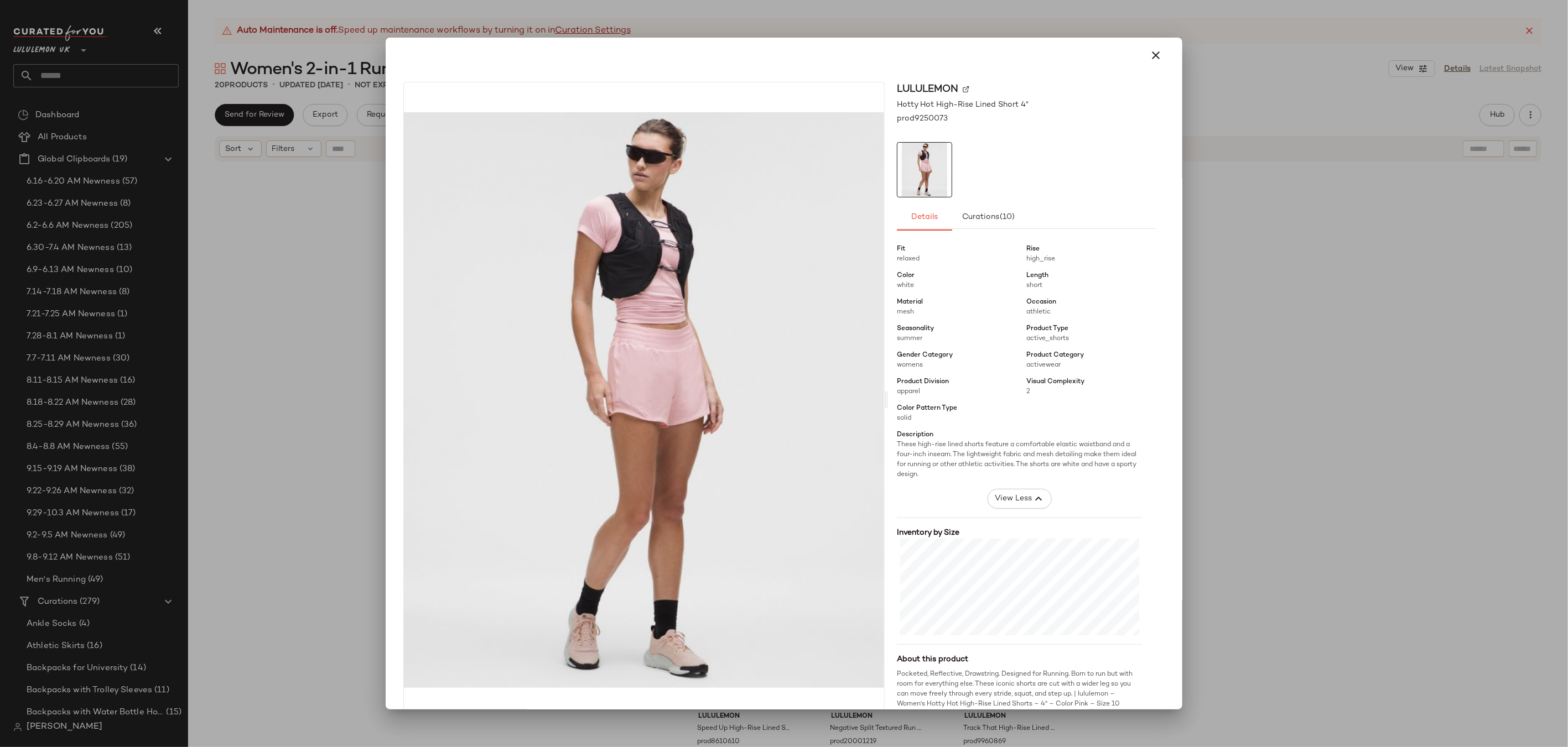
scroll to position [21, 0]
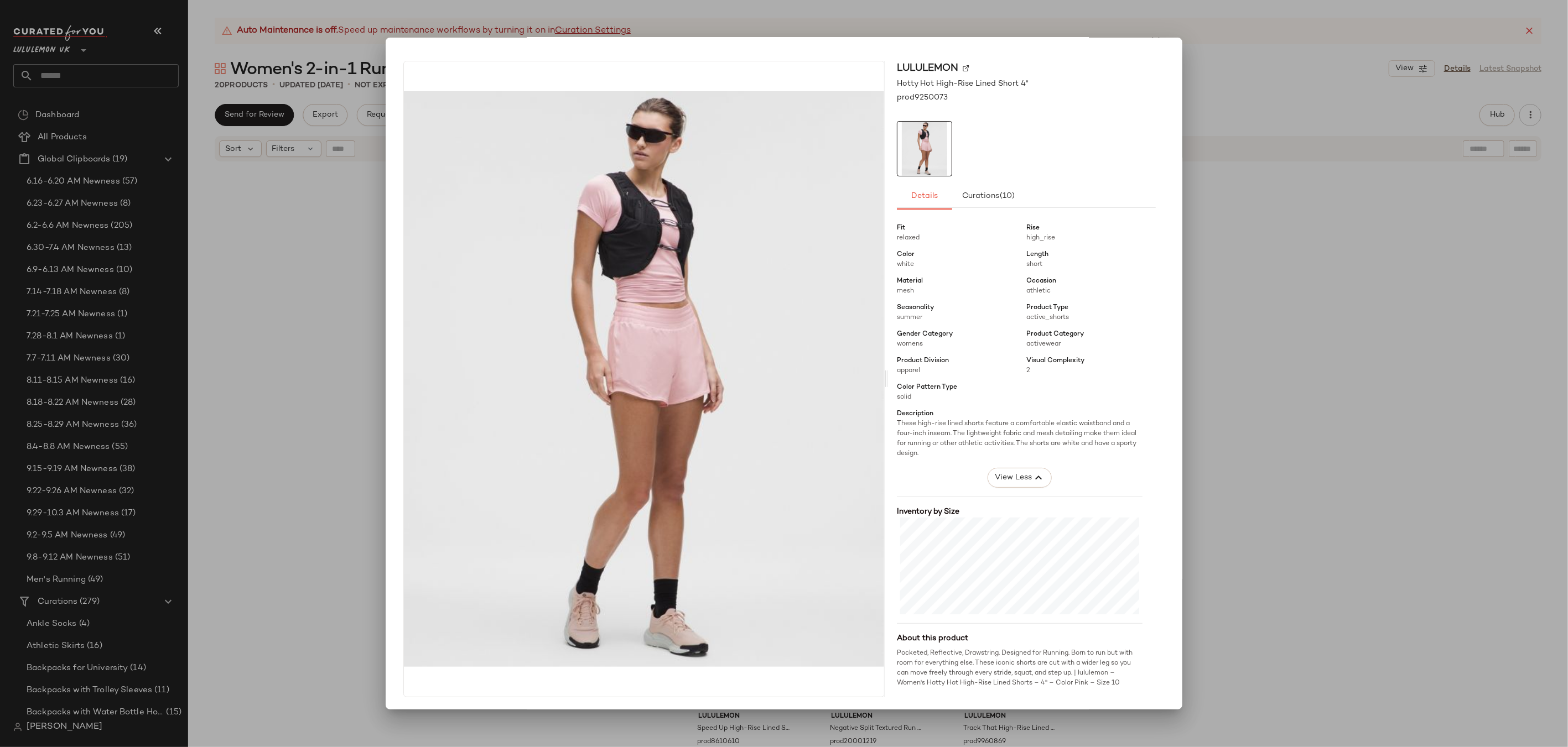
click at [1359, 284] on div at bounding box center [784, 373] width 1568 height 747
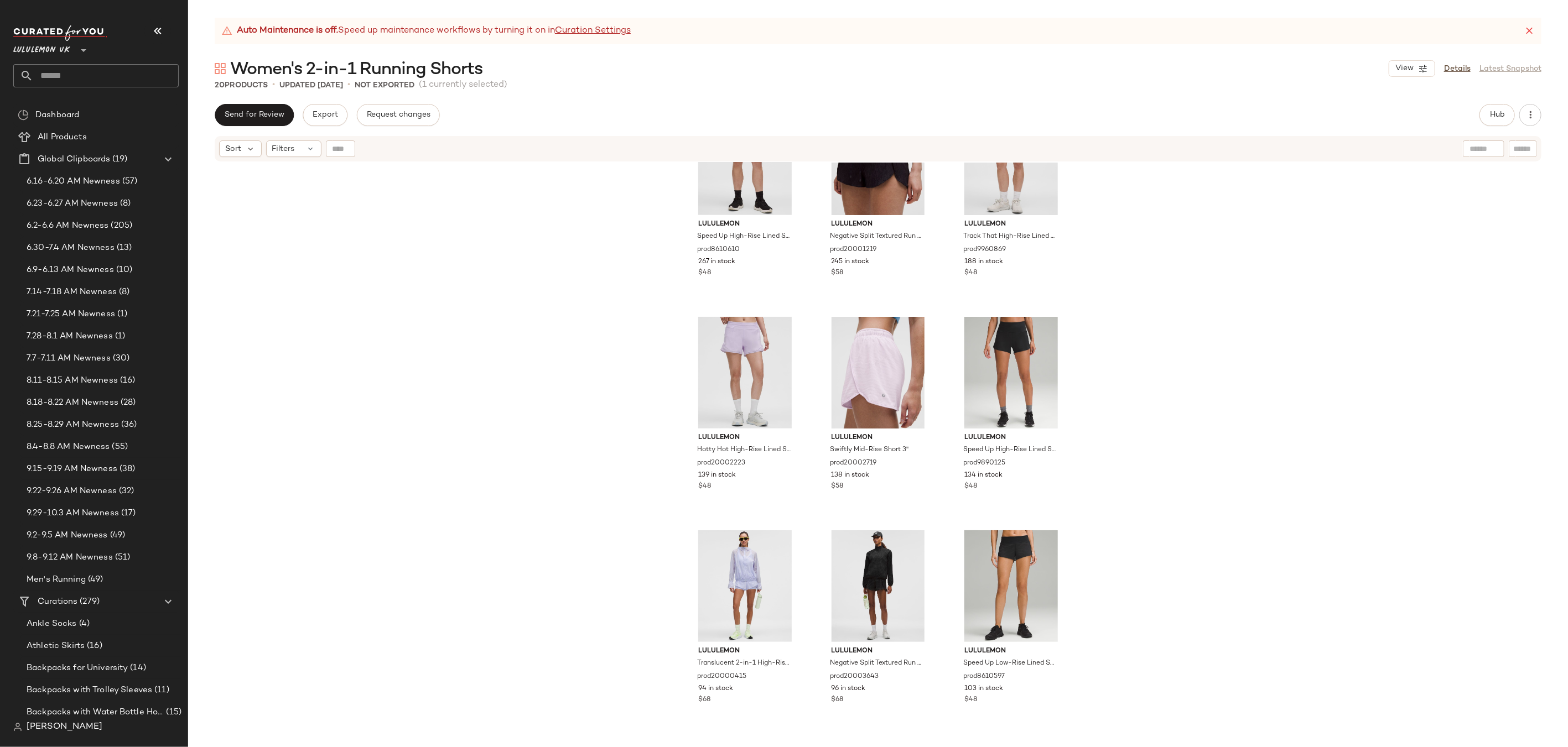
scroll to position [0, 0]
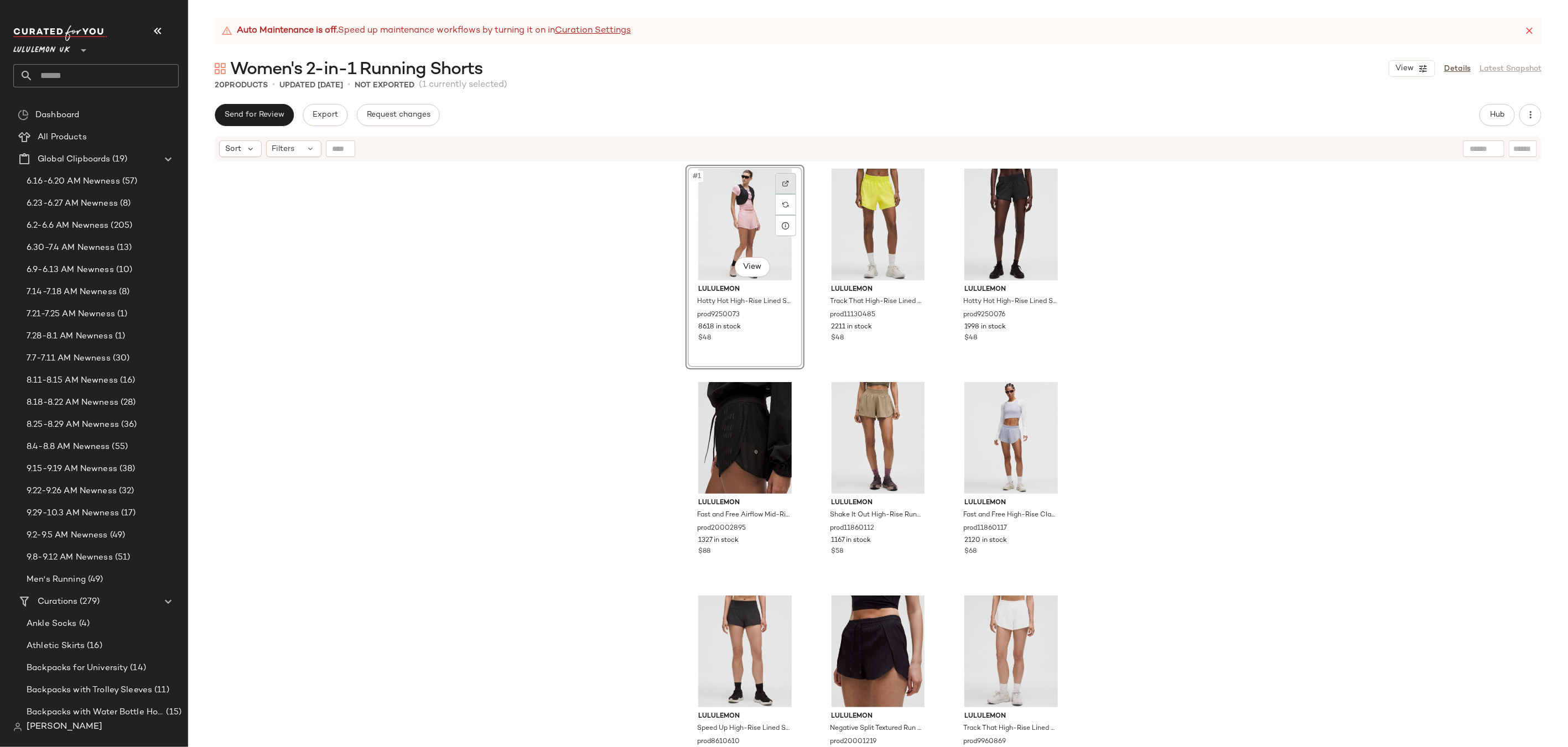
click at [782, 181] on img at bounding box center [785, 183] width 7 height 7
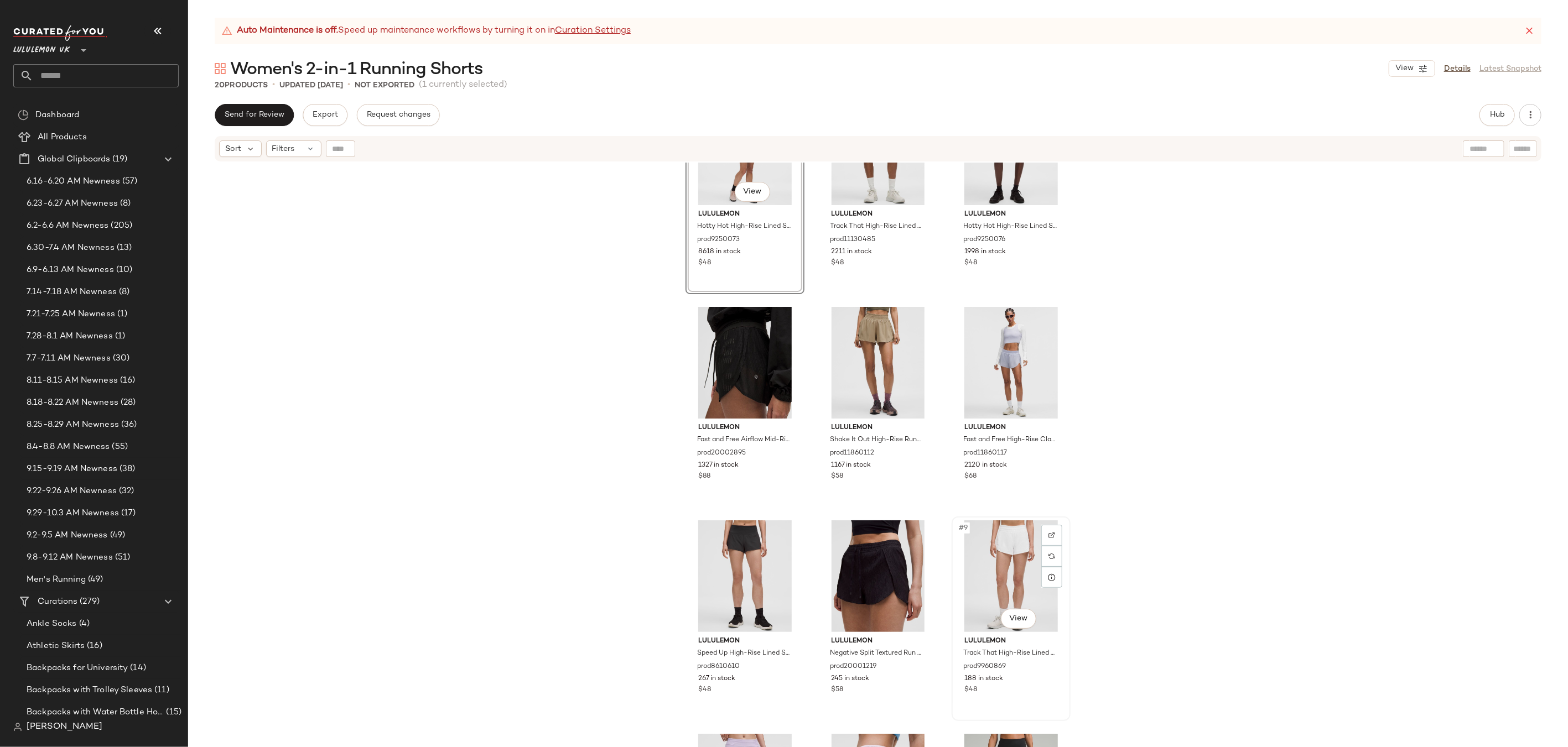
scroll to position [78, 0]
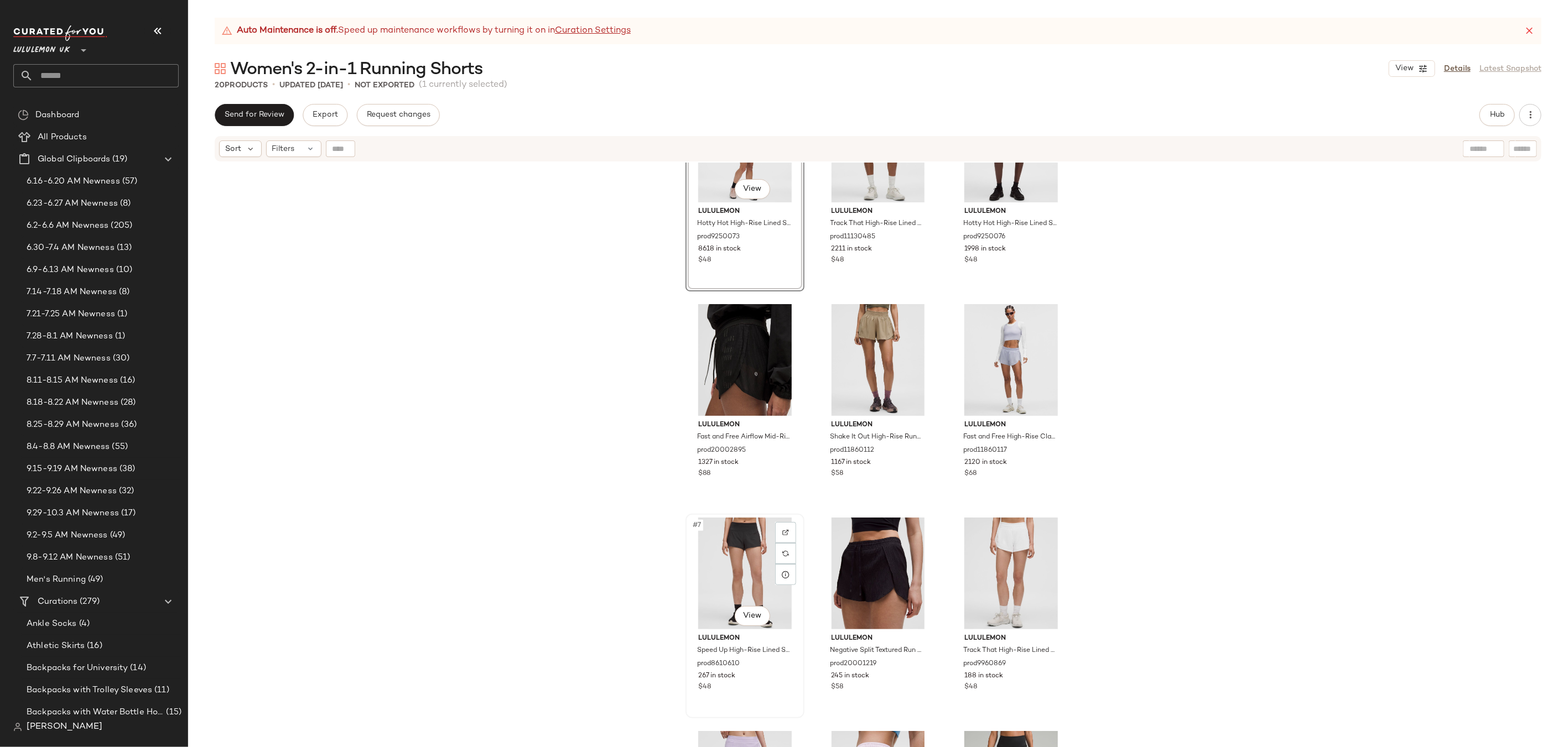
click at [743, 538] on div "#7 View" at bounding box center [745, 573] width 111 height 112
click at [786, 529] on img at bounding box center [785, 532] width 7 height 7
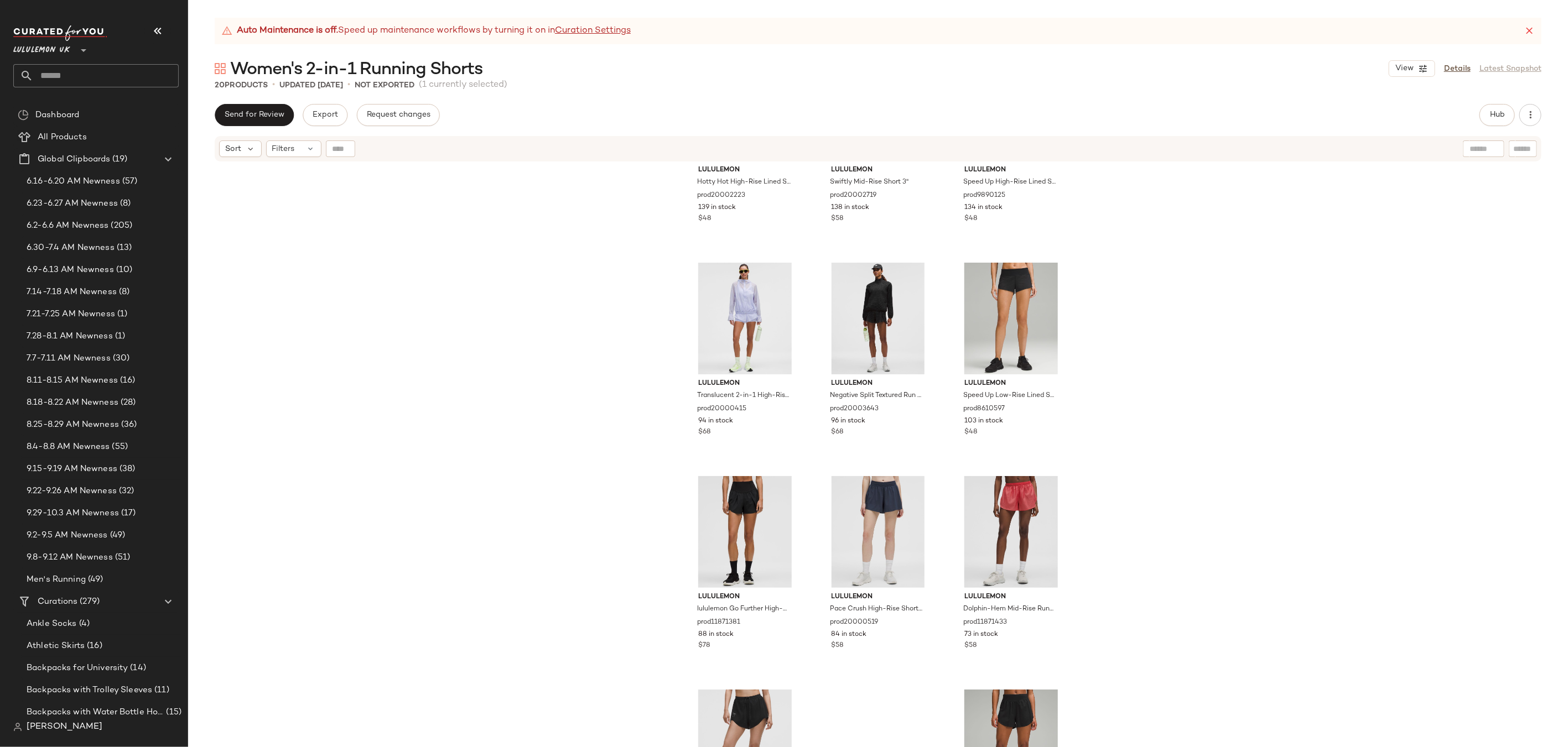
scroll to position [884, 0]
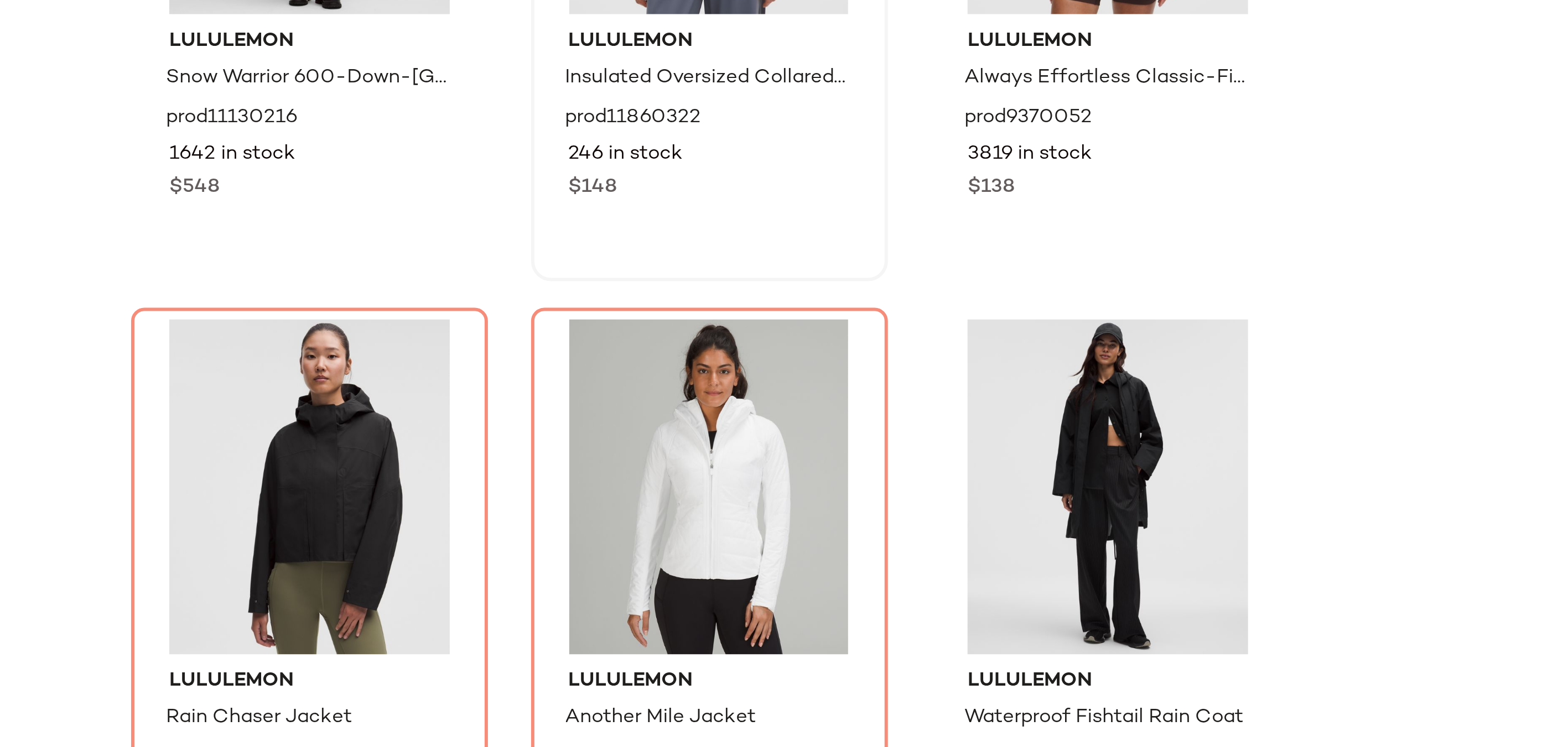
scroll to position [53, 0]
